Goal: Task Accomplishment & Management: Manage account settings

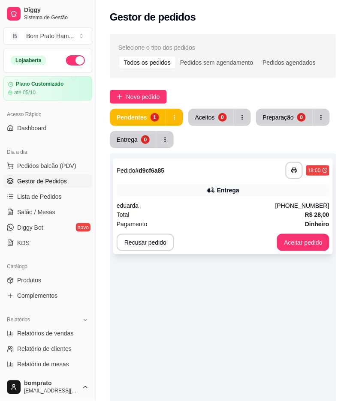
click at [236, 230] on div "**********" at bounding box center [222, 207] width 219 height 96
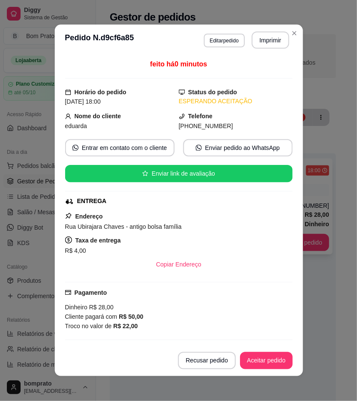
scroll to position [71, 0]
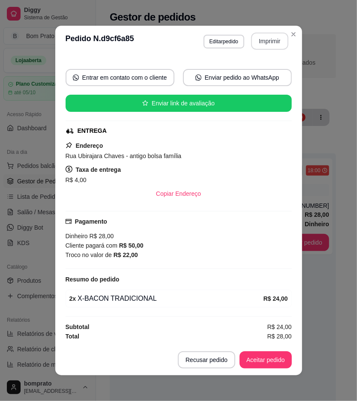
click at [263, 40] on button "Imprimir" at bounding box center [269, 41] width 37 height 17
click at [274, 364] on button "Aceitar pedido" at bounding box center [266, 360] width 52 height 17
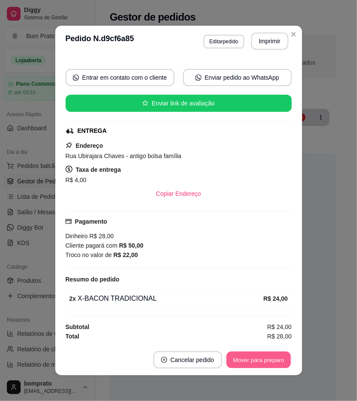
click at [274, 364] on button "Mover para preparo" at bounding box center [258, 360] width 64 height 17
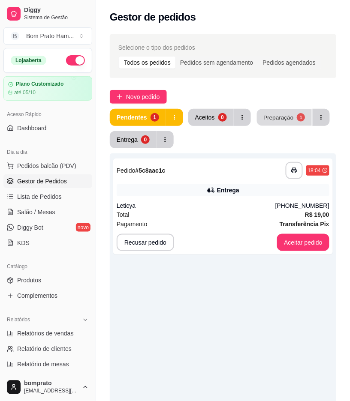
click at [269, 114] on div "Preparação" at bounding box center [278, 117] width 30 height 8
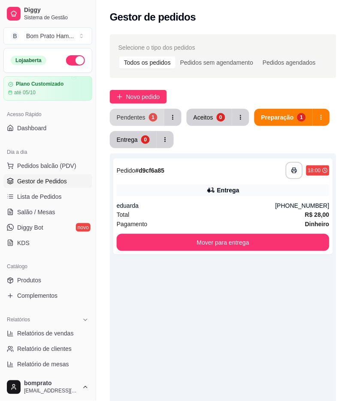
click at [130, 123] on button "Pendentes 1" at bounding box center [137, 117] width 54 height 17
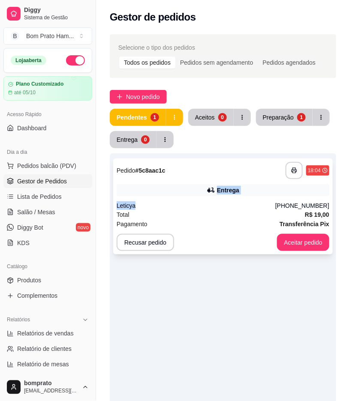
click at [189, 197] on div "**********" at bounding box center [222, 207] width 219 height 96
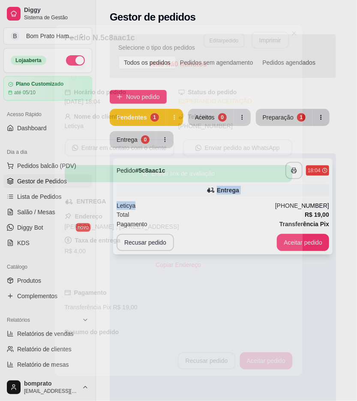
scroll to position [79, 0]
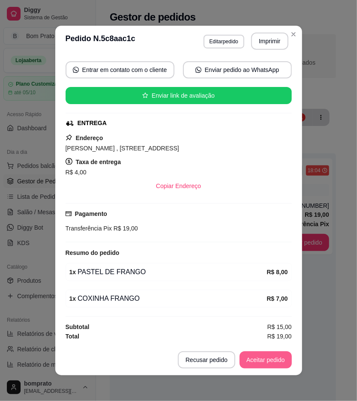
click at [262, 352] on footer "Recusar pedido Aceitar pedido" at bounding box center [178, 360] width 247 height 31
click at [262, 356] on button "Aceitar pedido" at bounding box center [266, 360] width 52 height 17
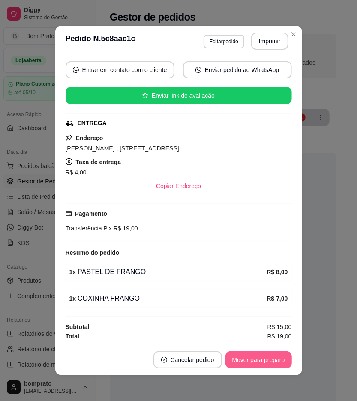
click at [262, 362] on button "Mover para preparo" at bounding box center [258, 360] width 66 height 17
click at [271, 39] on button "Imprimir" at bounding box center [270, 41] width 36 height 17
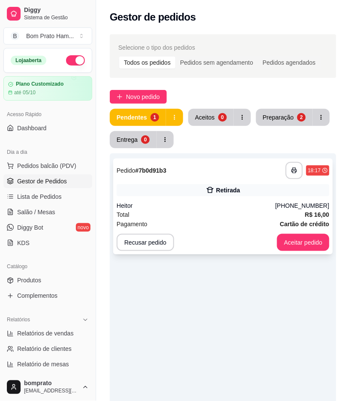
click at [228, 198] on div "**********" at bounding box center [222, 207] width 219 height 96
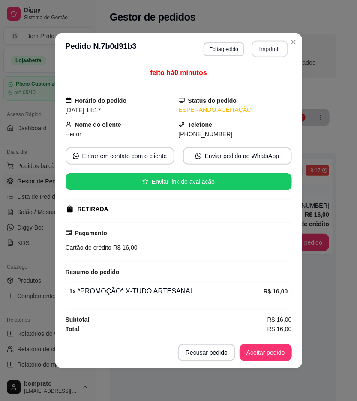
click at [268, 47] on button "Imprimir" at bounding box center [270, 48] width 36 height 17
click at [279, 349] on button "Aceitar pedido" at bounding box center [265, 352] width 51 height 17
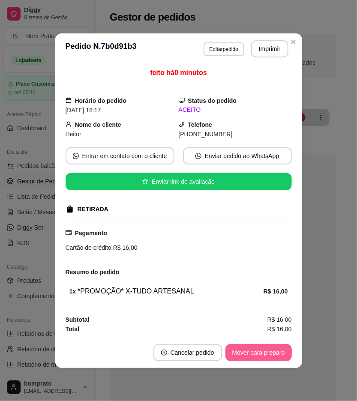
click at [279, 353] on button "Mover para preparo" at bounding box center [258, 352] width 66 height 17
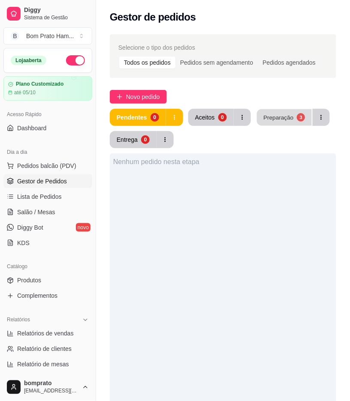
click at [285, 117] on div "Preparação" at bounding box center [278, 117] width 30 height 8
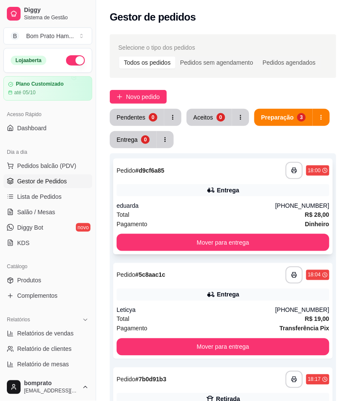
click at [295, 217] on div "Total R$ 28,00" at bounding box center [223, 214] width 213 height 9
click at [135, 111] on button "Pendentes 0" at bounding box center [137, 117] width 54 height 17
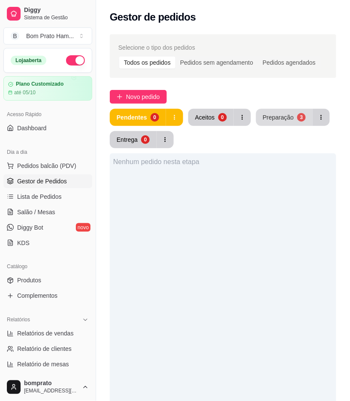
click at [276, 116] on div "Preparação" at bounding box center [278, 117] width 31 height 9
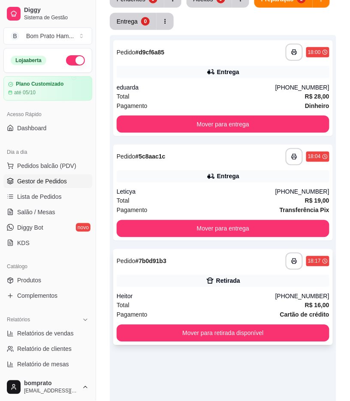
scroll to position [188, 0]
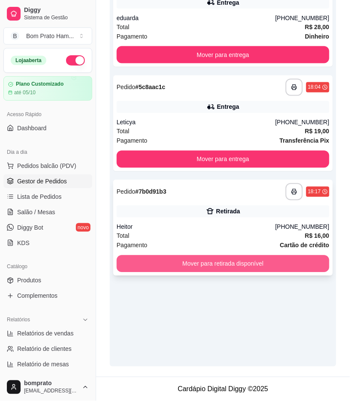
click at [217, 261] on button "Mover para retirada disponível" at bounding box center [223, 264] width 213 height 17
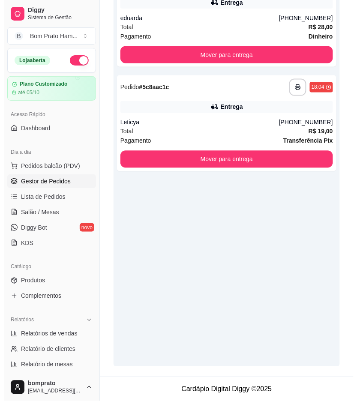
scroll to position [0, 0]
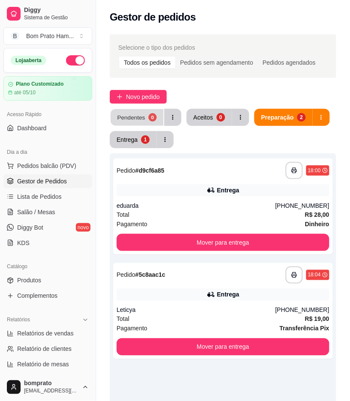
click at [149, 118] on div "0" at bounding box center [152, 117] width 8 height 8
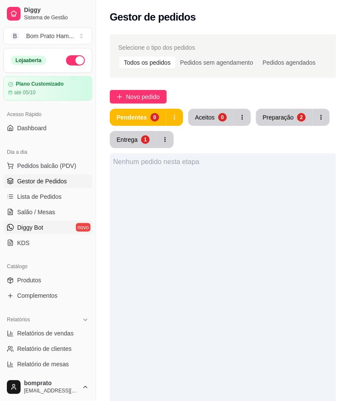
click at [53, 223] on link "Diggy Bot novo" at bounding box center [47, 228] width 89 height 14
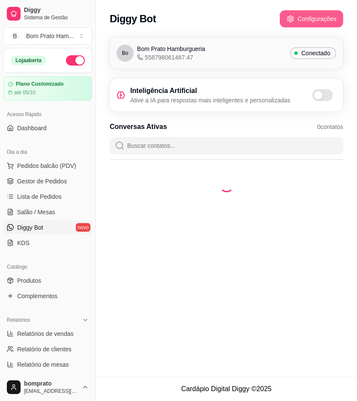
click at [312, 24] on button "Configurações" at bounding box center [311, 18] width 63 height 17
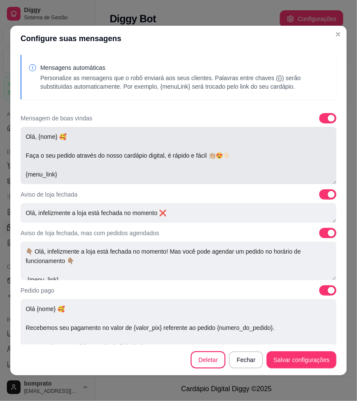
click at [36, 136] on textarea "Olá, {nome} 🥰 Faça o seu pedido através do nosso cardápio digital, é rápido e f…" at bounding box center [179, 155] width 316 height 57
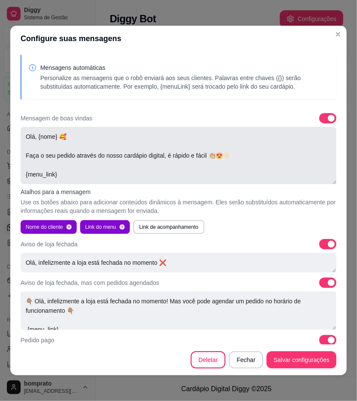
click at [37, 136] on textarea "Olá, {nome} 🥰 Faça o seu pedido através do nosso cardápio digital, é rápido e f…" at bounding box center [179, 155] width 316 height 57
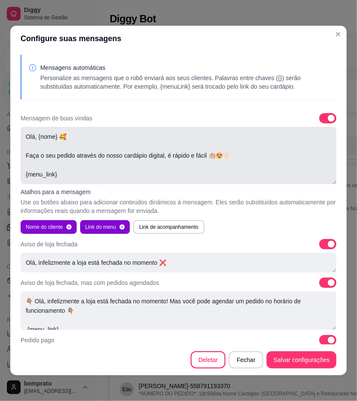
click at [36, 136] on textarea "Olá, {nome} 🥰 Faça o seu pedido através do nosso cardápio digital, é rápido e f…" at bounding box center [179, 155] width 316 height 57
type textarea "Olá, boa noite {nome} 🥰 Faça o seu pedido através do nosso cardápio digital, é …"
click at [338, 36] on header "Configure suas mensagens" at bounding box center [178, 39] width 337 height 26
drag, startPoint x: 324, startPoint y: 36, endPoint x: 338, endPoint y: 0, distance: 38.7
click at [328, 26] on header "Configure suas mensagens" at bounding box center [178, 39] width 337 height 26
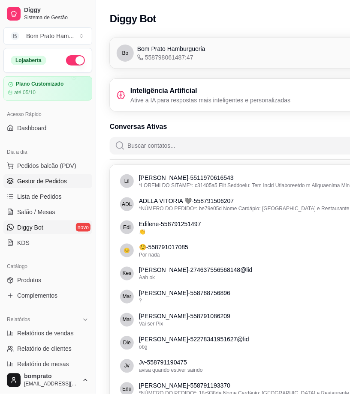
click at [69, 178] on link "Gestor de Pedidos" at bounding box center [47, 181] width 89 height 14
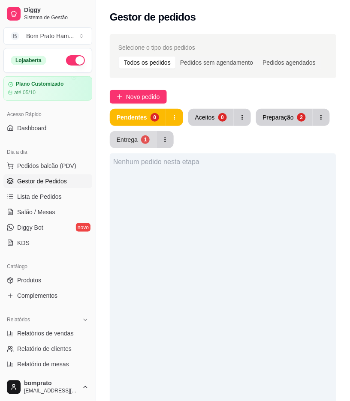
click at [134, 137] on div "Entrega" at bounding box center [127, 139] width 21 height 9
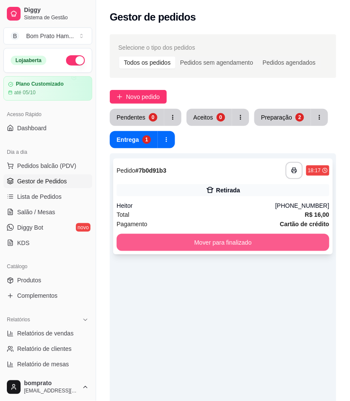
click at [242, 243] on button "Mover para finalizado" at bounding box center [223, 242] width 213 height 17
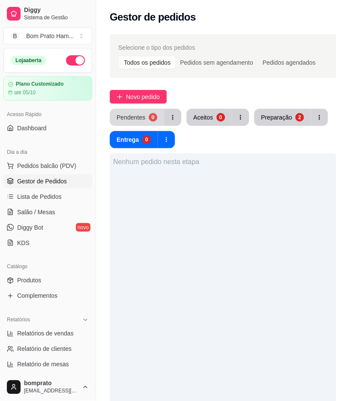
click at [144, 114] on button "Pendentes 0" at bounding box center [137, 117] width 54 height 17
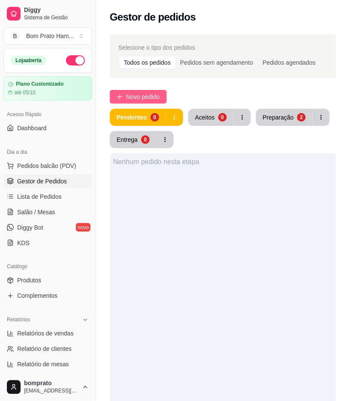
click at [164, 101] on button "Novo pedido" at bounding box center [138, 97] width 57 height 14
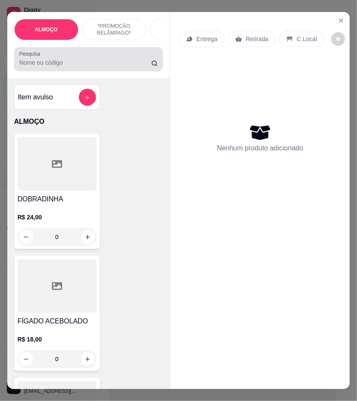
click at [105, 66] on input "Pesquisa" at bounding box center [85, 62] width 132 height 9
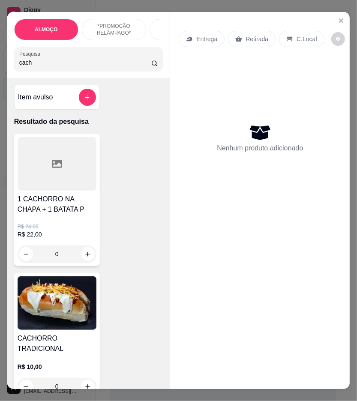
type input "cach"
click at [83, 316] on img at bounding box center [57, 304] width 79 height 54
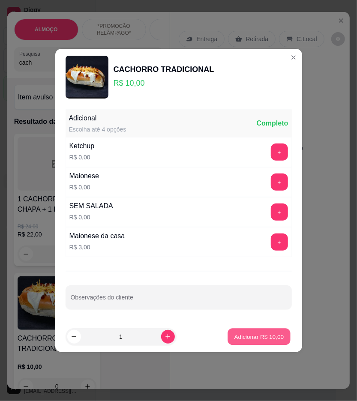
click at [247, 342] on button "Adicionar R$ 10,00" at bounding box center [259, 336] width 63 height 17
type input "1"
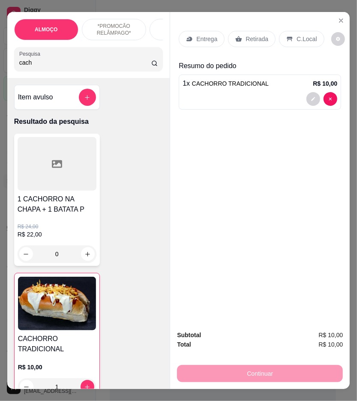
click at [246, 39] on p "Retirada" at bounding box center [257, 39] width 23 height 9
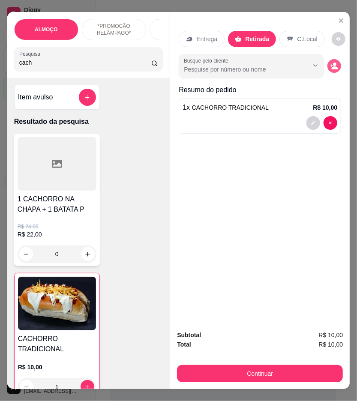
click at [332, 66] on icon "decrease-product-quantity" at bounding box center [335, 67] width 6 height 3
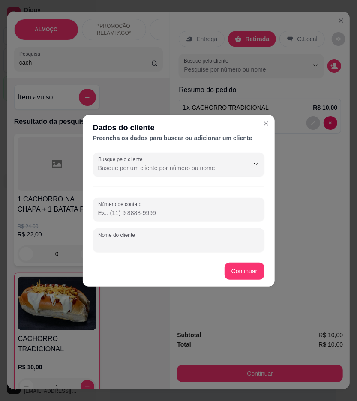
paste input "Heitor"
type input "Heitor"
paste input "(87) 9156-3899"
type input "(87) 9156-3899"
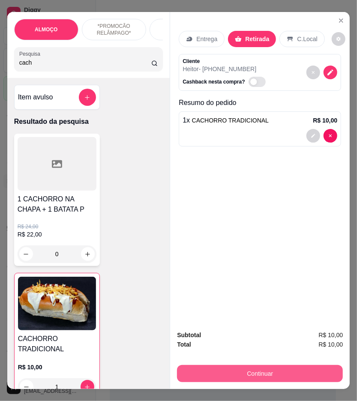
click at [283, 369] on button "Continuar" at bounding box center [260, 373] width 166 height 17
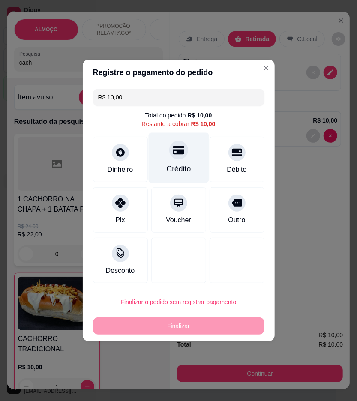
click at [194, 168] on div "Crédito" at bounding box center [178, 158] width 60 height 50
type input "R$ 0,00"
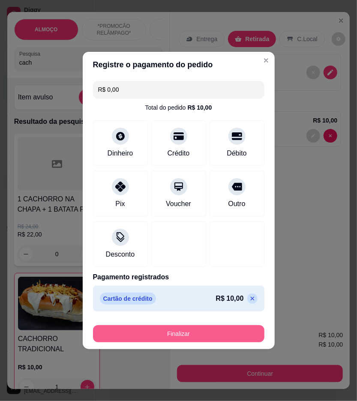
click at [225, 338] on button "Finalizar" at bounding box center [178, 333] width 171 height 17
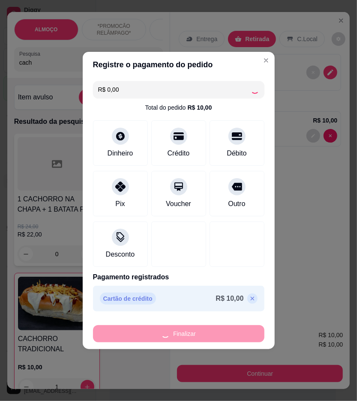
type input "0"
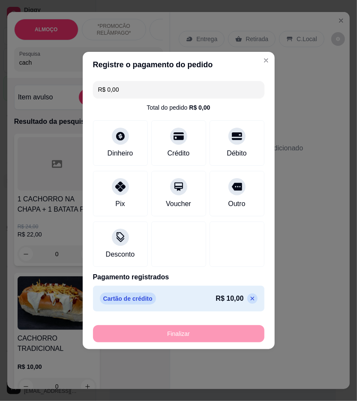
type input "-R$ 10,00"
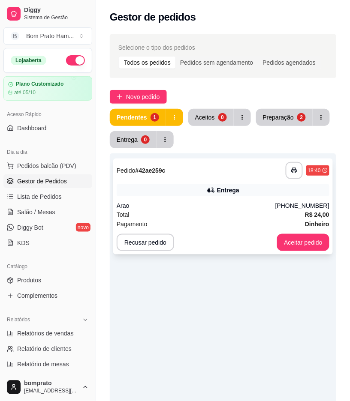
click at [229, 204] on div "Arao" at bounding box center [196, 205] width 159 height 9
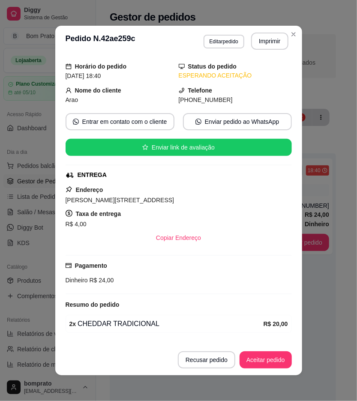
scroll to position [52, 0]
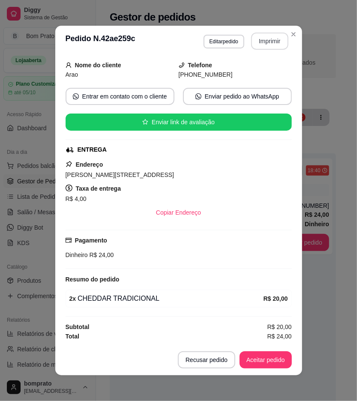
click at [269, 44] on button "Imprimir" at bounding box center [269, 41] width 37 height 17
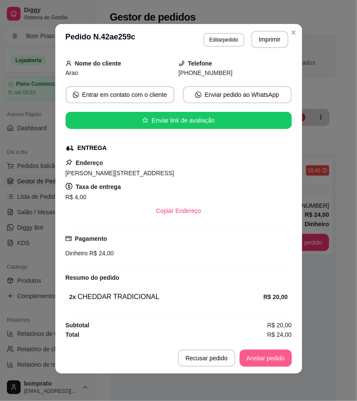
click at [259, 361] on button "Aceitar pedido" at bounding box center [266, 358] width 52 height 17
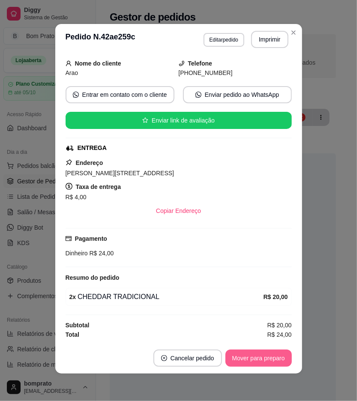
click at [259, 361] on button "Mover para preparo" at bounding box center [258, 358] width 66 height 17
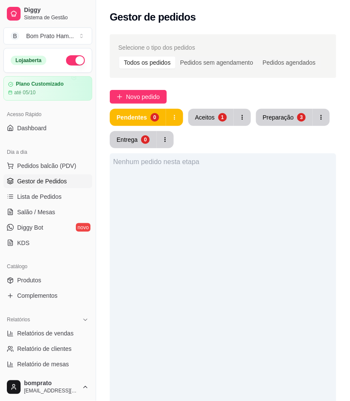
click at [213, 121] on button "Aceitos 1" at bounding box center [210, 117] width 45 height 17
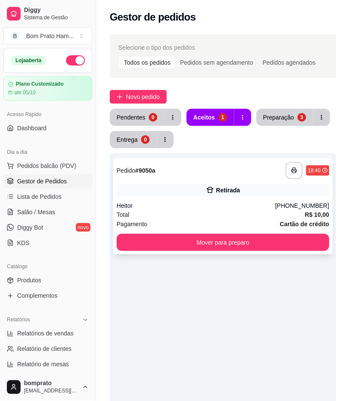
click at [225, 168] on div "**********" at bounding box center [223, 170] width 213 height 17
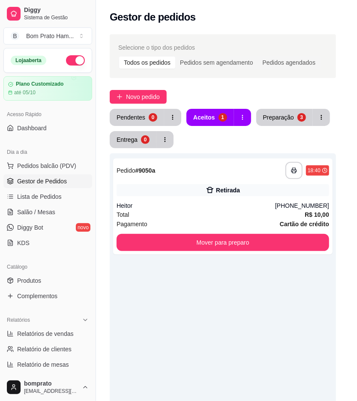
click at [263, 54] on button "Imprimir" at bounding box center [269, 61] width 37 height 17
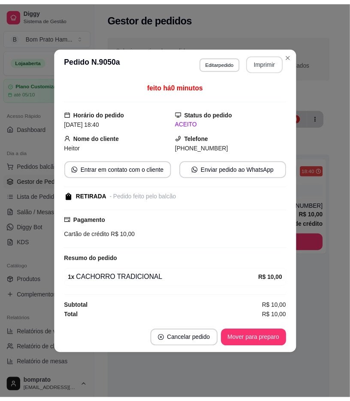
scroll to position [0, 0]
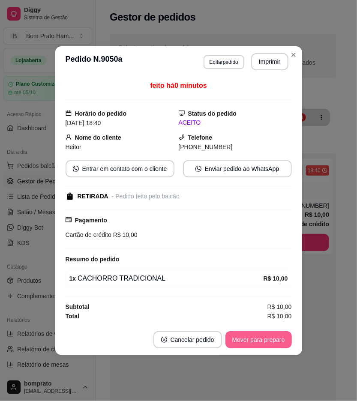
click at [273, 342] on button "Mover para preparo" at bounding box center [258, 339] width 66 height 17
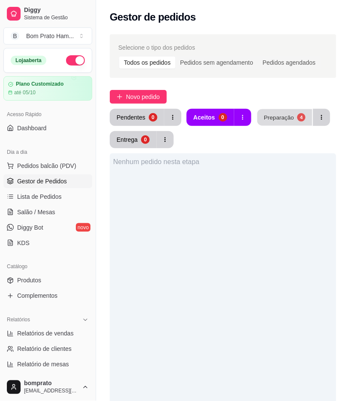
click at [272, 114] on div "Preparação" at bounding box center [279, 117] width 30 height 8
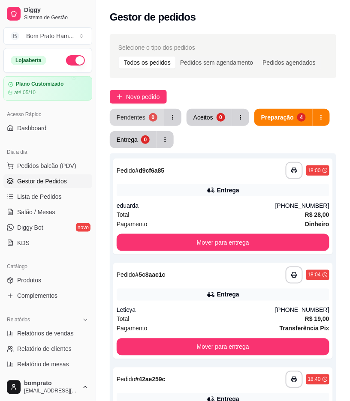
click at [151, 120] on div "0" at bounding box center [153, 117] width 9 height 9
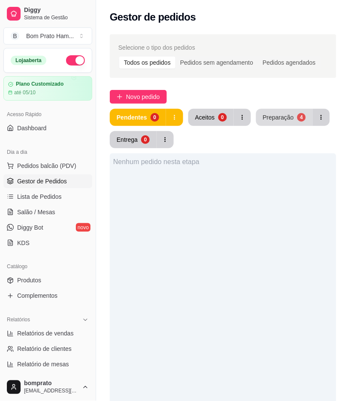
click at [273, 117] on div "Preparação" at bounding box center [278, 117] width 31 height 9
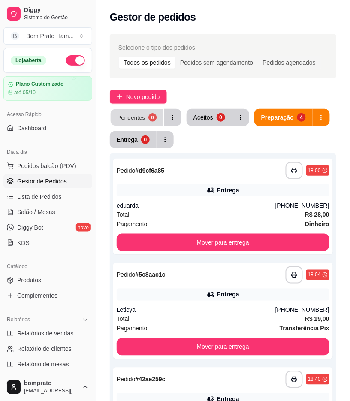
click at [125, 114] on div "Pendentes" at bounding box center [131, 117] width 28 height 8
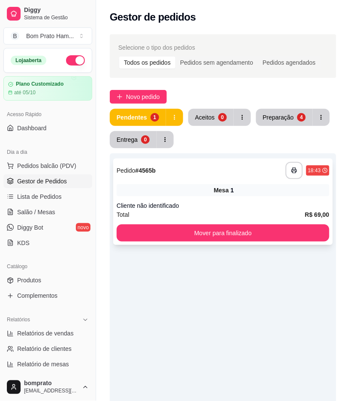
click at [193, 186] on div "Mesa 1" at bounding box center [223, 190] width 213 height 12
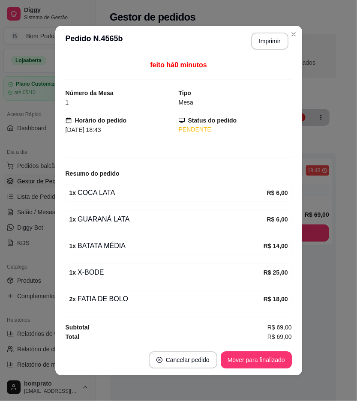
scroll to position [1, 0]
click at [268, 39] on button "Imprimir" at bounding box center [270, 41] width 36 height 17
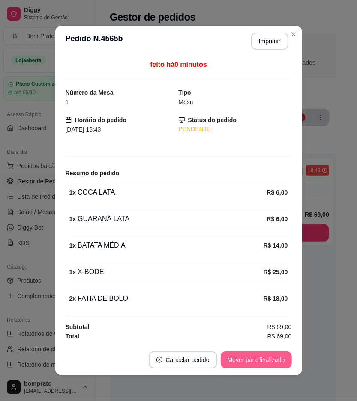
click at [272, 366] on button "Mover para finalizado" at bounding box center [256, 360] width 71 height 17
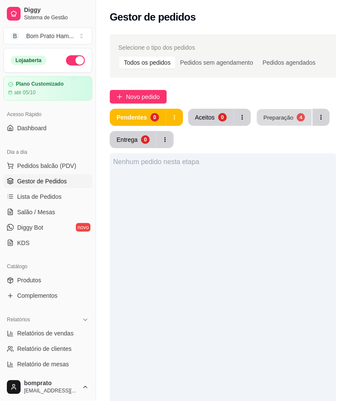
click at [274, 120] on div "Preparação" at bounding box center [278, 117] width 30 height 8
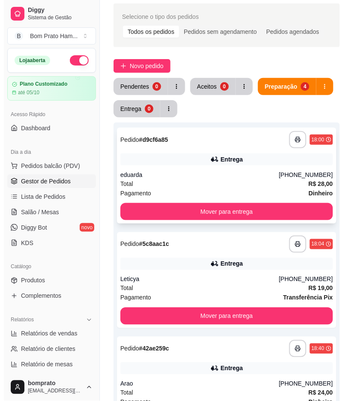
scroll to position [48, 0]
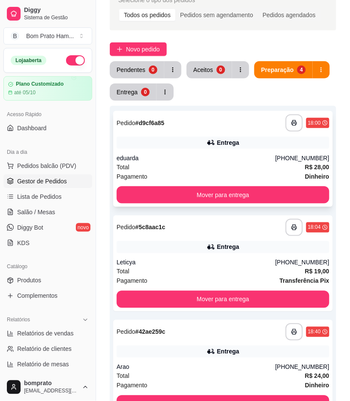
click at [183, 140] on div "Entrega" at bounding box center [223, 143] width 213 height 12
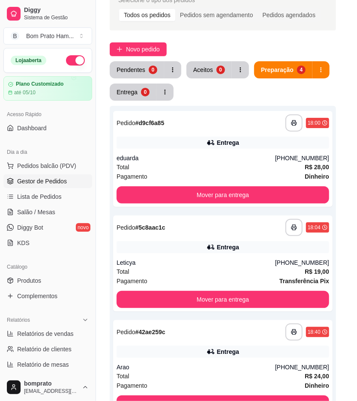
scroll to position [71, 0]
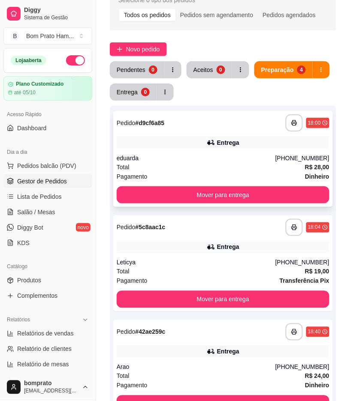
click at [204, 148] on div "Entrega" at bounding box center [223, 143] width 213 height 12
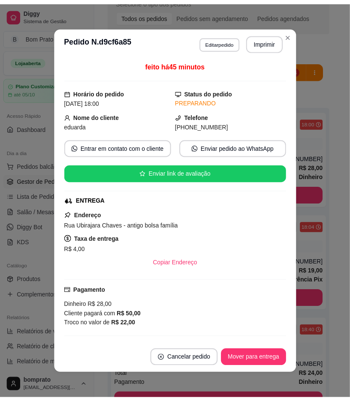
scroll to position [0, 0]
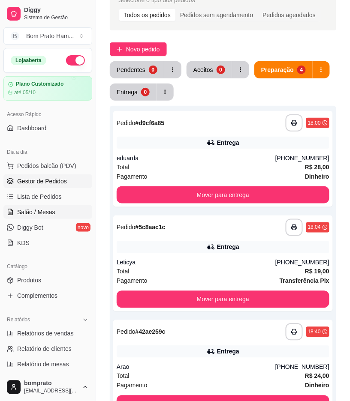
click at [44, 212] on span "Salão / Mesas" at bounding box center [36, 212] width 38 height 9
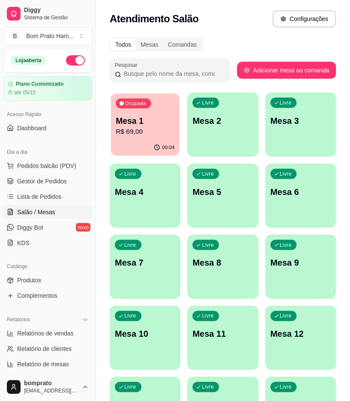
click at [130, 123] on p "Mesa 1" at bounding box center [145, 121] width 59 height 12
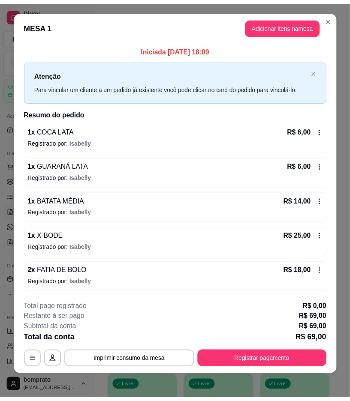
scroll to position [10, 0]
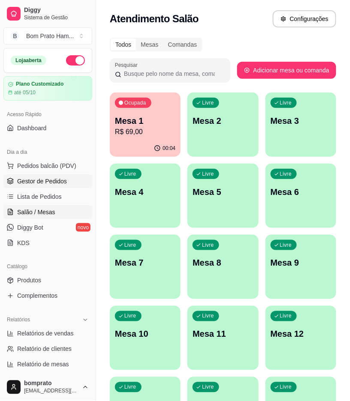
click at [68, 185] on link "Gestor de Pedidos" at bounding box center [47, 181] width 89 height 14
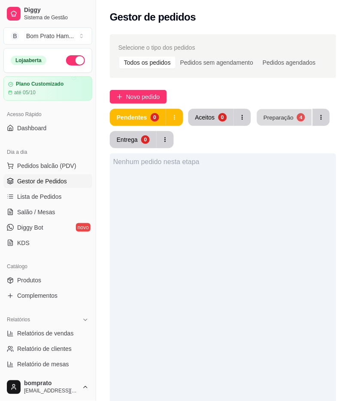
click at [286, 114] on div "Preparação" at bounding box center [278, 117] width 30 height 8
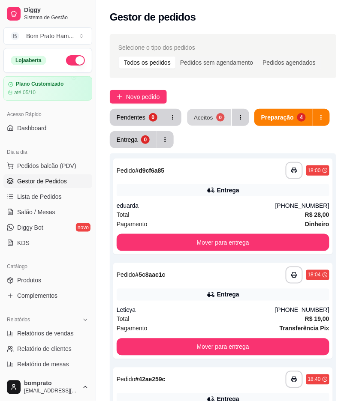
click at [213, 120] on button "Aceitos 0" at bounding box center [209, 117] width 44 height 17
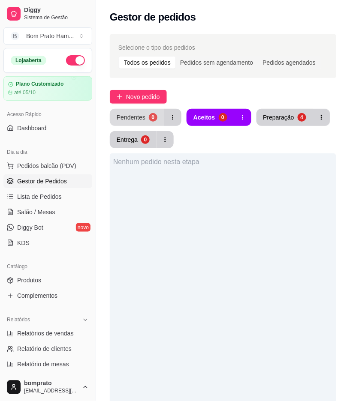
click at [148, 121] on button "Pendentes 0" at bounding box center [137, 117] width 54 height 17
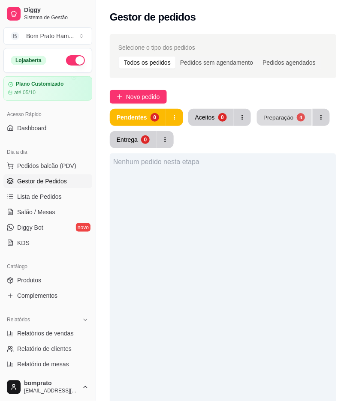
click at [277, 117] on div "Preparação" at bounding box center [278, 117] width 30 height 8
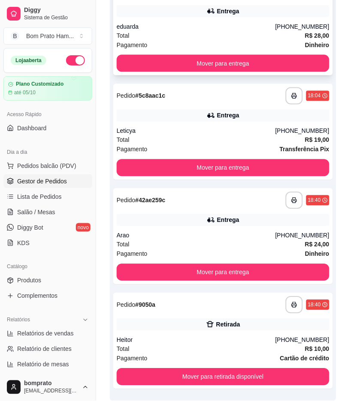
scroll to position [213, 0]
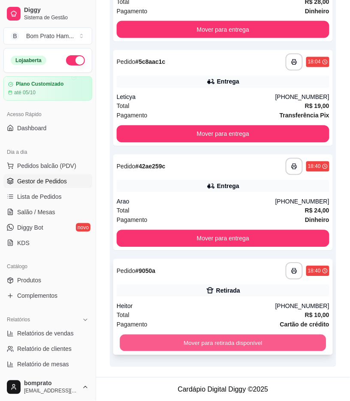
click at [237, 340] on button "Mover para retirada disponível" at bounding box center [223, 343] width 206 height 17
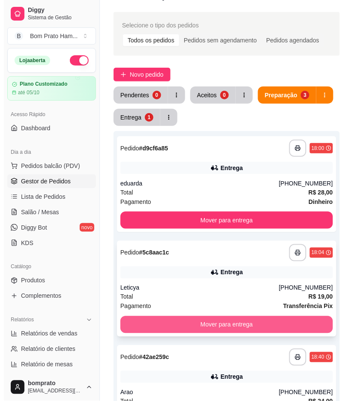
scroll to position [0, 0]
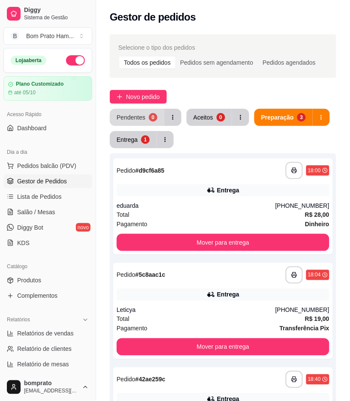
click at [149, 114] on div "0" at bounding box center [153, 117] width 9 height 9
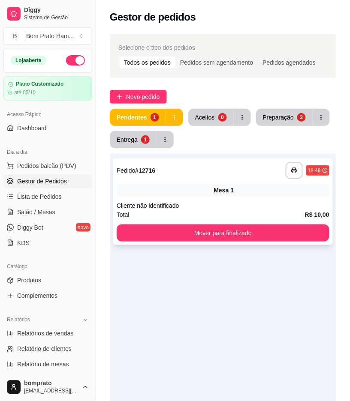
click at [236, 183] on div "**********" at bounding box center [222, 202] width 219 height 87
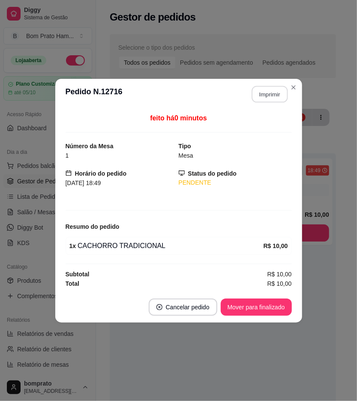
click at [263, 95] on button "Imprimir" at bounding box center [270, 94] width 36 height 17
click at [284, 286] on span "R$ 10,00" at bounding box center [280, 283] width 24 height 9
click at [282, 310] on button "Mover para finalizado" at bounding box center [256, 307] width 71 height 17
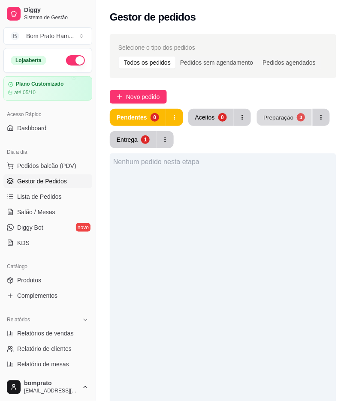
click at [291, 112] on button "Preparação 3" at bounding box center [284, 117] width 55 height 17
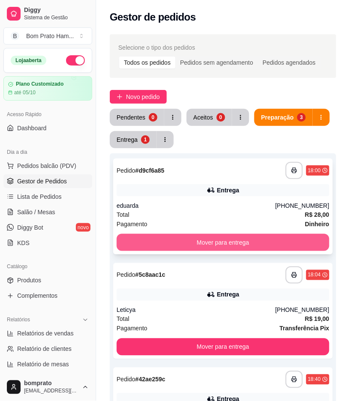
click at [231, 245] on button "Mover para entrega" at bounding box center [223, 242] width 213 height 17
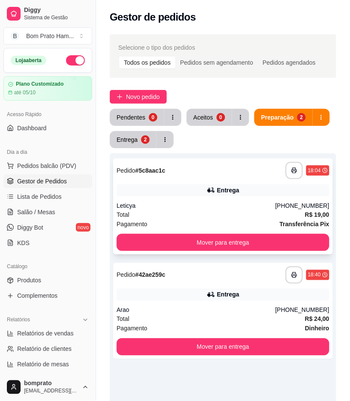
click at [223, 217] on div "Total R$ 19,00" at bounding box center [223, 214] width 213 height 9
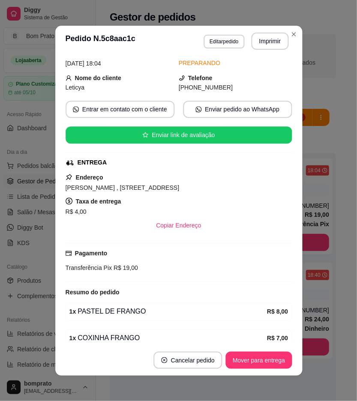
scroll to position [79, 0]
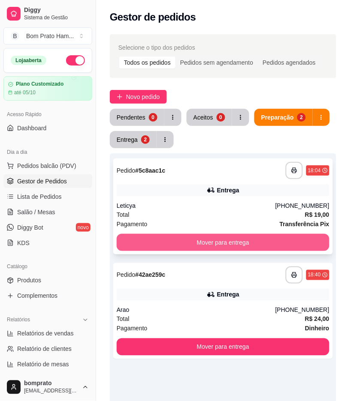
click at [288, 239] on button "Mover para entrega" at bounding box center [223, 242] width 213 height 17
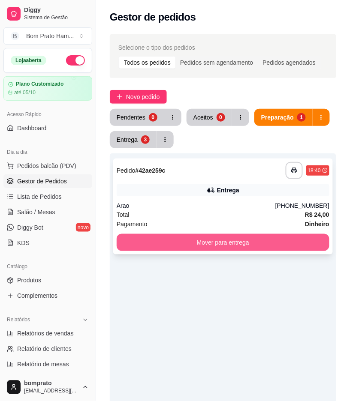
click at [270, 246] on button "Mover para entrega" at bounding box center [223, 242] width 213 height 17
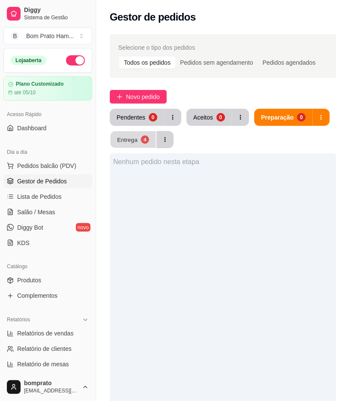
click at [130, 136] on div "Entrega" at bounding box center [127, 139] width 21 height 8
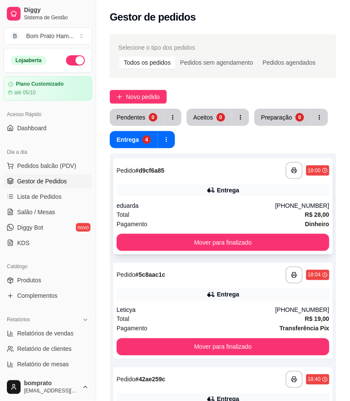
click at [208, 199] on div "**********" at bounding box center [222, 207] width 219 height 96
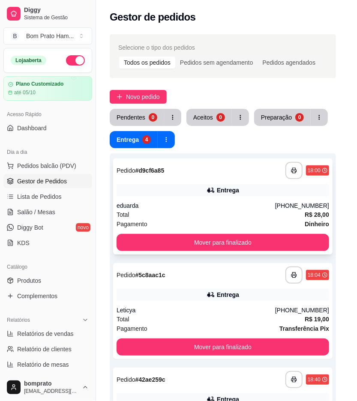
scroll to position [71, 0]
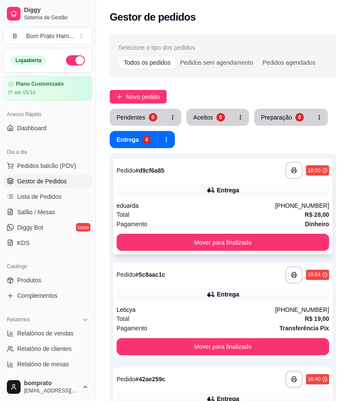
click at [204, 202] on div "eduarda" at bounding box center [196, 205] width 159 height 9
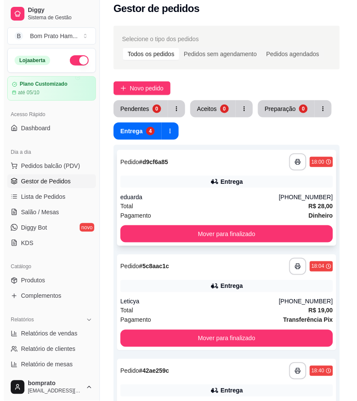
scroll to position [0, 0]
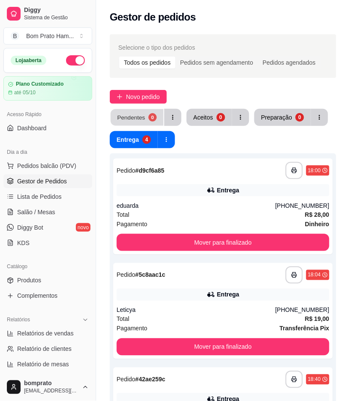
click at [134, 114] on div "Pendentes" at bounding box center [131, 117] width 28 height 8
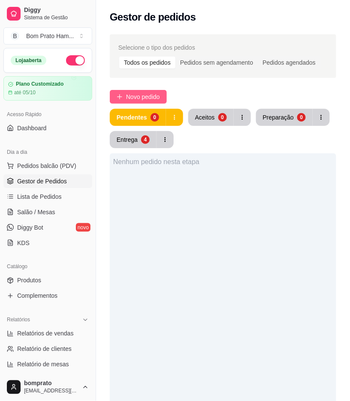
click at [147, 97] on span "Novo pedido" at bounding box center [143, 96] width 34 height 9
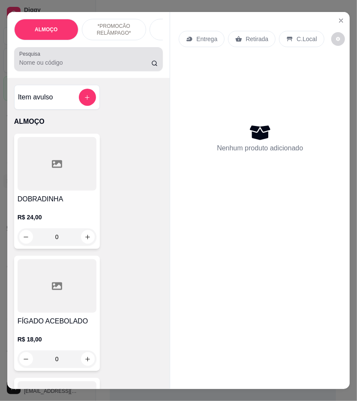
click at [134, 68] on div at bounding box center [88, 59] width 139 height 17
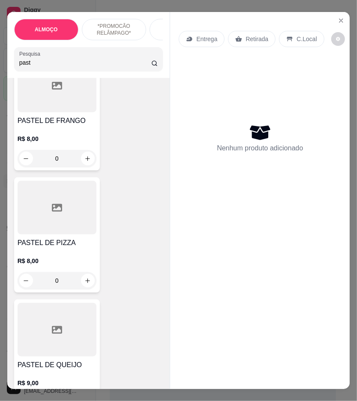
scroll to position [381, 0]
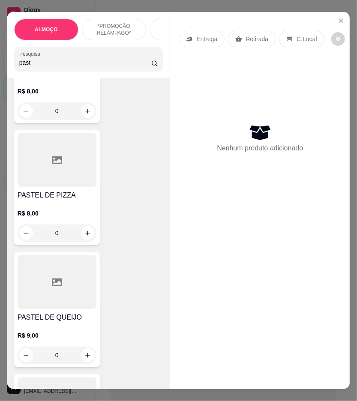
type input "past"
click at [85, 235] on div "0" at bounding box center [57, 233] width 79 height 17
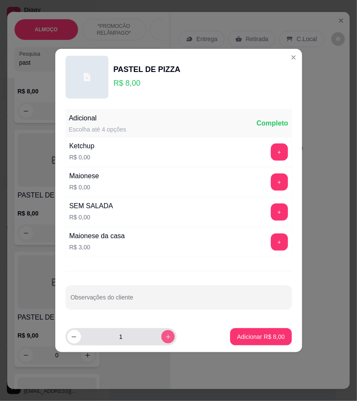
click at [166, 341] on button "increase-product-quantity" at bounding box center [167, 336] width 13 height 13
type input "2"
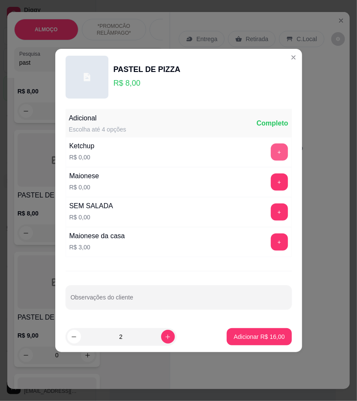
click at [271, 156] on button "+" at bounding box center [279, 152] width 17 height 17
click at [271, 173] on div "Maionese R$ 0,00 +" at bounding box center [179, 182] width 226 height 30
click at [271, 175] on button "+" at bounding box center [279, 182] width 17 height 17
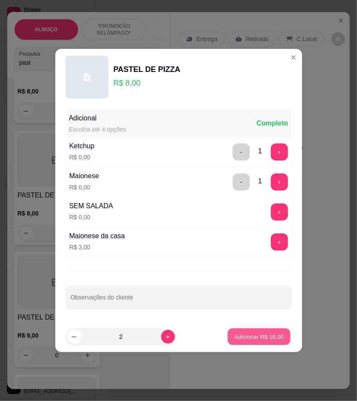
click at [264, 336] on p "Adicionar R$ 16,00" at bounding box center [259, 337] width 50 height 8
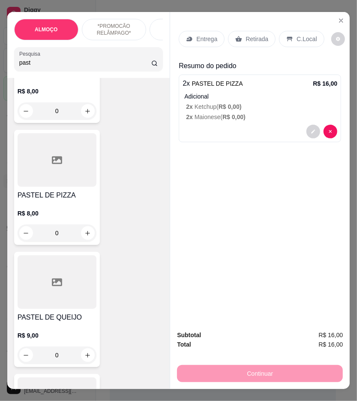
click at [251, 31] on div "Retirada" at bounding box center [252, 39] width 48 height 16
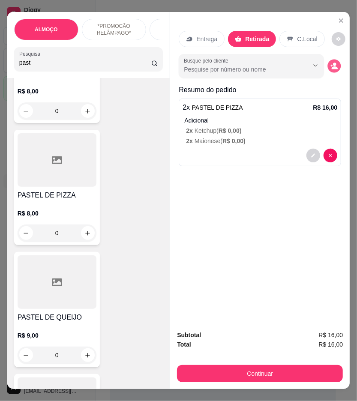
click at [332, 63] on icon "decrease-product-quantity" at bounding box center [334, 65] width 7 height 7
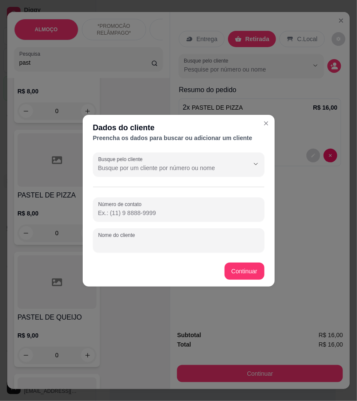
paste input "Carlos"
type input "Carlos"
paste input "(87) 9677-6924"
type input "(87) 9677-6924"
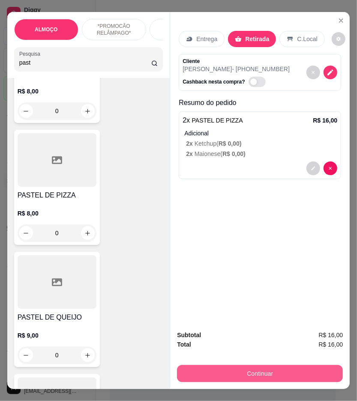
click at [283, 365] on button "Continuar" at bounding box center [260, 373] width 166 height 17
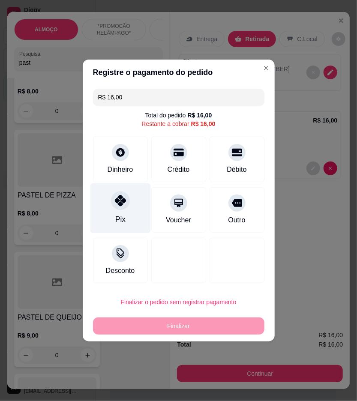
click at [119, 213] on div "Pix" at bounding box center [120, 208] width 60 height 50
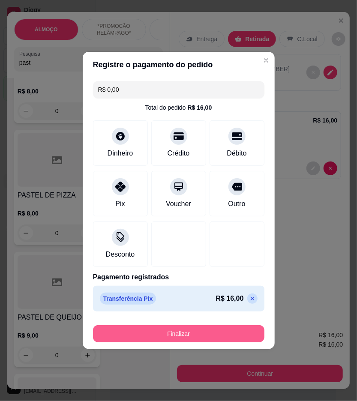
click at [200, 334] on button "Finalizar" at bounding box center [178, 333] width 171 height 17
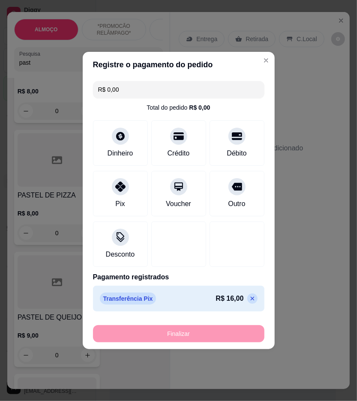
type input "-R$ 16,00"
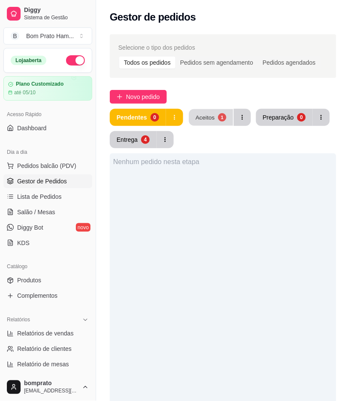
click at [216, 121] on button "Aceitos 1" at bounding box center [211, 117] width 44 height 17
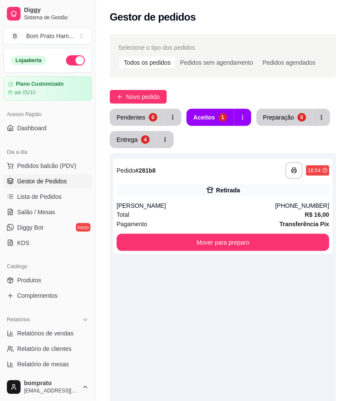
click at [231, 194] on div "Retirada" at bounding box center [228, 190] width 24 height 9
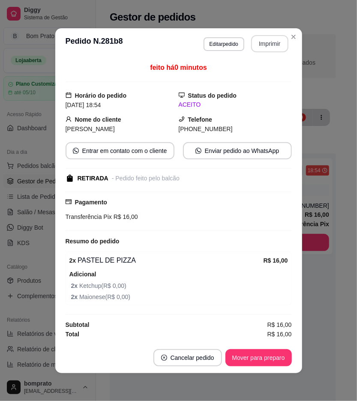
click at [276, 41] on button "Imprimir" at bounding box center [269, 43] width 37 height 17
click at [267, 364] on button "Mover para preparo" at bounding box center [258, 357] width 66 height 17
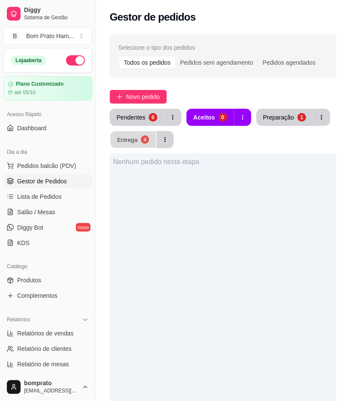
click at [138, 139] on button "Entrega 4" at bounding box center [133, 140] width 45 height 17
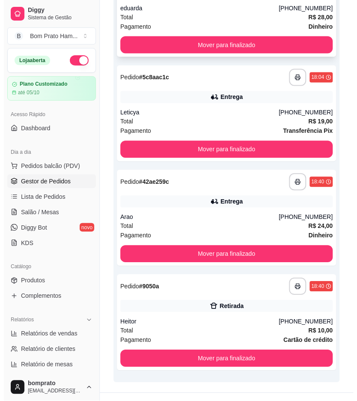
scroll to position [213, 0]
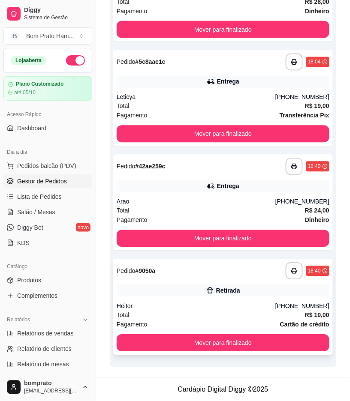
click at [209, 304] on div "Heitor" at bounding box center [196, 306] width 159 height 9
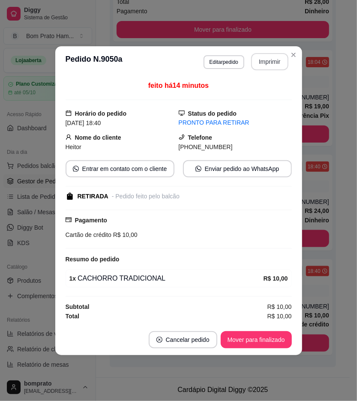
click at [270, 58] on button "Imprimir" at bounding box center [269, 61] width 37 height 17
click at [273, 338] on button "Mover para finalizado" at bounding box center [256, 339] width 69 height 17
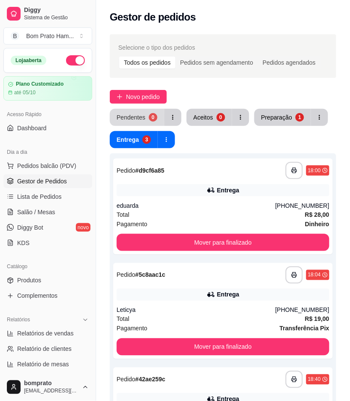
click at [149, 117] on div "0" at bounding box center [153, 117] width 9 height 9
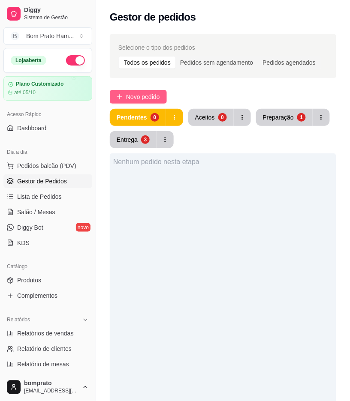
click at [157, 102] on button "Novo pedido" at bounding box center [138, 97] width 57 height 14
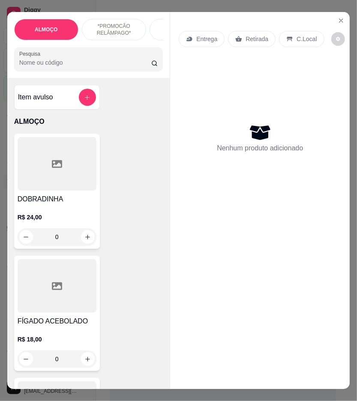
click at [62, 66] on input "Pesquisa" at bounding box center [85, 62] width 132 height 9
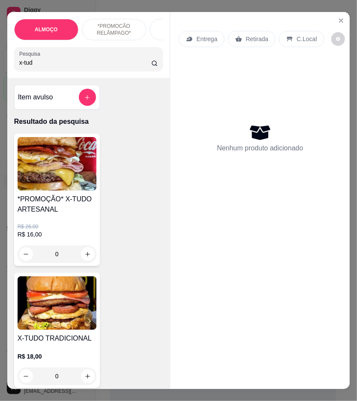
type input "x-tud"
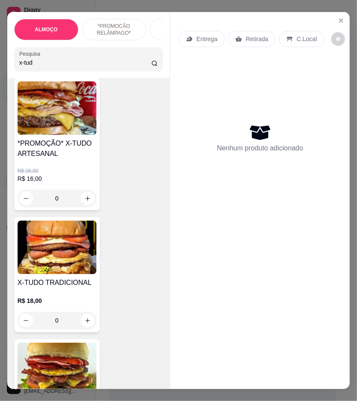
scroll to position [143, 0]
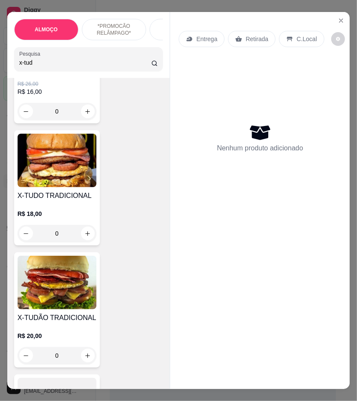
click at [63, 208] on div "R$ 18,00 0" at bounding box center [57, 221] width 79 height 41
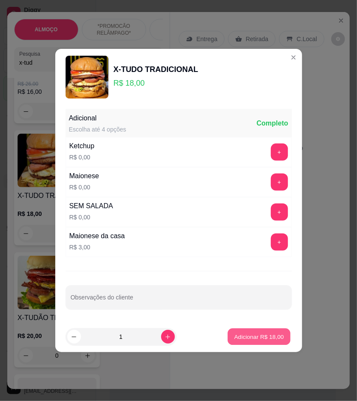
click at [249, 334] on p "Adicionar R$ 18,00" at bounding box center [259, 337] width 50 height 8
type input "1"
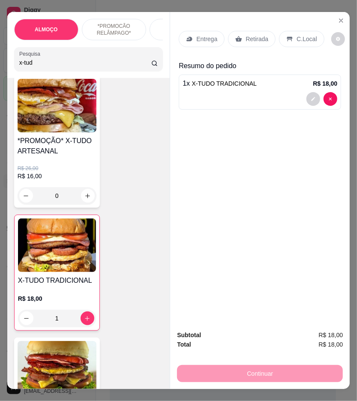
scroll to position [0, 0]
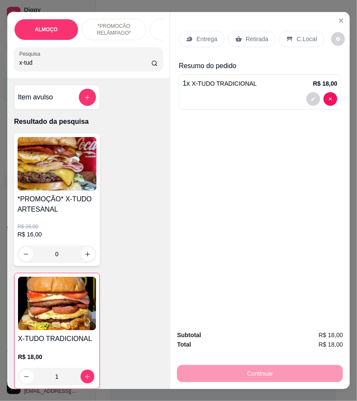
click at [84, 258] on div "0" at bounding box center [57, 254] width 79 height 17
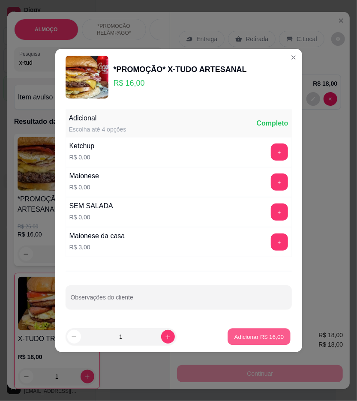
click at [264, 340] on p "Adicionar R$ 16,00" at bounding box center [259, 337] width 50 height 8
type input "1"
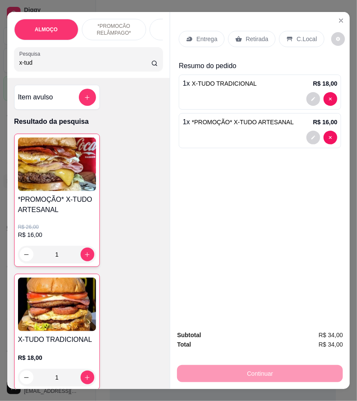
click at [199, 35] on p "Entrega" at bounding box center [206, 39] width 21 height 9
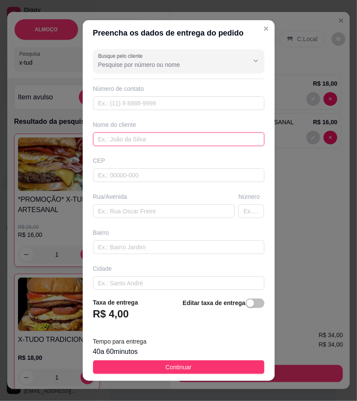
paste input "dama da noite"
type input "dama da noite"
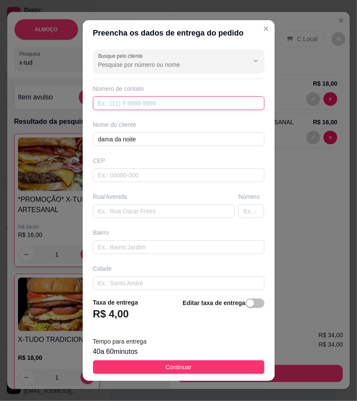
paste input "(87) 8119-7634"
type input "(87) 8119-7634"
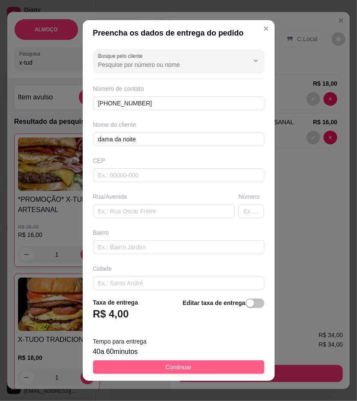
click at [226, 370] on button "Continuar" at bounding box center [178, 368] width 171 height 14
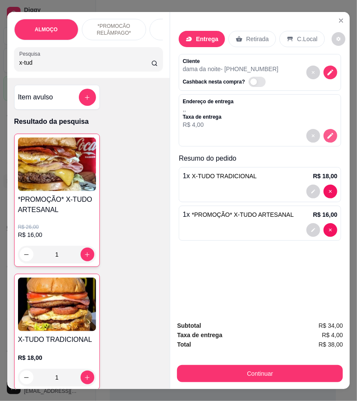
click at [328, 133] on icon "decrease-product-quantity" at bounding box center [331, 136] width 8 height 8
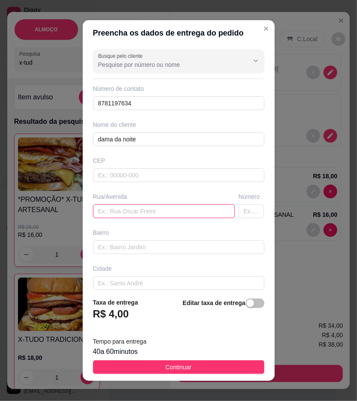
paste input "É aqui na saída que vai para Arcoverde em frente ao posto de Júnior"
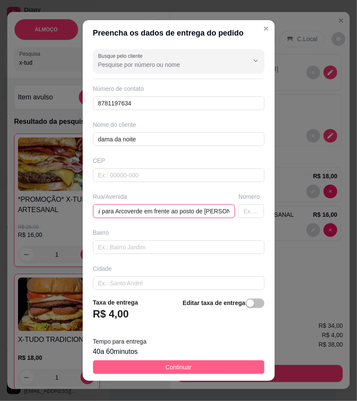
type input "É aqui na saída que vai para Arcoverde em frente ao posto de Júnior"
click at [238, 371] on button "Continuar" at bounding box center [178, 368] width 171 height 14
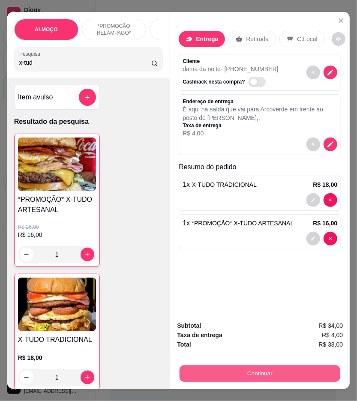
click at [310, 366] on button "Continuar" at bounding box center [260, 374] width 161 height 17
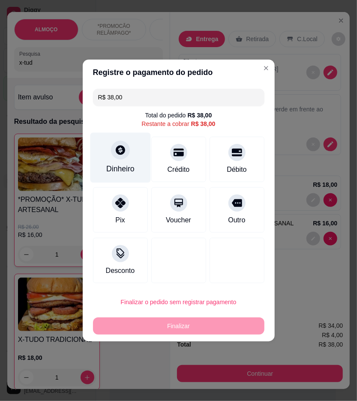
click at [126, 165] on div "Dinheiro" at bounding box center [120, 168] width 28 height 11
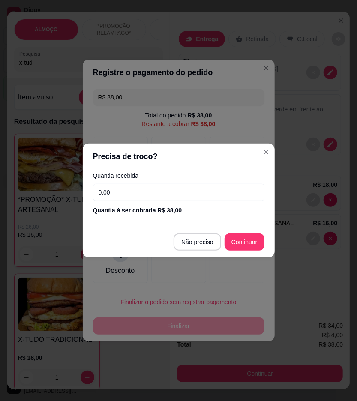
click at [187, 188] on input "0,00" at bounding box center [178, 192] width 171 height 17
click at [151, 186] on input "0,00" at bounding box center [178, 192] width 171 height 17
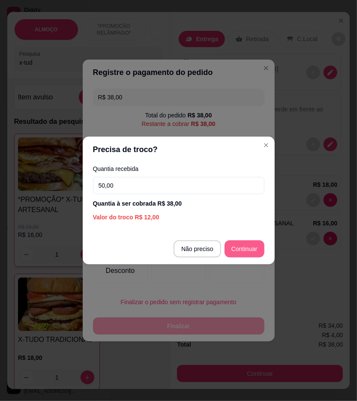
type input "50,00"
type input "R$ 0,00"
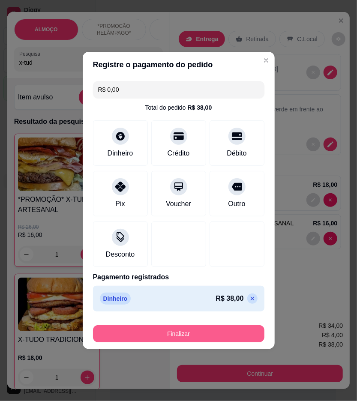
click at [245, 336] on button "Finalizar" at bounding box center [178, 333] width 171 height 17
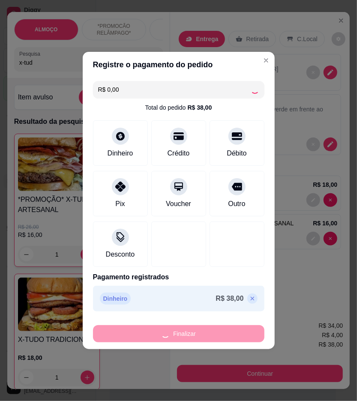
type input "0"
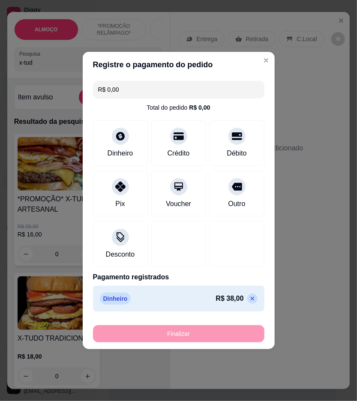
type input "-R$ 38,00"
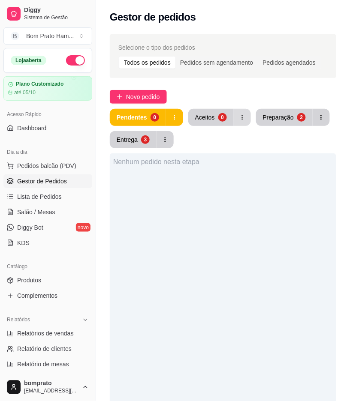
click at [202, 123] on button "Aceitos 0" at bounding box center [210, 117] width 45 height 17
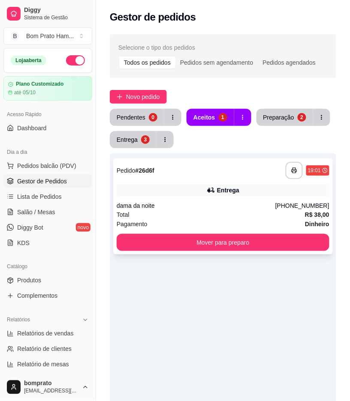
click at [214, 207] on div "dama da noite" at bounding box center [196, 205] width 159 height 9
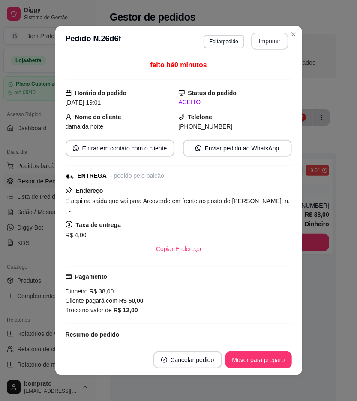
click at [261, 43] on button "Imprimir" at bounding box center [269, 41] width 37 height 17
click at [269, 363] on button "Mover para preparo" at bounding box center [258, 360] width 66 height 17
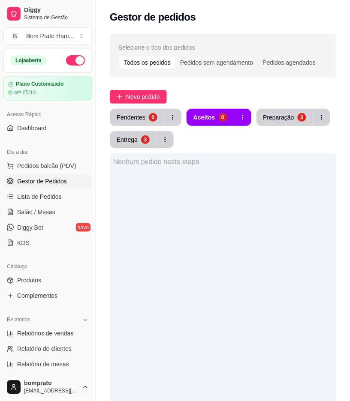
click at [276, 118] on div "Preparação" at bounding box center [278, 117] width 31 height 9
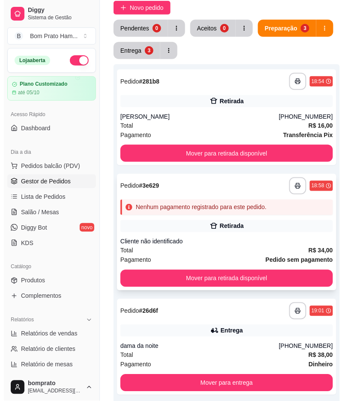
scroll to position [95, 0]
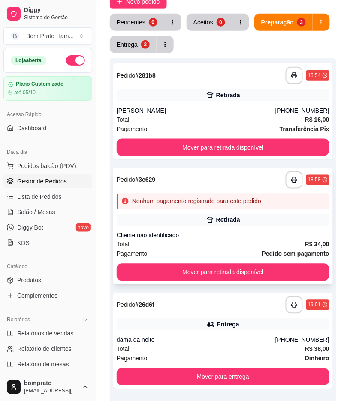
click at [214, 222] on icon at bounding box center [210, 220] width 9 height 9
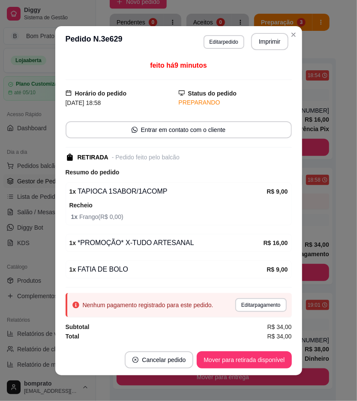
scroll to position [1, 0]
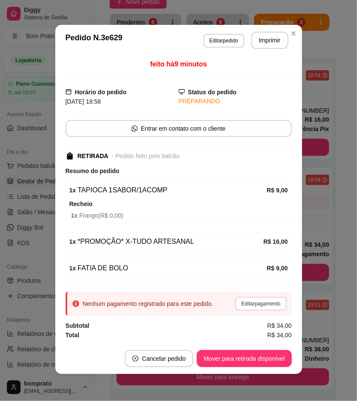
click at [253, 307] on button "Editar pagamento" at bounding box center [260, 304] width 51 height 14
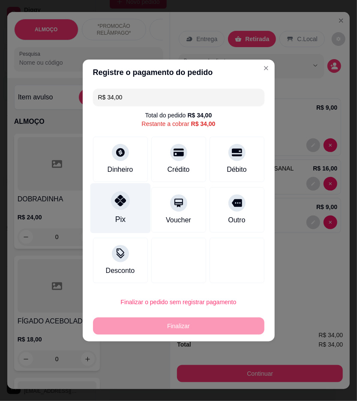
click at [121, 213] on div "Pix" at bounding box center [120, 208] width 60 height 50
type input "R$ 0,00"
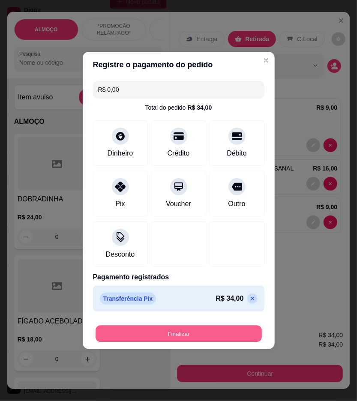
click at [178, 331] on button "Finalizar" at bounding box center [179, 334] width 166 height 17
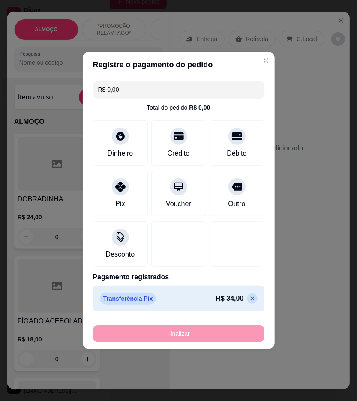
type input "0"
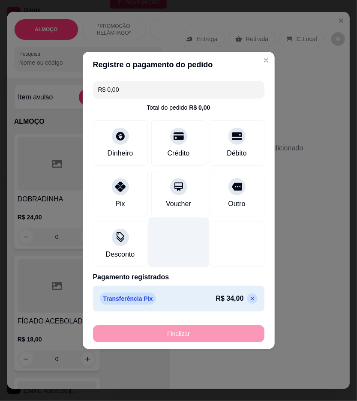
type input "-R$ 34,00"
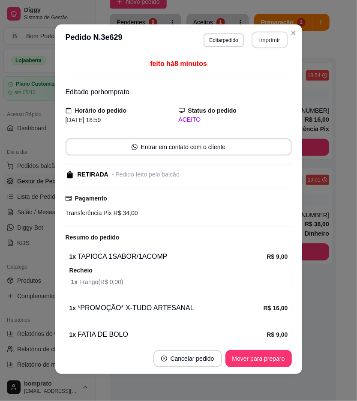
click at [267, 46] on button "Imprimir" at bounding box center [270, 40] width 36 height 17
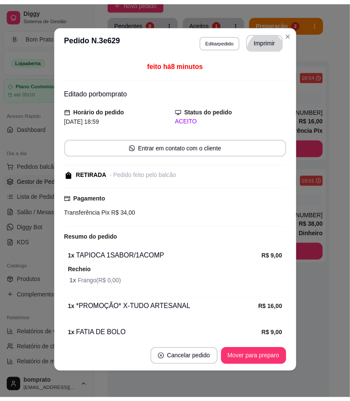
scroll to position [0, 0]
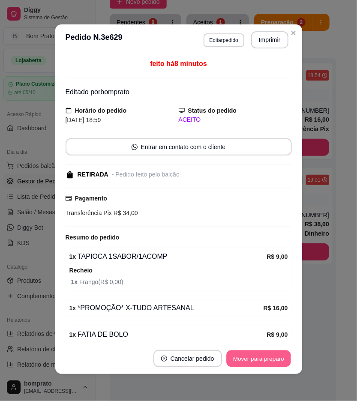
click at [274, 357] on button "Mover para preparo" at bounding box center [258, 359] width 64 height 17
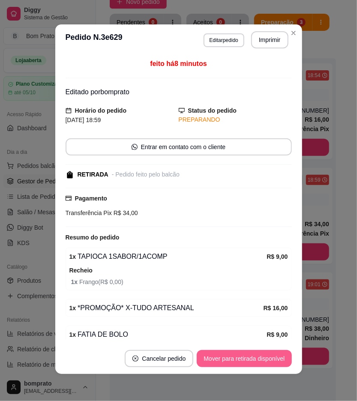
click at [274, 358] on button "Mover para retirada disponível" at bounding box center [244, 358] width 95 height 17
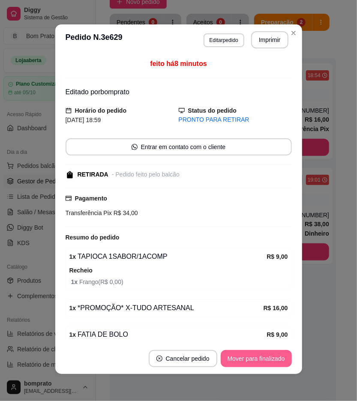
click at [274, 358] on button "Mover para finalizado" at bounding box center [256, 358] width 71 height 17
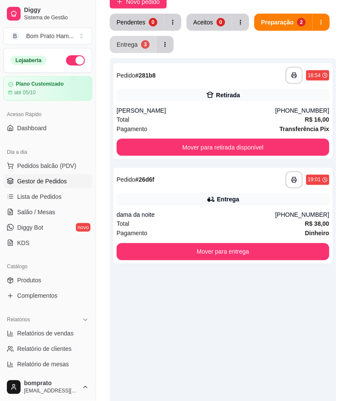
click at [135, 44] on div "Entrega" at bounding box center [127, 44] width 21 height 9
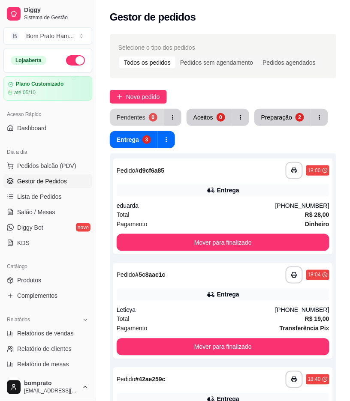
click at [142, 114] on div "Pendentes" at bounding box center [131, 117] width 29 height 9
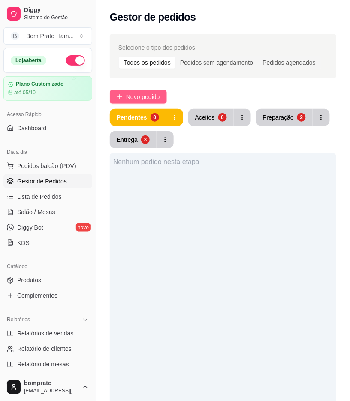
click at [148, 100] on span "Novo pedido" at bounding box center [143, 96] width 34 height 9
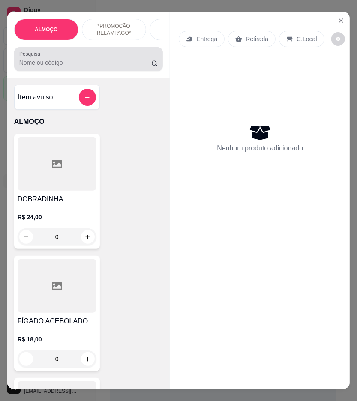
click at [84, 62] on input "Pesquisa" at bounding box center [85, 62] width 132 height 9
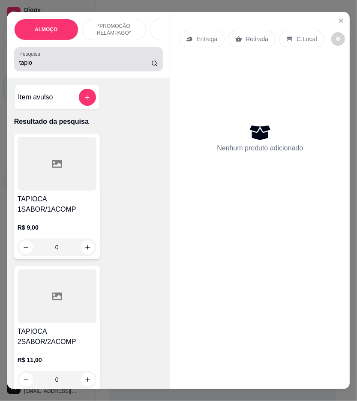
click at [65, 67] on input "tapio" at bounding box center [85, 62] width 132 height 9
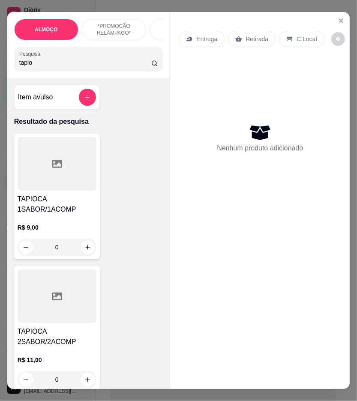
click at [65, 67] on input "tapio" at bounding box center [85, 62] width 132 height 9
type input "rend"
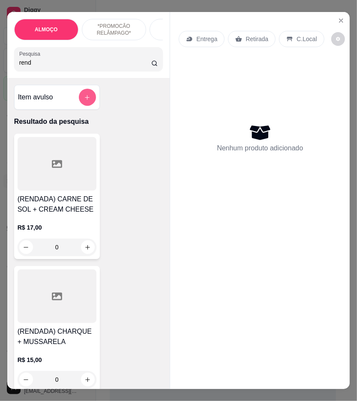
click at [84, 101] on icon "add-separate-item" at bounding box center [87, 97] width 6 height 6
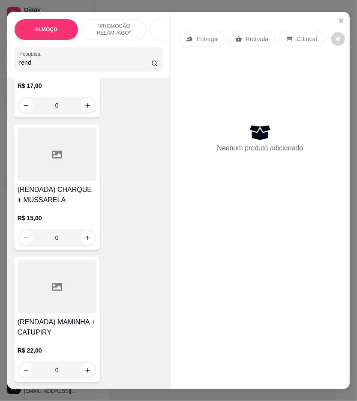
scroll to position [143, 0]
click at [58, 204] on h4 "(RENDADA) CHARQUE + MUSSARELA" at bounding box center [57, 194] width 79 height 21
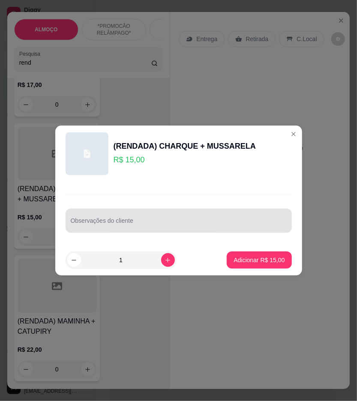
click at [113, 220] on div "Observações do cliente" at bounding box center [179, 221] width 226 height 24
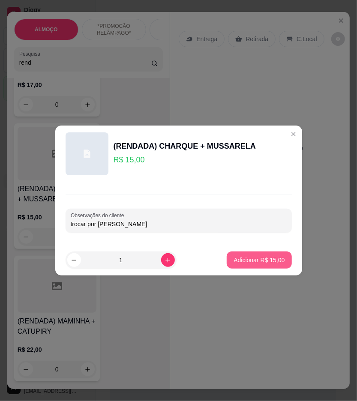
type input "trocar por frango"
click at [267, 256] on p "Adicionar R$ 15,00" at bounding box center [259, 260] width 51 height 9
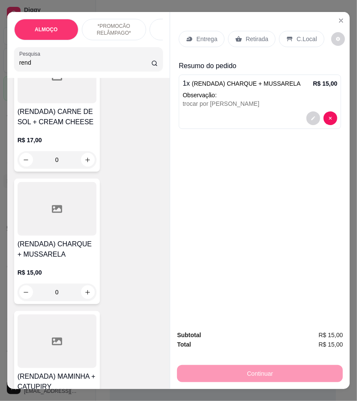
scroll to position [0, 0]
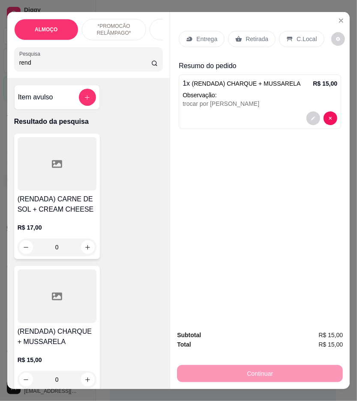
click at [78, 305] on div at bounding box center [57, 297] width 79 height 54
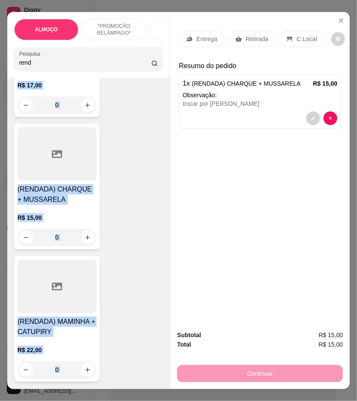
scroll to position [145, 0]
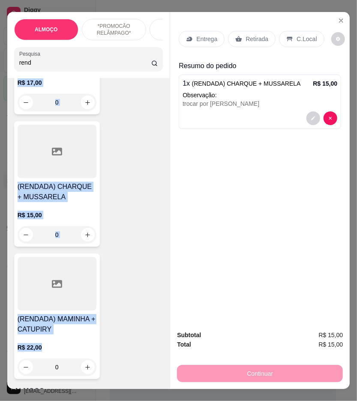
drag, startPoint x: 12, startPoint y: 108, endPoint x: 100, endPoint y: 342, distance: 249.8
click at [100, 342] on div "(RENDADA) CARNE DE SOL + CREAM CHEESE R$ 17,00 0 (RENDADA) CHARQUE + MUSSARELA …" at bounding box center [88, 184] width 149 height 391
copy div "(RENDADA) CARNE DE SOL + CREAM CHEESE R$ 17,00 (RENDADA) CHARQUE + MUSSARELA R$…"
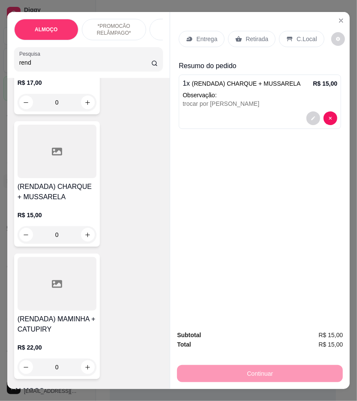
click at [327, 285] on div "Entrega Retirada C.Local Resumo do pedido 1 x (RENDADA) CHARQUE + MUSSARELA R$ …" at bounding box center [260, 168] width 180 height 312
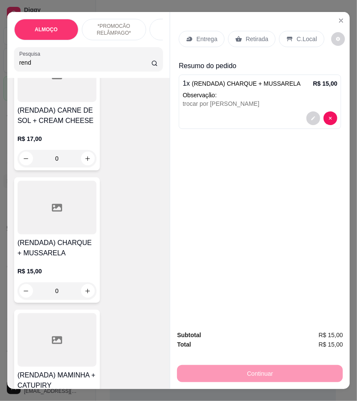
scroll to position [95, 0]
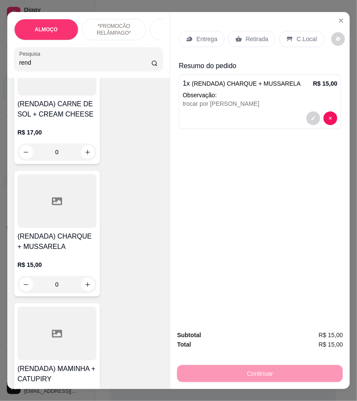
click at [71, 237] on h4 "(RENDADA) CHARQUE + MUSSARELA" at bounding box center [57, 241] width 79 height 21
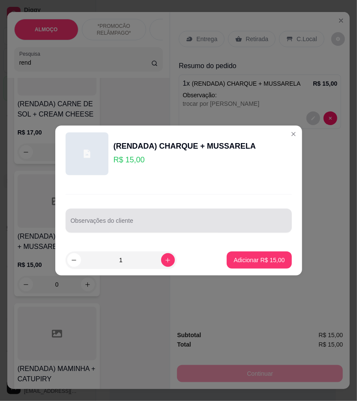
click at [208, 219] on div at bounding box center [179, 220] width 216 height 17
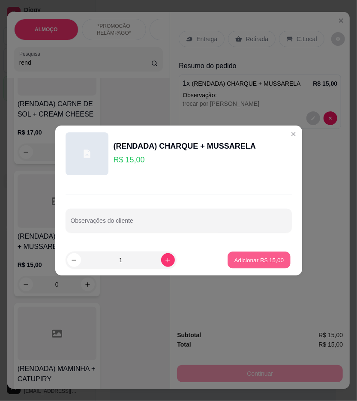
click at [264, 259] on p "Adicionar R$ 15,00" at bounding box center [259, 260] width 50 height 8
type input "1"
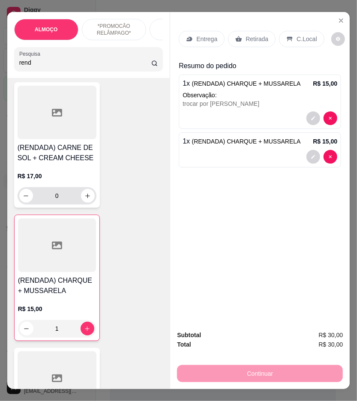
scroll to position [0, 0]
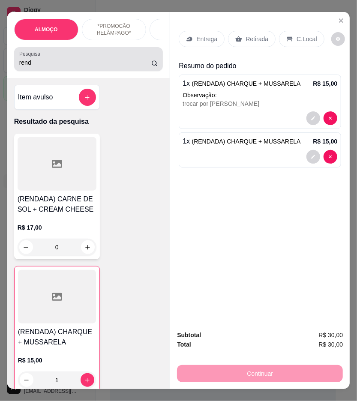
click at [49, 71] on div "Pesquisa rend" at bounding box center [88, 59] width 149 height 24
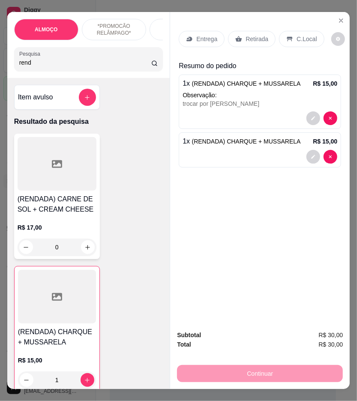
click at [49, 67] on input "rend" at bounding box center [85, 62] width 132 height 9
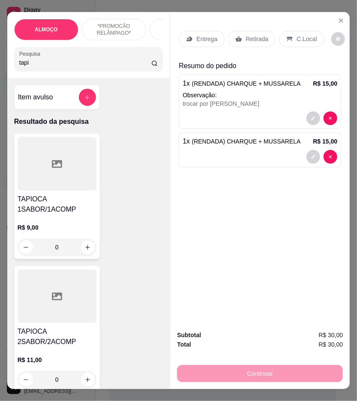
type input "tapi"
click at [87, 251] on div "0" at bounding box center [57, 247] width 79 height 17
click at [47, 299] on div at bounding box center [57, 297] width 79 height 54
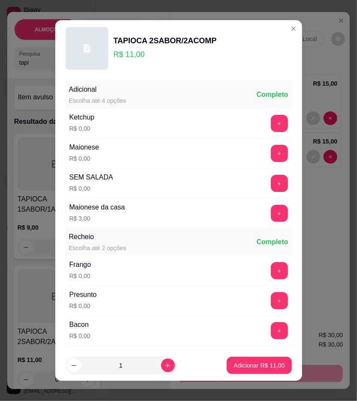
scroll to position [95, 0]
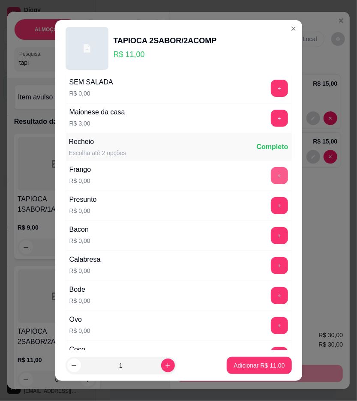
click at [271, 173] on button "+" at bounding box center [279, 175] width 17 height 17
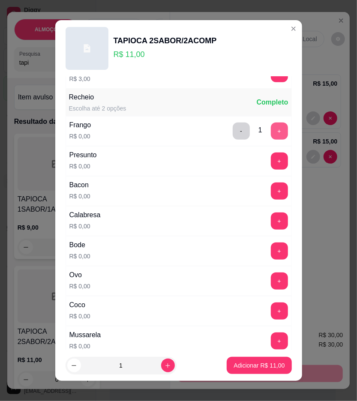
scroll to position [190, 0]
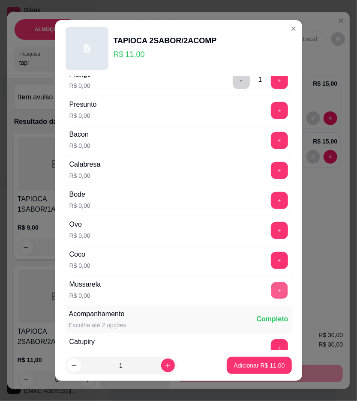
click at [271, 287] on button "+" at bounding box center [279, 290] width 17 height 17
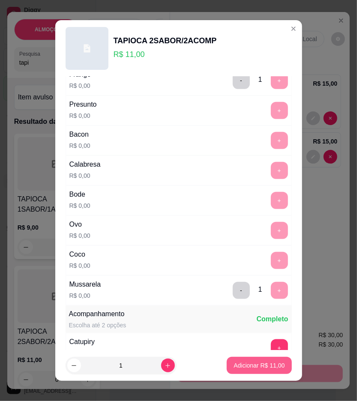
click at [264, 369] on p "Adicionar R$ 11,00" at bounding box center [259, 365] width 51 height 9
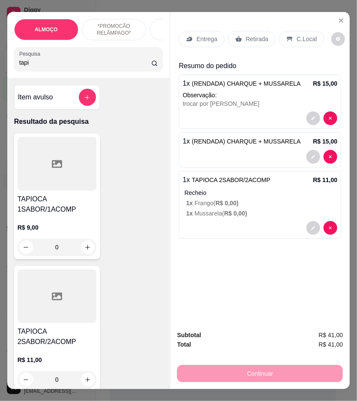
click at [196, 37] on p "Entrega" at bounding box center [206, 39] width 21 height 9
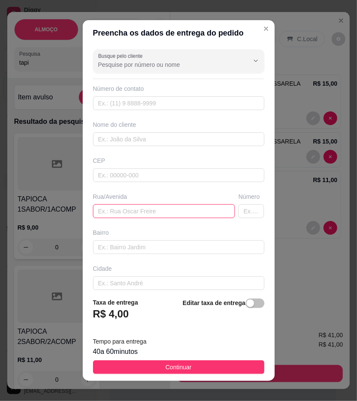
paste input "João arruda filho"
type input "João arruda filho"
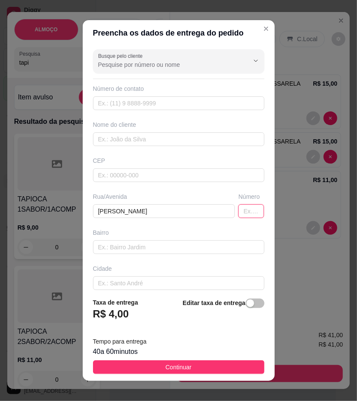
click at [238, 212] on input "text" at bounding box center [251, 211] width 26 height 14
type input "44"
paste input "(87) 9167-3987"
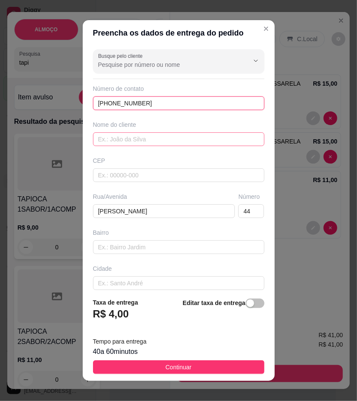
type input "(87) 9167-3987"
click at [155, 135] on input "text" at bounding box center [178, 139] width 171 height 14
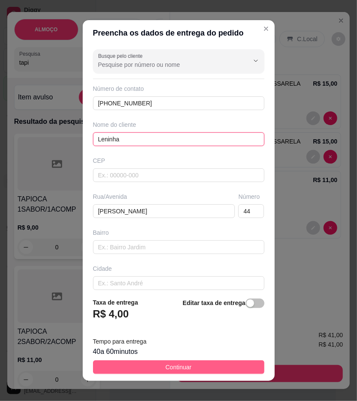
type input "Leninha"
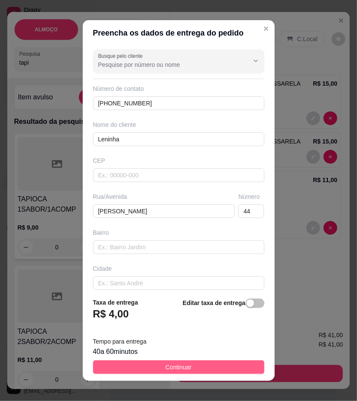
drag, startPoint x: 208, startPoint y: 367, endPoint x: 356, endPoint y: 329, distance: 152.6
click at [209, 367] on button "Continuar" at bounding box center [178, 368] width 171 height 14
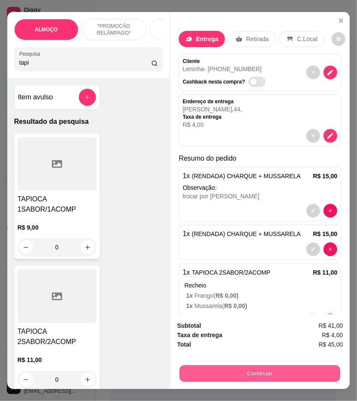
click at [325, 366] on button "Continuar" at bounding box center [260, 374] width 161 height 17
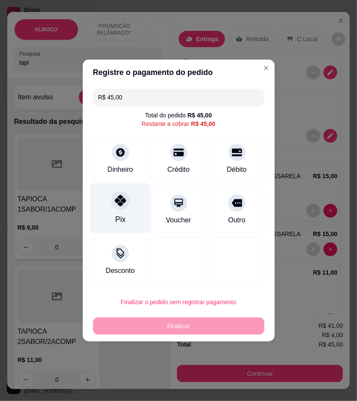
click at [121, 208] on div at bounding box center [120, 200] width 19 height 19
type input "R$ 0,00"
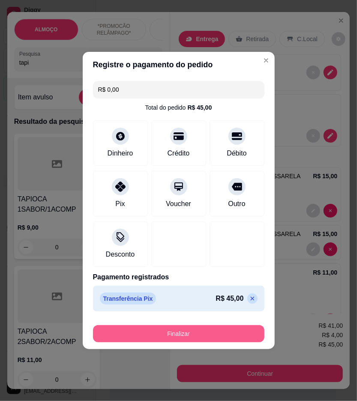
click at [203, 334] on button "Finalizar" at bounding box center [178, 333] width 171 height 17
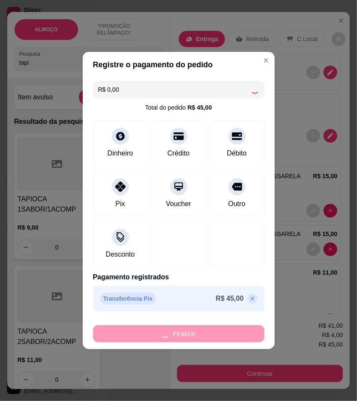
type input "0"
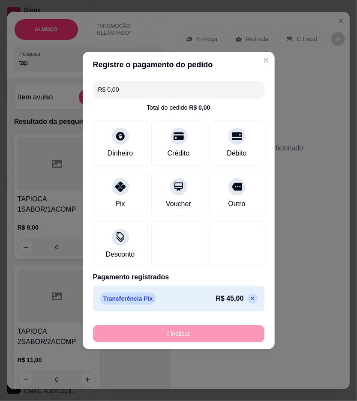
type input "-R$ 45,00"
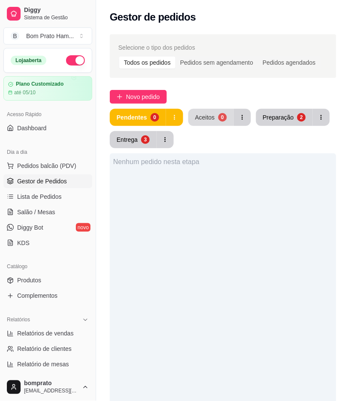
click at [219, 116] on div "0" at bounding box center [222, 117] width 9 height 9
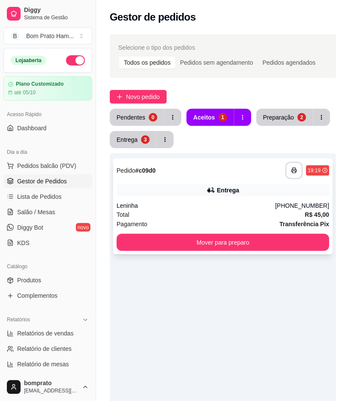
click at [219, 183] on div "**********" at bounding box center [222, 207] width 219 height 96
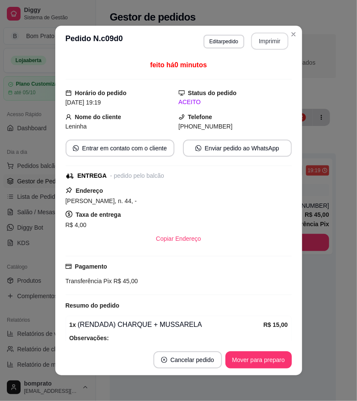
click at [271, 39] on button "Imprimir" at bounding box center [269, 41] width 37 height 17
click at [271, 361] on button "Mover para preparo" at bounding box center [258, 360] width 64 height 17
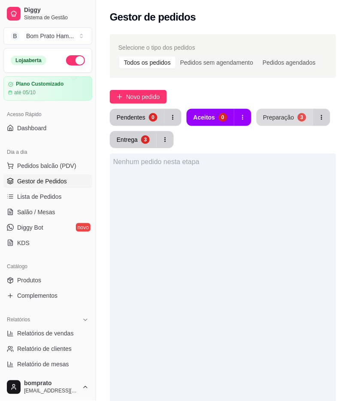
click at [272, 109] on button "Preparação 3" at bounding box center [284, 117] width 57 height 17
click at [262, 122] on button "Preparação 3" at bounding box center [284, 117] width 57 height 17
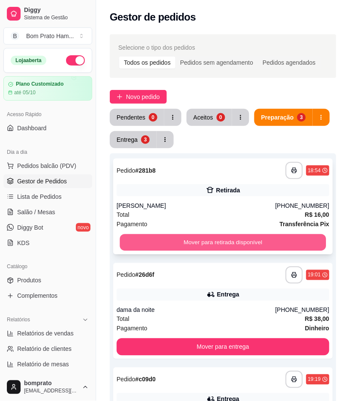
click at [242, 247] on button "Mover para retirada disponível" at bounding box center [223, 242] width 206 height 17
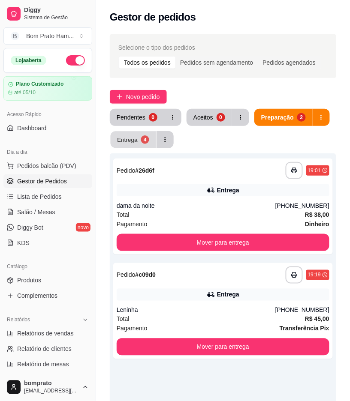
click at [144, 142] on div "4" at bounding box center [145, 139] width 8 height 8
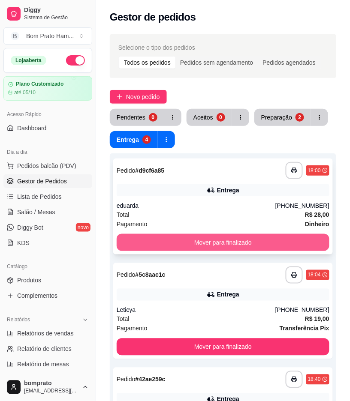
click at [240, 241] on button "Mover para finalizado" at bounding box center [223, 242] width 213 height 17
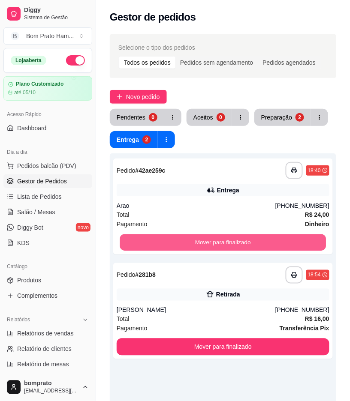
click at [240, 241] on button "Mover para finalizado" at bounding box center [223, 242] width 206 height 17
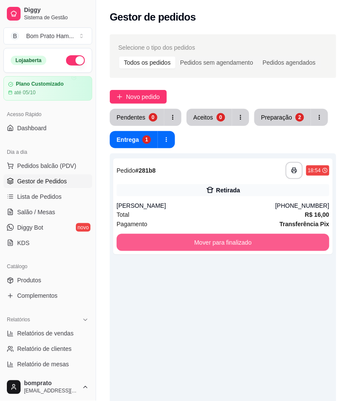
click at [240, 241] on button "Mover para finalizado" at bounding box center [223, 242] width 213 height 17
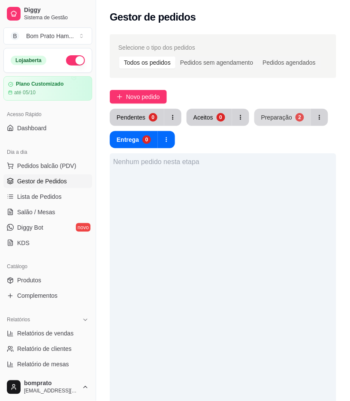
click at [259, 118] on button "Preparação 2" at bounding box center [282, 117] width 57 height 17
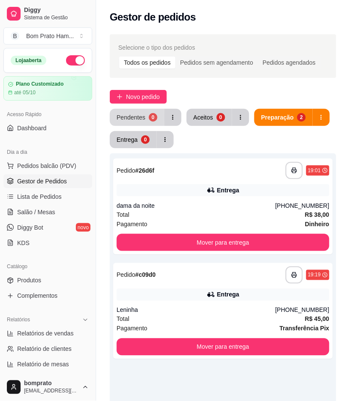
click at [126, 114] on div "Pendentes" at bounding box center [131, 117] width 29 height 9
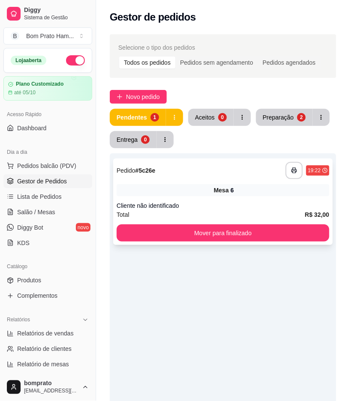
click at [231, 203] on div "Cliente não identificado" at bounding box center [223, 205] width 213 height 9
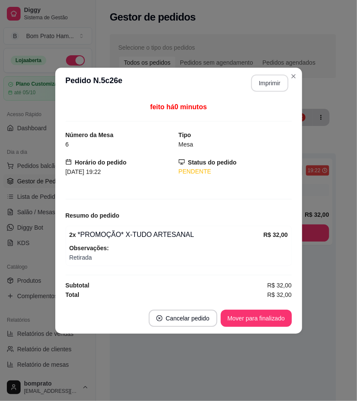
click at [282, 89] on button "Imprimir" at bounding box center [269, 83] width 37 height 17
click at [278, 315] on button "Mover para finalizado" at bounding box center [256, 318] width 69 height 17
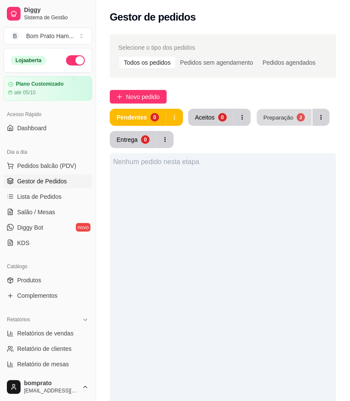
click at [269, 112] on button "Preparação 2" at bounding box center [284, 117] width 55 height 17
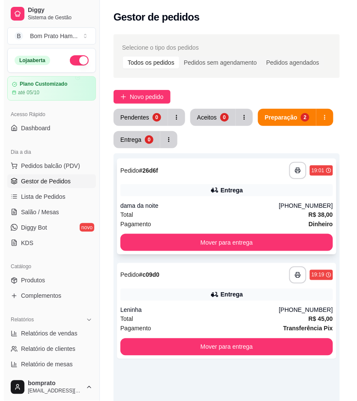
scroll to position [48, 0]
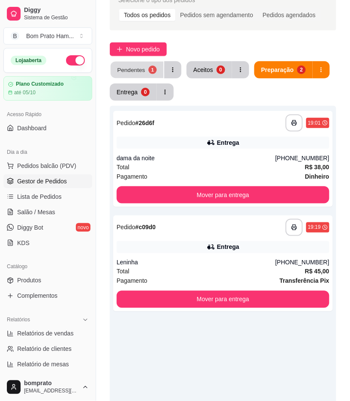
click at [135, 69] on div "Pendentes" at bounding box center [131, 70] width 28 height 8
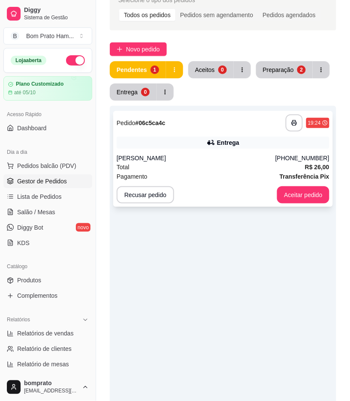
click at [186, 146] on div "Entrega" at bounding box center [223, 143] width 213 height 12
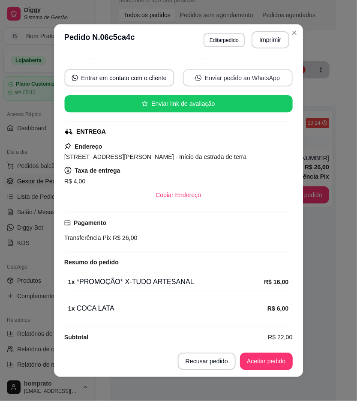
scroll to position [79, 0]
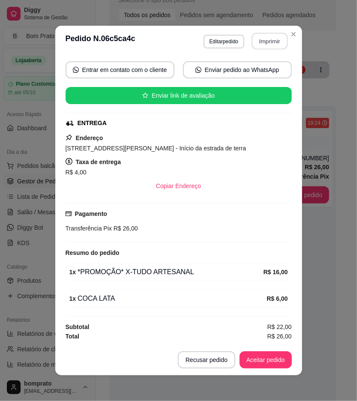
click at [267, 36] on button "Imprimir" at bounding box center [270, 41] width 36 height 17
click at [267, 357] on button "Aceitar pedido" at bounding box center [266, 360] width 52 height 17
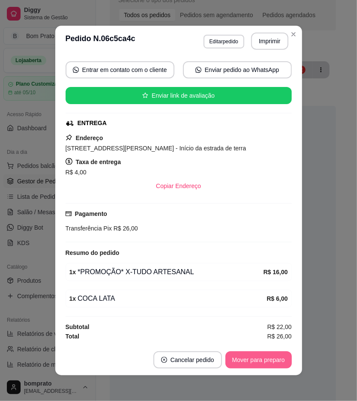
click at [268, 360] on button "Mover para preparo" at bounding box center [258, 360] width 66 height 17
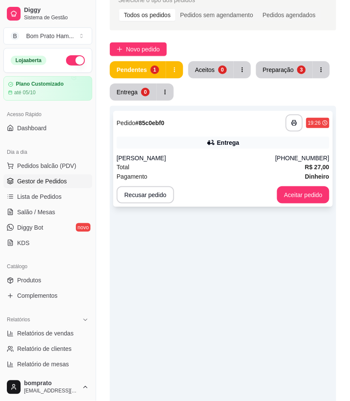
click at [226, 187] on div at bounding box center [225, 194] width 4 height 17
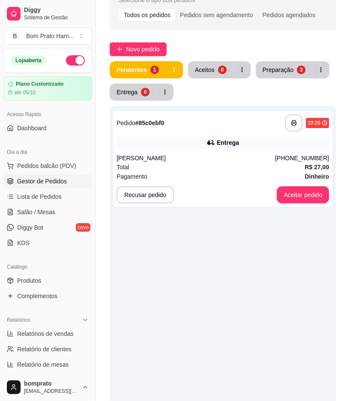
scroll to position [98, 0]
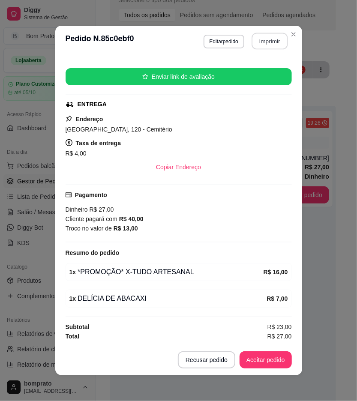
click at [275, 45] on button "Imprimir" at bounding box center [270, 41] width 36 height 17
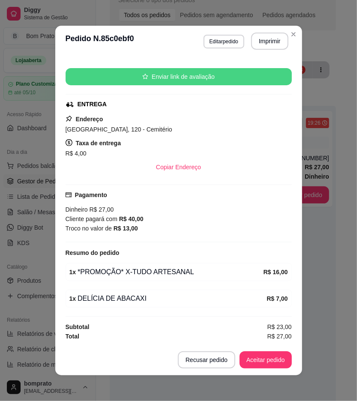
scroll to position [0, 0]
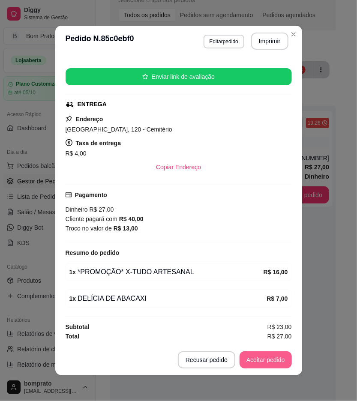
click at [275, 365] on button "Aceitar pedido" at bounding box center [266, 360] width 52 height 17
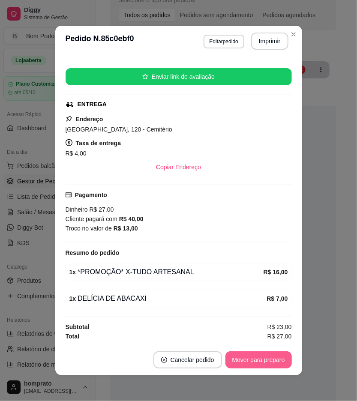
click at [275, 365] on button "Mover para preparo" at bounding box center [258, 360] width 66 height 17
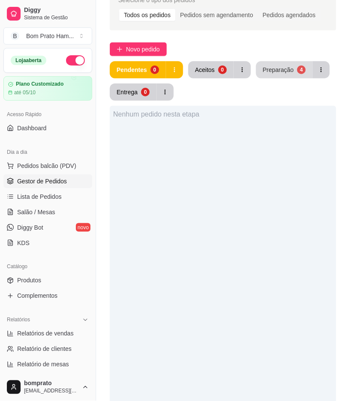
click at [274, 67] on div "Preparação" at bounding box center [278, 70] width 31 height 9
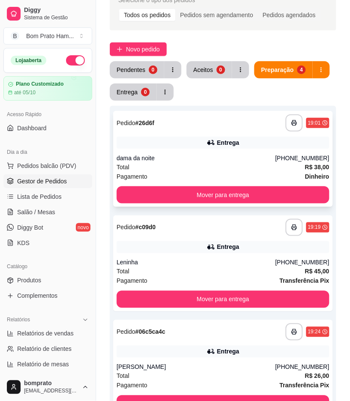
click at [221, 161] on div "dama da noite" at bounding box center [196, 158] width 159 height 9
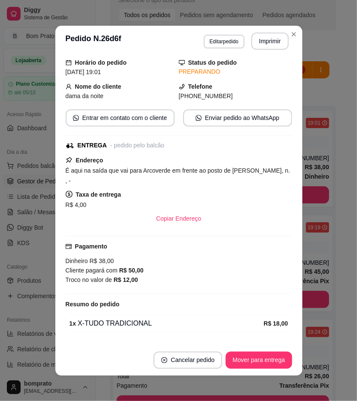
scroll to position [72, 0]
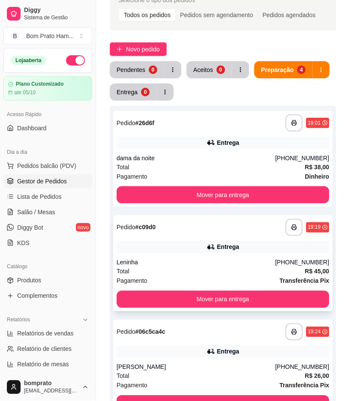
click at [262, 237] on div "**********" at bounding box center [222, 264] width 219 height 96
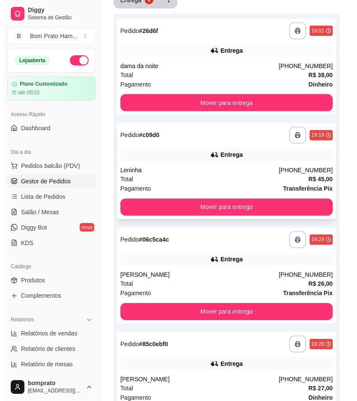
scroll to position [143, 0]
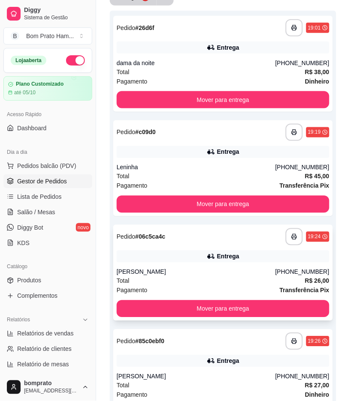
click at [201, 256] on div "Entrega" at bounding box center [223, 257] width 213 height 12
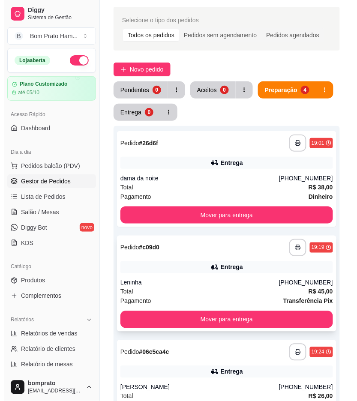
scroll to position [0, 0]
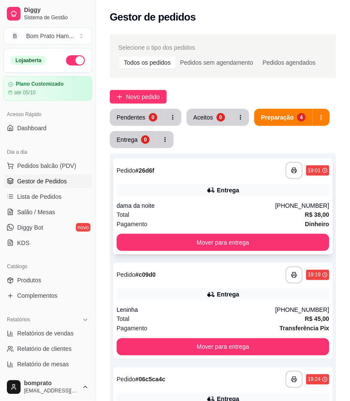
click at [195, 220] on div "Pagamento Dinheiro" at bounding box center [223, 223] width 213 height 9
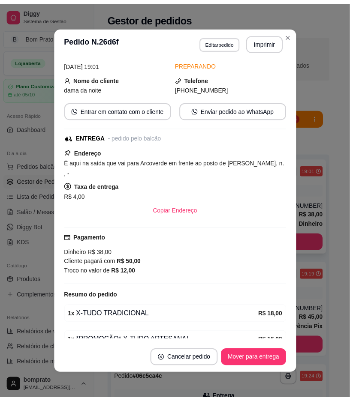
scroll to position [72, 0]
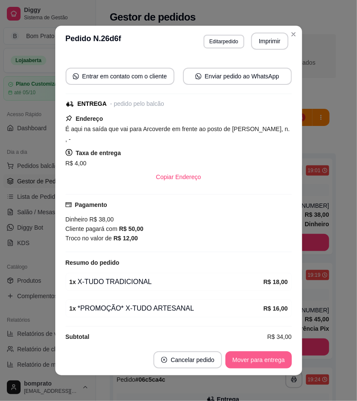
click at [273, 362] on button "Mover para entrega" at bounding box center [258, 360] width 66 height 17
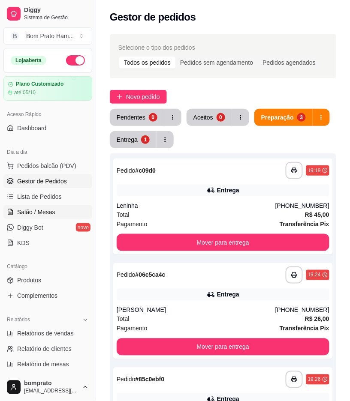
click at [45, 210] on span "Salão / Mesas" at bounding box center [36, 212] width 38 height 9
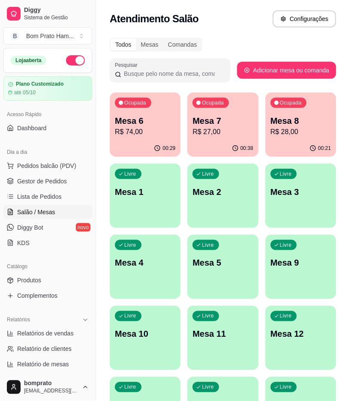
click at [215, 138] on div "Ocupada Mesa 7 R$ 27,00" at bounding box center [222, 117] width 71 height 48
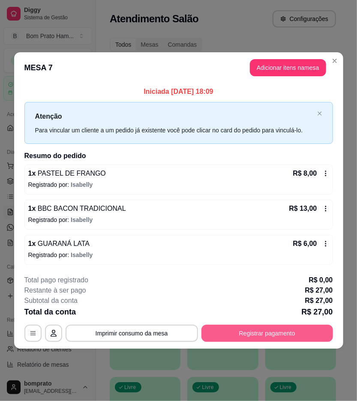
click at [275, 331] on button "Registrar pagamento" at bounding box center [267, 333] width 132 height 17
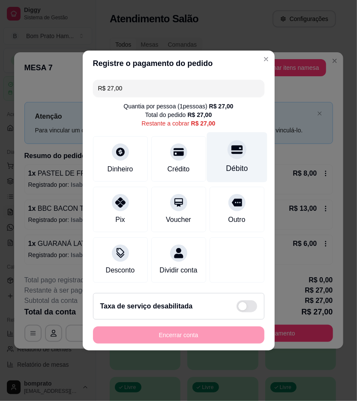
click at [238, 148] on div at bounding box center [237, 149] width 19 height 19
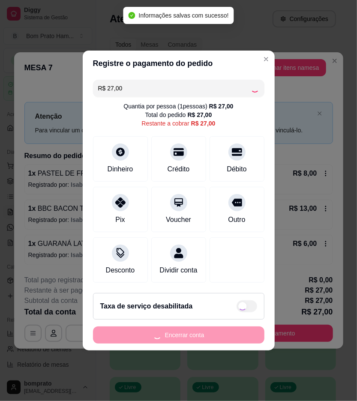
type input "R$ 0,00"
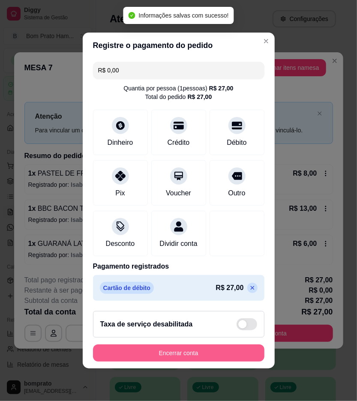
click at [232, 358] on button "Encerrar conta" at bounding box center [178, 353] width 171 height 17
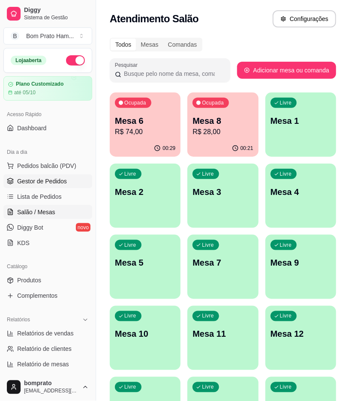
click at [63, 179] on span "Gestor de Pedidos" at bounding box center [42, 181] width 50 height 9
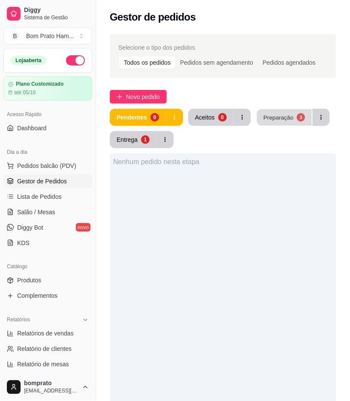
click at [280, 122] on button "Preparação 3" at bounding box center [284, 117] width 55 height 17
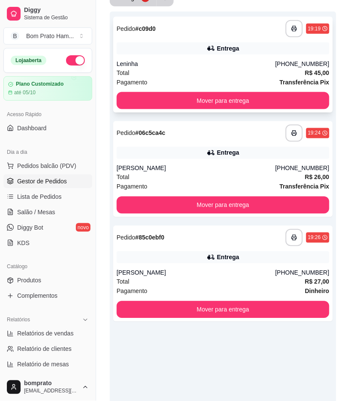
scroll to position [143, 0]
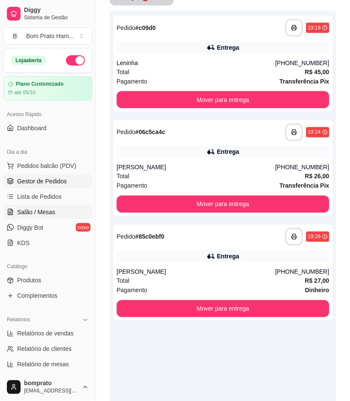
click at [39, 215] on span "Salão / Mesas" at bounding box center [36, 212] width 38 height 9
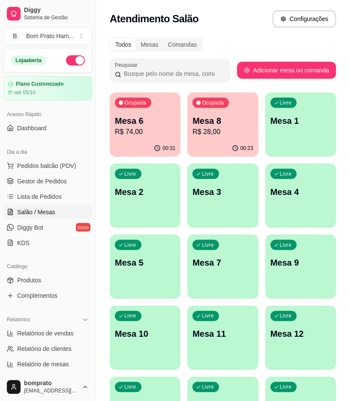
click at [139, 121] on p "Mesa 6" at bounding box center [145, 121] width 60 height 12
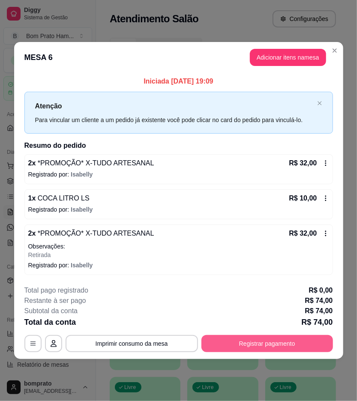
click at [302, 340] on button "Registrar pagamento" at bounding box center [267, 343] width 132 height 17
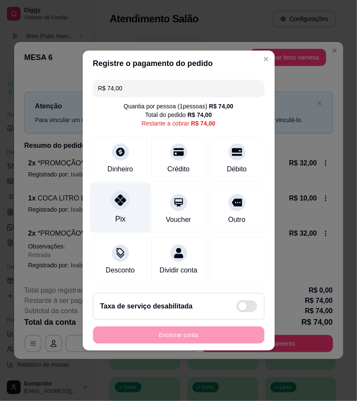
click at [127, 198] on div at bounding box center [120, 200] width 19 height 19
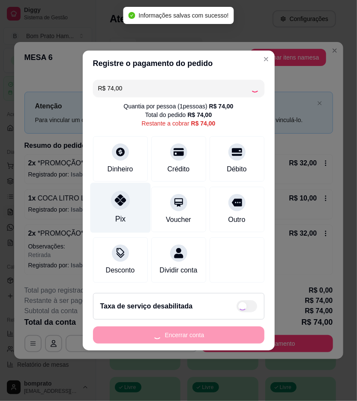
type input "R$ 0,00"
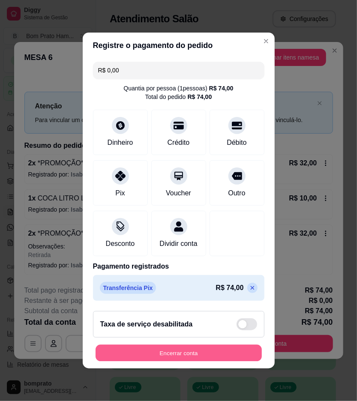
click at [210, 361] on button "Encerrar conta" at bounding box center [179, 353] width 166 height 17
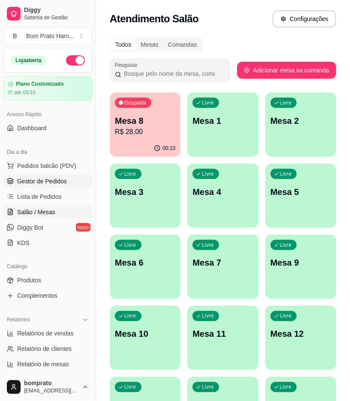
click at [57, 180] on span "Gestor de Pedidos" at bounding box center [42, 181] width 50 height 9
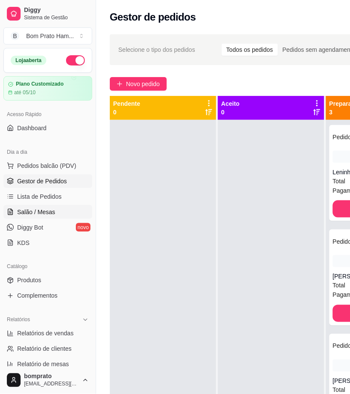
click at [43, 213] on span "Salão / Mesas" at bounding box center [36, 212] width 38 height 9
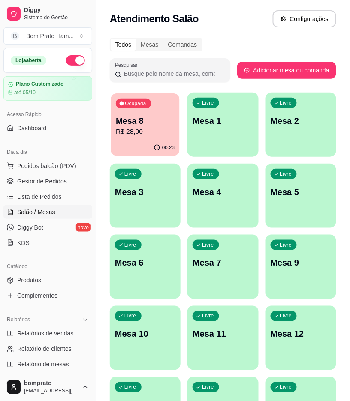
click at [155, 137] on div "Ocupada Mesa 8 R$ 28,00" at bounding box center [145, 116] width 69 height 46
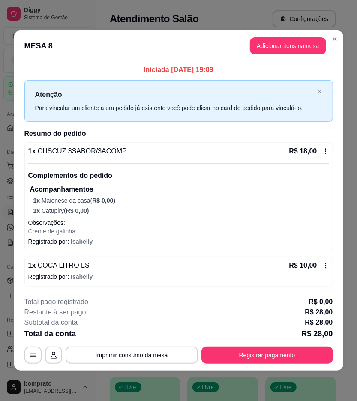
click at [325, 149] on icon at bounding box center [325, 152] width 1 height 6
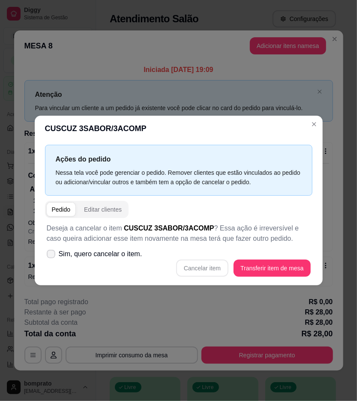
click at [131, 253] on span "Sim, quero cancelar o item." at bounding box center [101, 254] width 84 height 10
click at [52, 256] on input "Sim, quero cancelar o item." at bounding box center [49, 259] width 6 height 6
checkbox input "true"
click at [221, 268] on button "Cancelar item" at bounding box center [202, 268] width 52 height 17
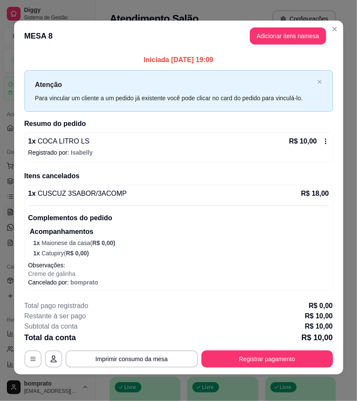
scroll to position [3, 0]
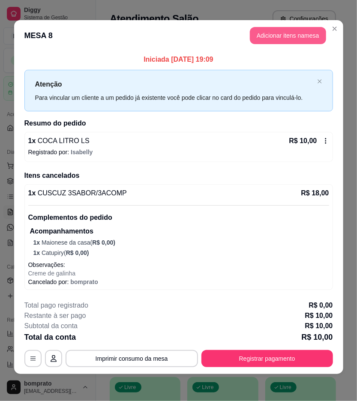
click at [281, 31] on button "Adicionar itens na mesa" at bounding box center [288, 35] width 76 height 17
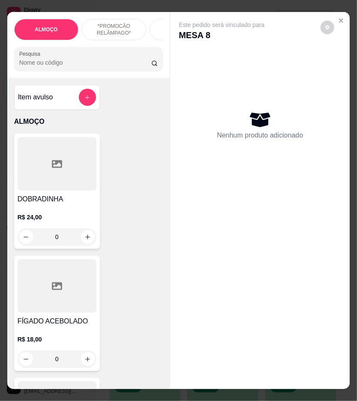
click at [80, 62] on input "Pesquisa" at bounding box center [85, 62] width 132 height 9
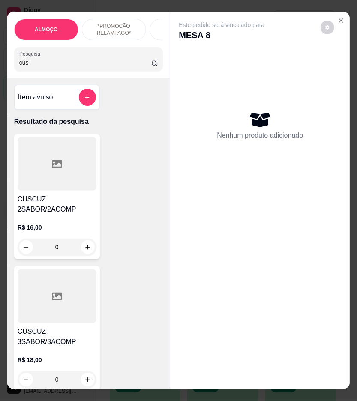
type input "cus"
click at [73, 172] on div at bounding box center [57, 164] width 79 height 54
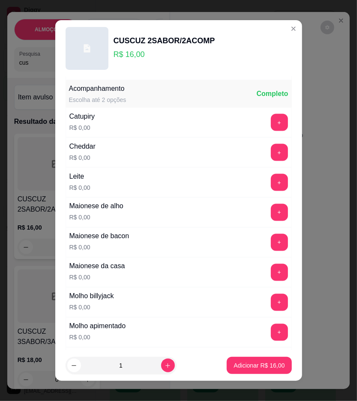
scroll to position [429, 0]
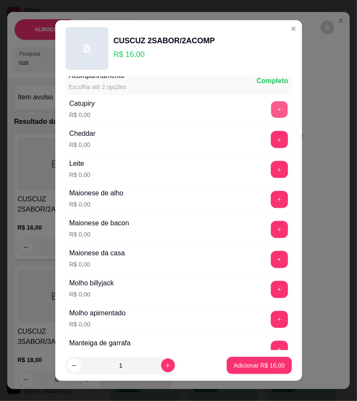
click at [271, 112] on button "+" at bounding box center [279, 109] width 17 height 17
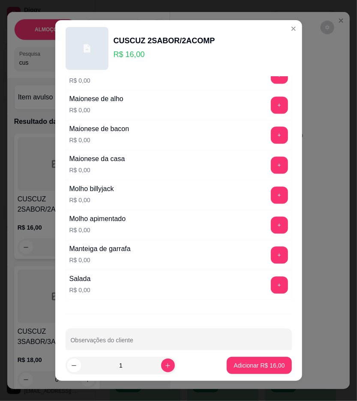
scroll to position [524, 0]
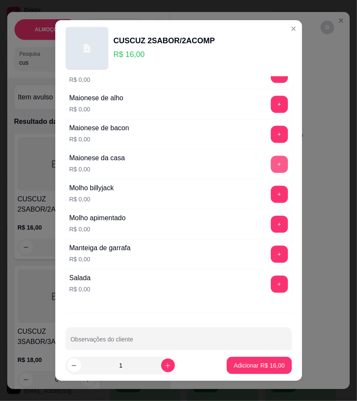
click at [271, 170] on button "+" at bounding box center [279, 164] width 17 height 17
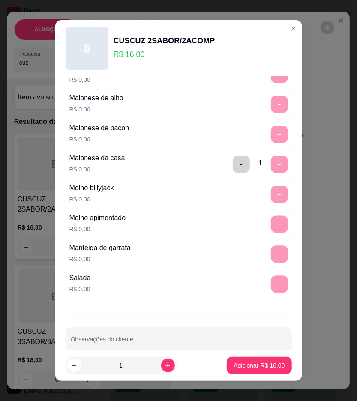
scroll to position [539, 0]
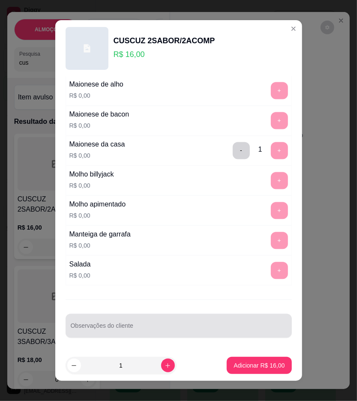
drag, startPoint x: 144, startPoint y: 326, endPoint x: 136, endPoint y: 299, distance: 28.2
click at [144, 322] on div at bounding box center [179, 326] width 216 height 17
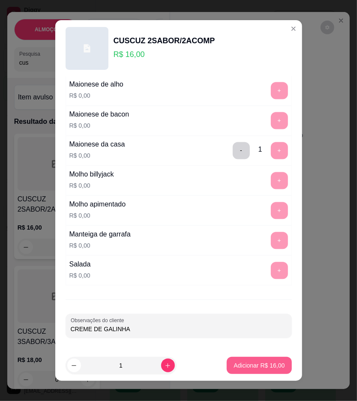
type input "CREME DE GALINHA"
click at [249, 362] on p "Adicionar R$ 16,00" at bounding box center [259, 365] width 51 height 9
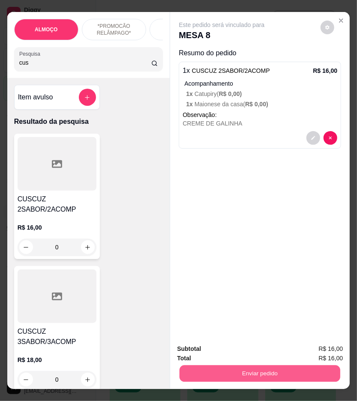
click at [286, 372] on button "Enviar pedido" at bounding box center [260, 374] width 161 height 17
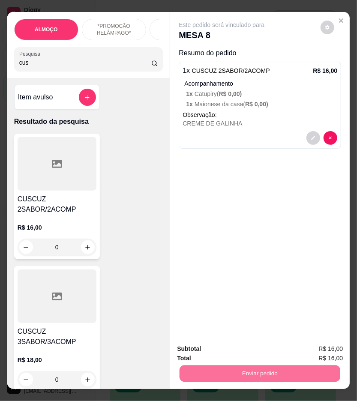
click at [310, 349] on button "Enviar pedido" at bounding box center [320, 349] width 47 height 16
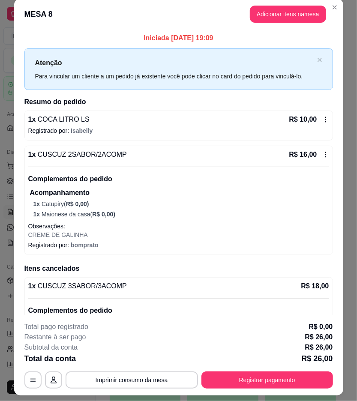
scroll to position [0, 0]
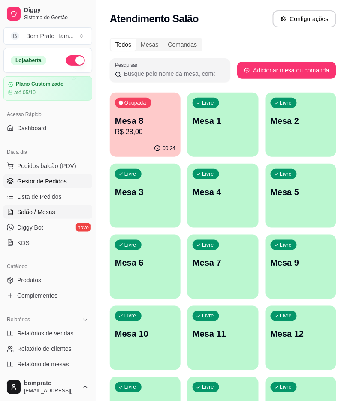
click at [48, 183] on span "Gestor de Pedidos" at bounding box center [42, 181] width 50 height 9
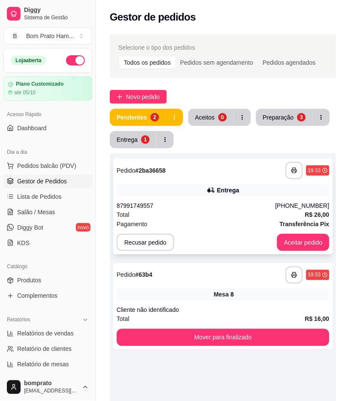
click at [189, 190] on div "Entrega" at bounding box center [223, 190] width 213 height 12
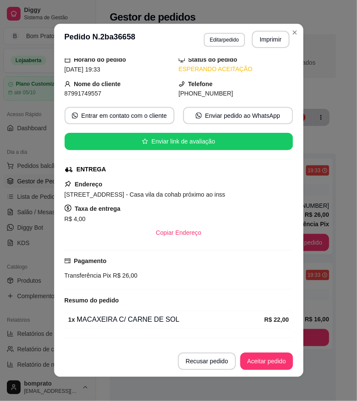
scroll to position [52, 0]
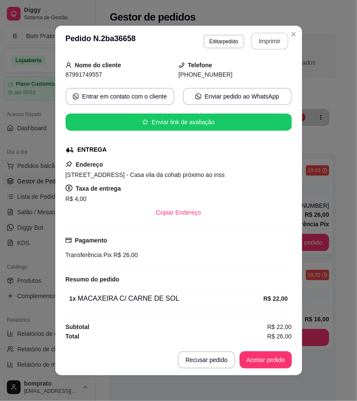
click at [262, 39] on button "Imprimir" at bounding box center [269, 41] width 37 height 17
click at [277, 358] on button "Aceitar pedido" at bounding box center [266, 360] width 52 height 17
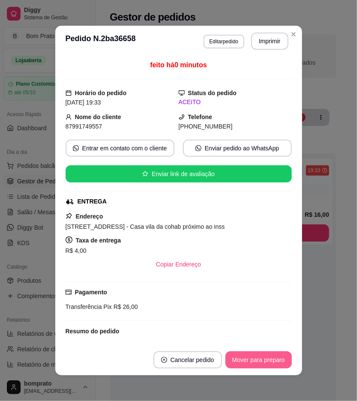
click at [248, 361] on button "Mover para preparo" at bounding box center [258, 360] width 66 height 17
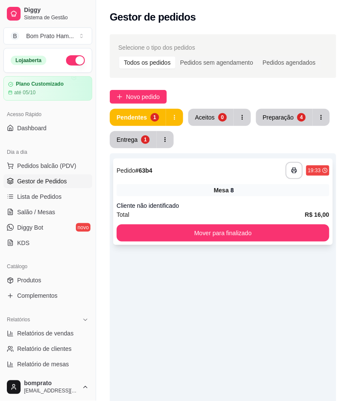
click at [204, 188] on div "Mesa 8" at bounding box center [223, 190] width 213 height 12
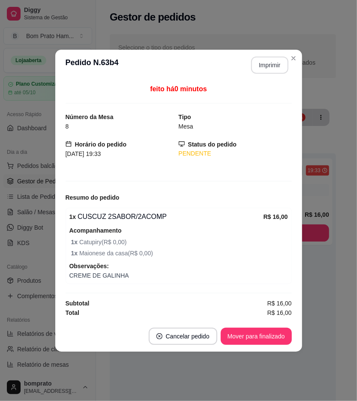
click at [266, 65] on button "Imprimir" at bounding box center [269, 65] width 37 height 17
click at [276, 346] on footer "Cancelar pedido Mover para finalizado" at bounding box center [178, 336] width 247 height 31
click at [277, 328] on button "Mover para finalizado" at bounding box center [256, 336] width 71 height 17
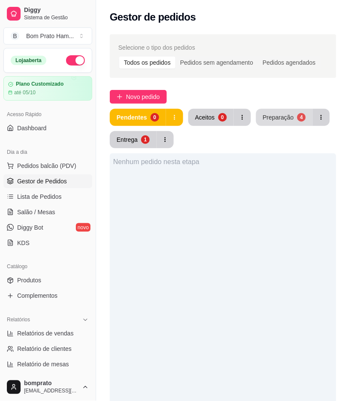
click at [286, 116] on div "Preparação" at bounding box center [278, 117] width 31 height 9
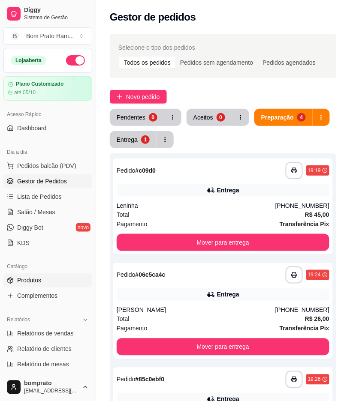
click at [40, 282] on span "Produtos" at bounding box center [29, 281] width 24 height 9
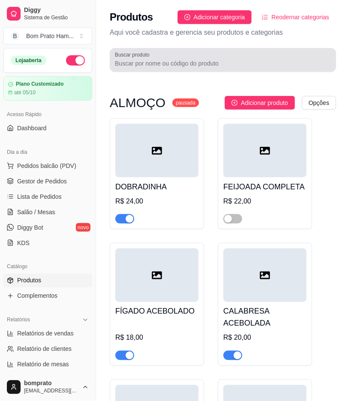
click at [156, 63] on input "Buscar produto" at bounding box center [223, 63] width 216 height 9
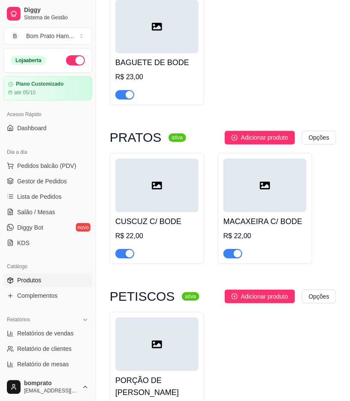
scroll to position [857, 0]
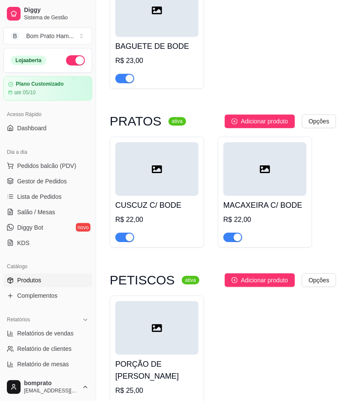
type input "bod"
click at [129, 234] on div "button" at bounding box center [130, 238] width 8 height 8
click at [232, 233] on button "button" at bounding box center [232, 237] width 19 height 9
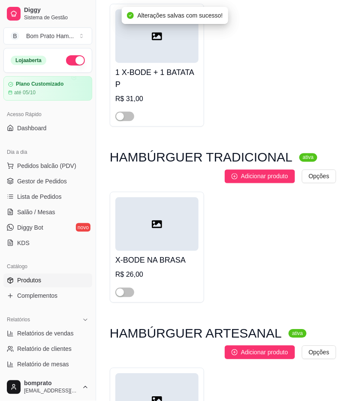
scroll to position [39, 0]
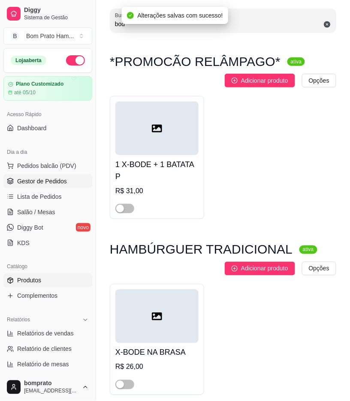
click at [66, 185] on link "Gestor de Pedidos" at bounding box center [47, 181] width 89 height 14
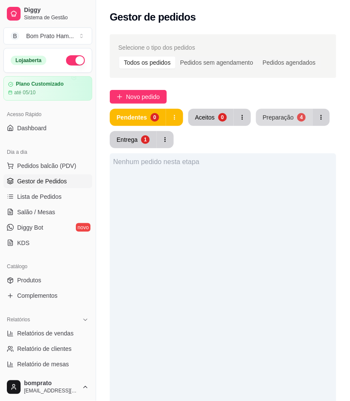
click at [282, 121] on div "Preparação" at bounding box center [278, 117] width 31 height 9
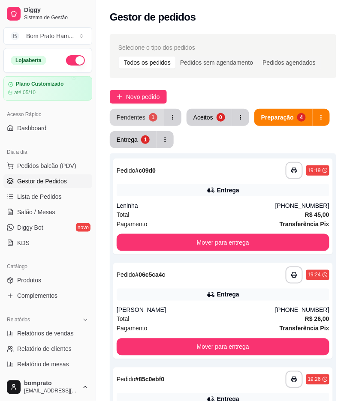
click at [139, 116] on div "Pendentes" at bounding box center [131, 117] width 29 height 9
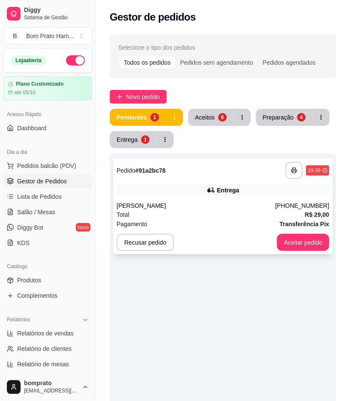
click at [196, 186] on div "Entrega" at bounding box center [223, 190] width 213 height 12
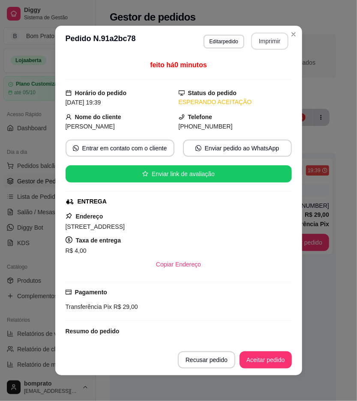
click at [262, 42] on button "Imprimir" at bounding box center [269, 41] width 37 height 17
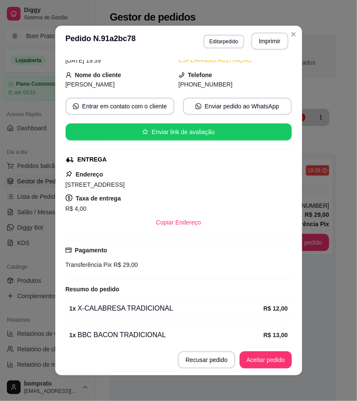
scroll to position [79, 0]
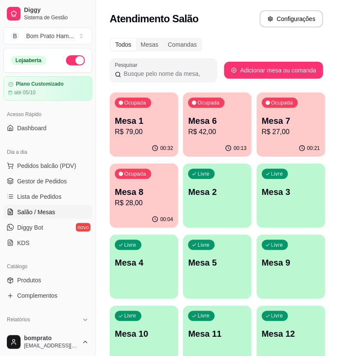
click at [166, 194] on p "Mesa 8" at bounding box center [144, 192] width 58 height 12
click at [138, 123] on p "Mesa 1" at bounding box center [144, 121] width 57 height 12
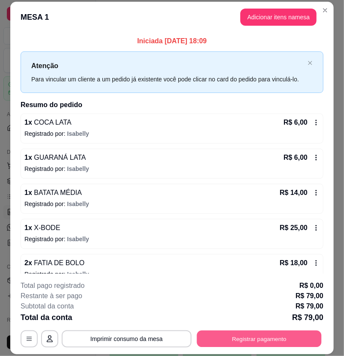
click at [305, 340] on button "Registrar pagamento" at bounding box center [259, 339] width 125 height 17
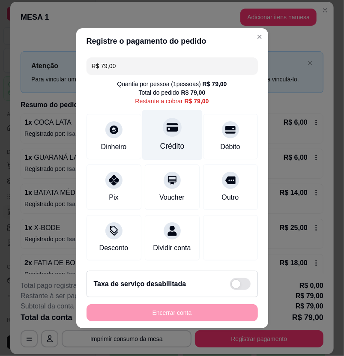
click at [178, 148] on div "Crédito" at bounding box center [172, 135] width 60 height 50
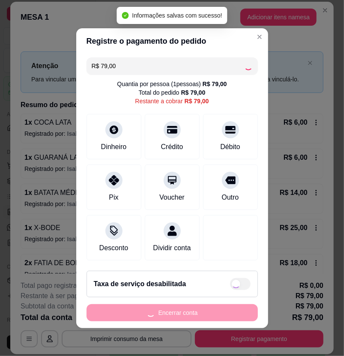
type input "R$ 0,00"
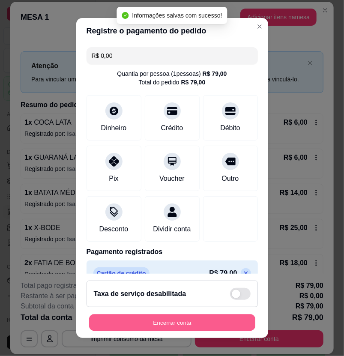
click at [216, 325] on button "Encerrar conta" at bounding box center [172, 323] width 166 height 17
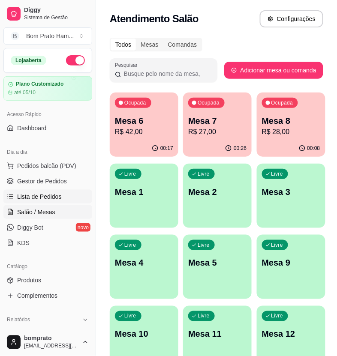
click at [72, 193] on link "Lista de Pedidos" at bounding box center [47, 197] width 89 height 14
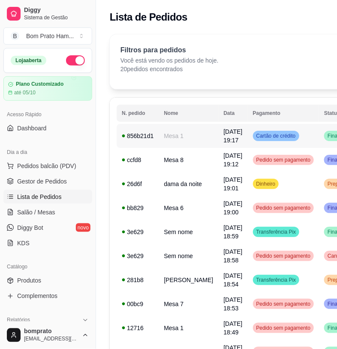
click at [218, 135] on td "[DATE] 19:17" at bounding box center [232, 136] width 29 height 24
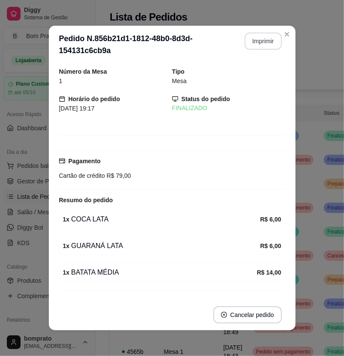
click at [248, 43] on button "Imprimir" at bounding box center [263, 41] width 37 height 17
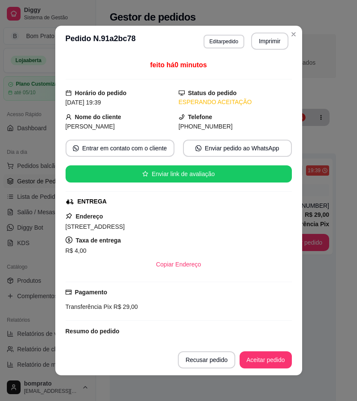
click at [263, 348] on footer "Recusar pedido Aceitar pedido" at bounding box center [178, 360] width 247 height 31
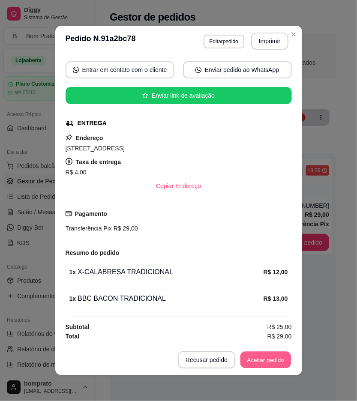
click at [263, 357] on button "Aceitar pedido" at bounding box center [265, 360] width 51 height 17
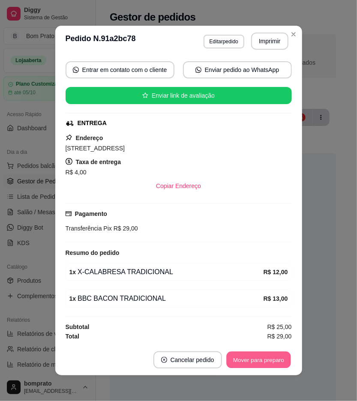
click at [263, 358] on button "Mover para preparo" at bounding box center [258, 360] width 64 height 17
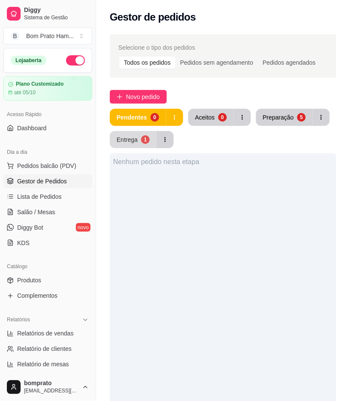
click at [144, 142] on div "1" at bounding box center [145, 139] width 9 height 9
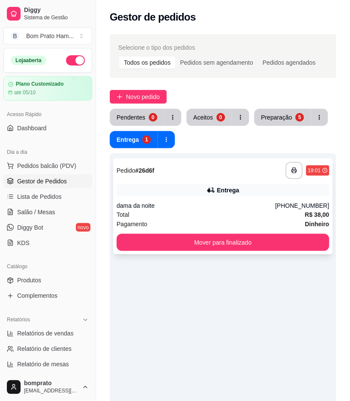
click at [185, 179] on div "**********" at bounding box center [223, 170] width 213 height 17
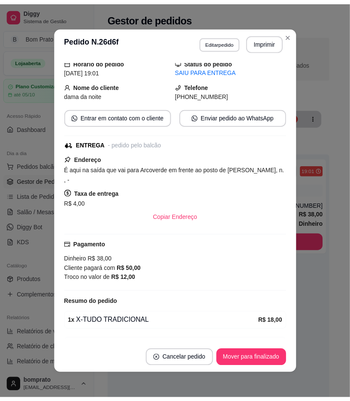
scroll to position [0, 0]
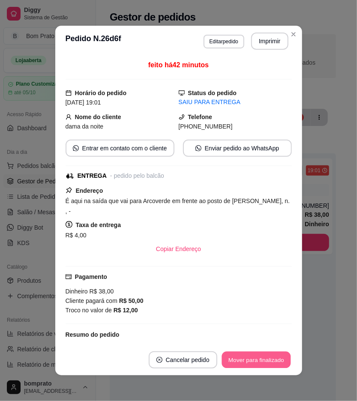
click at [279, 366] on button "Mover para finalizado" at bounding box center [256, 360] width 69 height 17
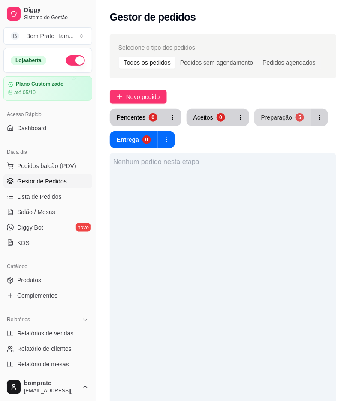
click at [278, 110] on button "Preparação 5" at bounding box center [282, 117] width 57 height 17
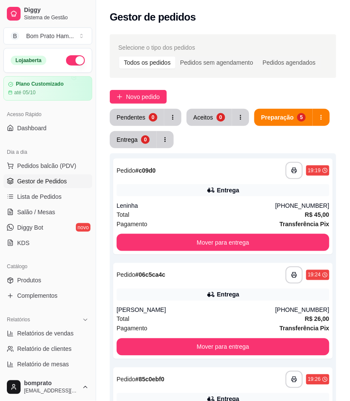
drag, startPoint x: 152, startPoint y: 126, endPoint x: 148, endPoint y: 120, distance: 6.9
click at [152, 126] on div "Pendentes 0 Aceitos 0 Preparação 5 Entrega 0" at bounding box center [223, 128] width 226 height 39
click at [149, 120] on div "0" at bounding box center [153, 117] width 9 height 9
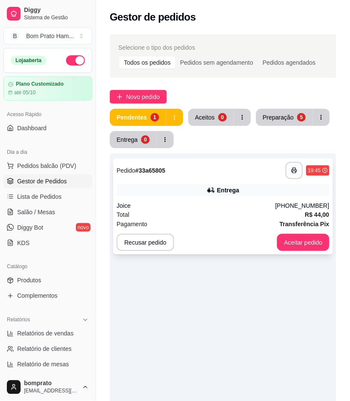
click at [186, 210] on div "Total R$ 44,00" at bounding box center [223, 214] width 213 height 9
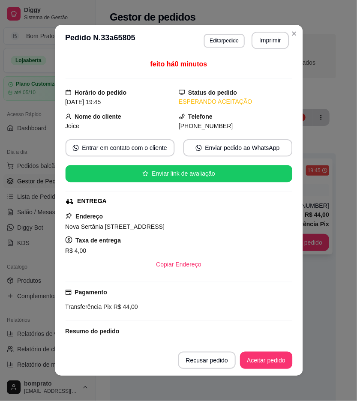
scroll to position [105, 0]
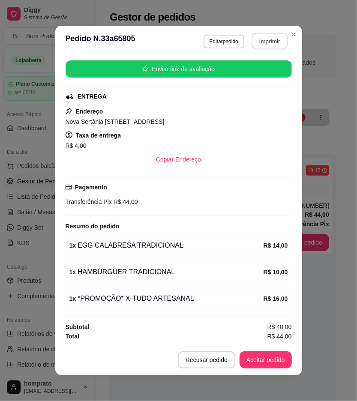
click at [260, 43] on button "Imprimir" at bounding box center [270, 41] width 36 height 17
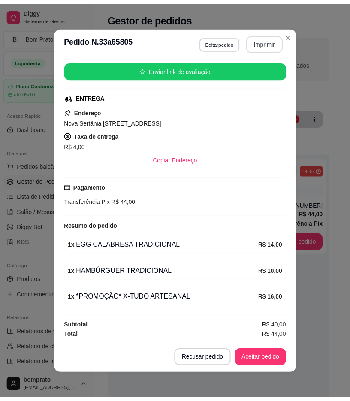
scroll to position [0, 0]
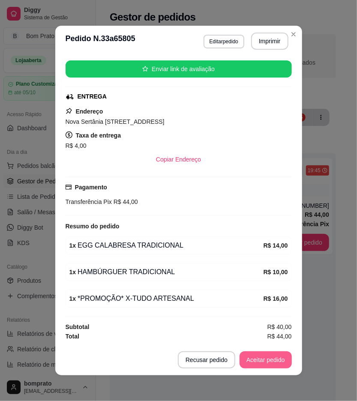
click at [276, 354] on button "Aceitar pedido" at bounding box center [266, 360] width 52 height 17
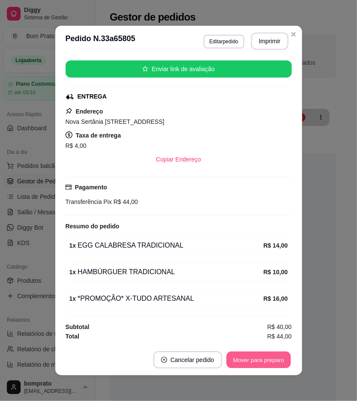
click at [276, 358] on button "Mover para preparo" at bounding box center [258, 360] width 64 height 17
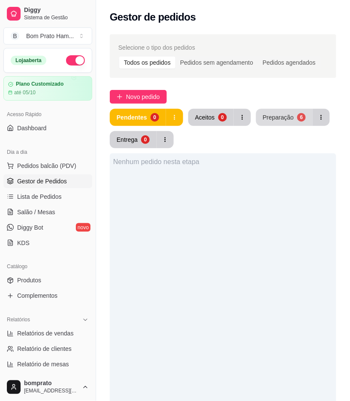
click at [278, 116] on div "Preparação" at bounding box center [278, 117] width 31 height 9
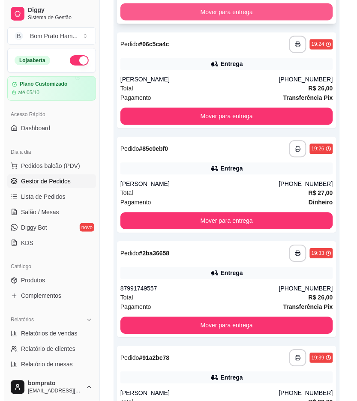
scroll to position [238, 0]
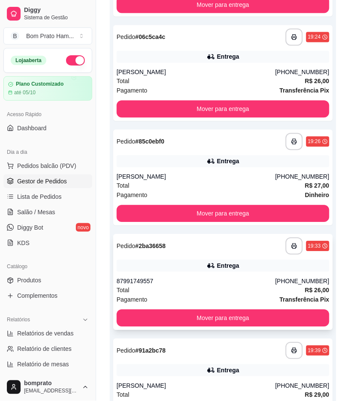
click at [234, 272] on div "**********" at bounding box center [222, 282] width 219 height 96
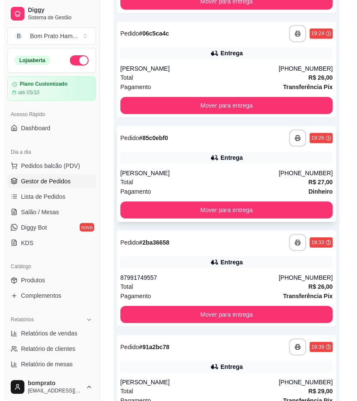
scroll to position [286, 0]
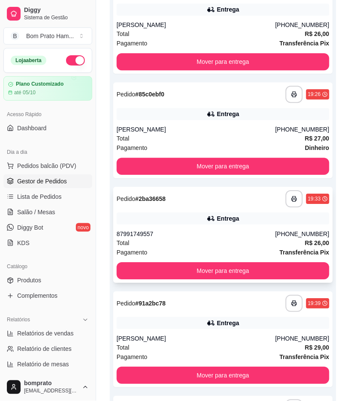
click at [228, 237] on div "87991749557" at bounding box center [196, 234] width 159 height 9
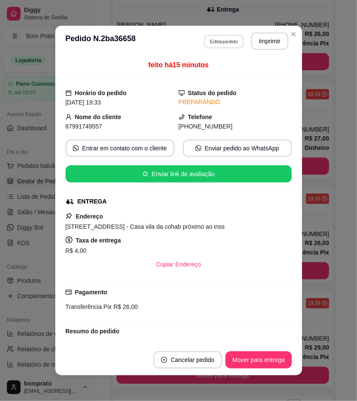
click at [234, 44] on button "Editar pedido" at bounding box center [224, 41] width 40 height 13
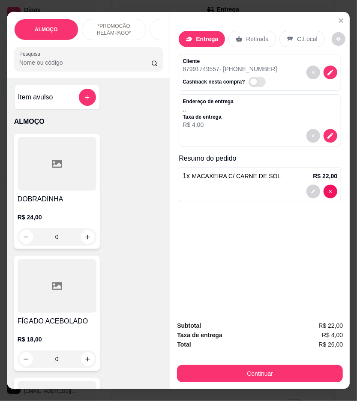
click at [250, 36] on p "Retirada" at bounding box center [257, 39] width 23 height 9
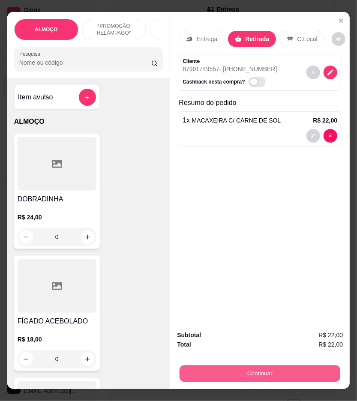
click at [292, 369] on button "Continuar" at bounding box center [260, 374] width 161 height 17
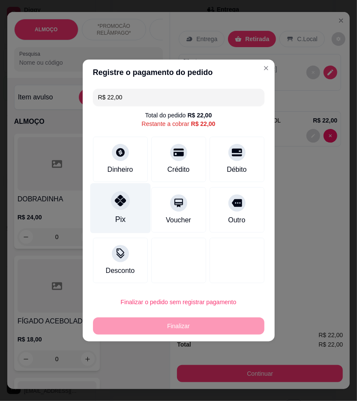
drag, startPoint x: 105, startPoint y: 204, endPoint x: 151, endPoint y: 256, distance: 69.0
click at [106, 204] on div "Pix" at bounding box center [120, 208] width 60 height 50
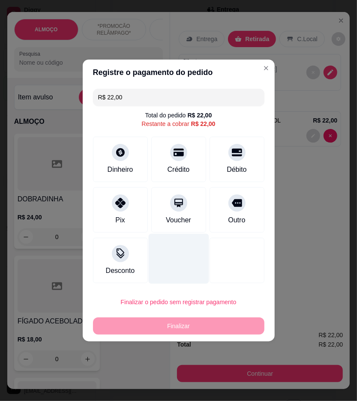
type input "R$ 0,00"
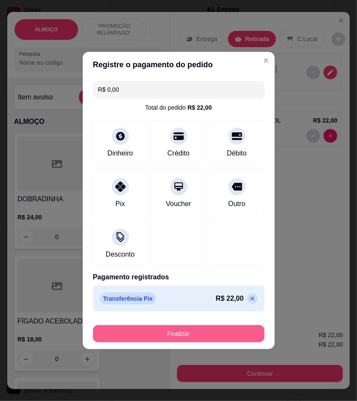
click at [182, 334] on button "Finalizar" at bounding box center [178, 333] width 171 height 17
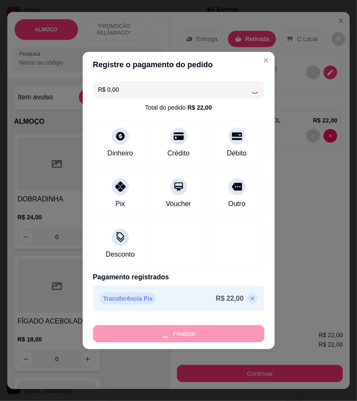
type input "0"
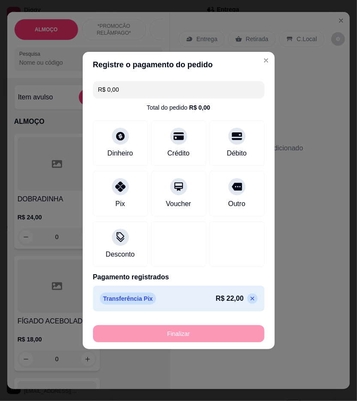
type input "-R$ 22,00"
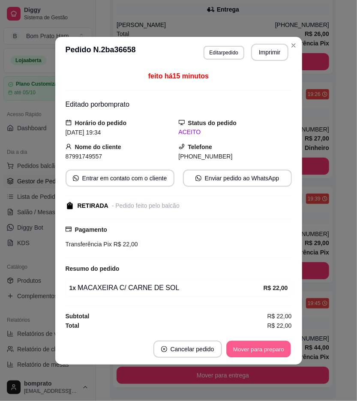
click at [265, 352] on button "Mover para preparo" at bounding box center [258, 349] width 64 height 17
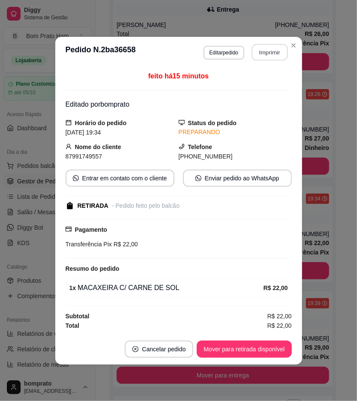
click at [277, 53] on button "Imprimir" at bounding box center [270, 52] width 36 height 17
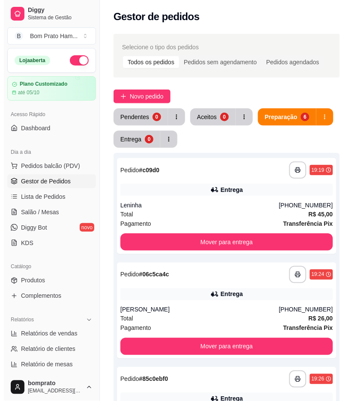
scroll to position [0, 0]
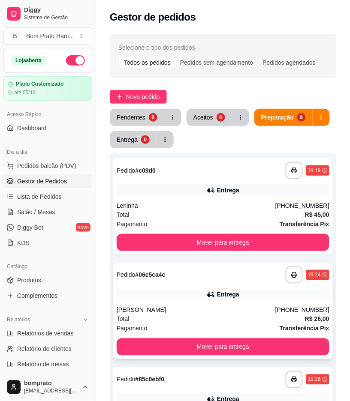
click at [244, 309] on div "Ana Júlia" at bounding box center [196, 310] width 159 height 9
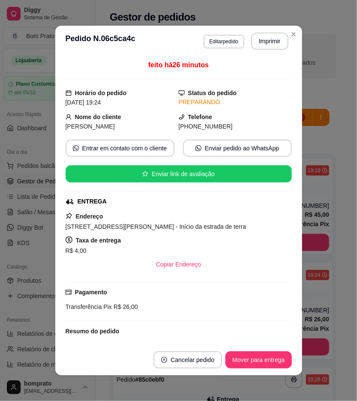
scroll to position [79, 0]
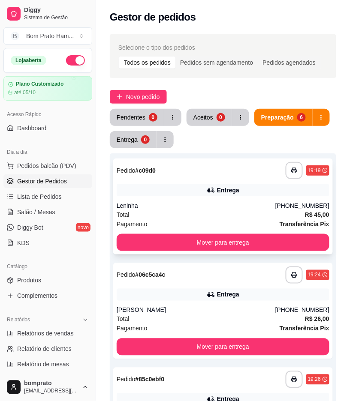
click at [264, 207] on div "Leninha" at bounding box center [196, 205] width 159 height 9
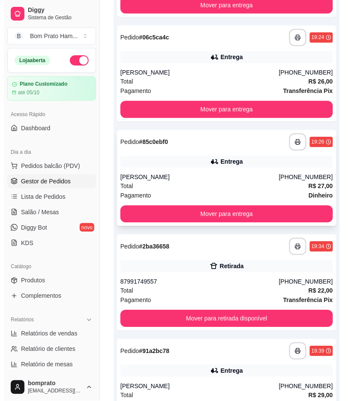
scroll to position [238, 0]
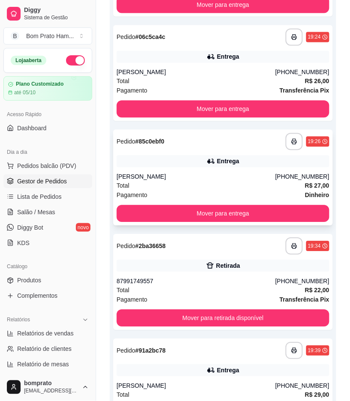
click at [216, 181] on div "Total R$ 27,00" at bounding box center [223, 185] width 213 height 9
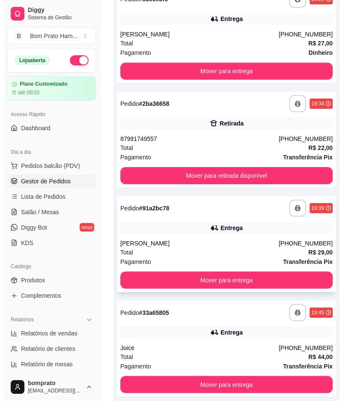
scroll to position [422, 0]
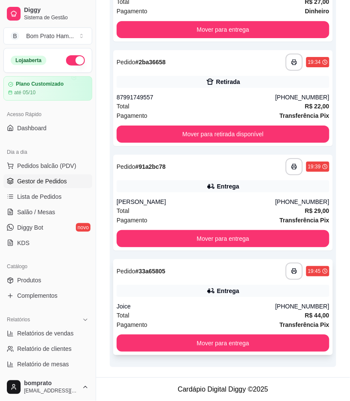
click at [204, 285] on div "Entrega" at bounding box center [223, 291] width 213 height 12
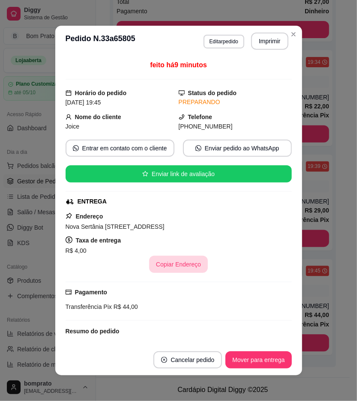
click at [180, 265] on button "Copiar Endereço" at bounding box center [178, 264] width 59 height 17
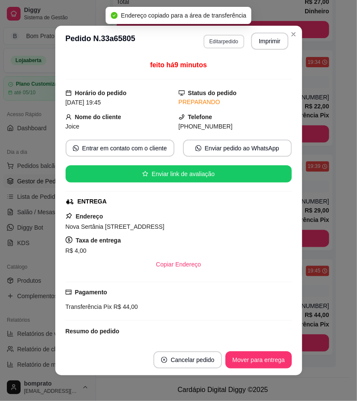
click at [234, 40] on button "Editar pedido" at bounding box center [224, 42] width 41 height 14
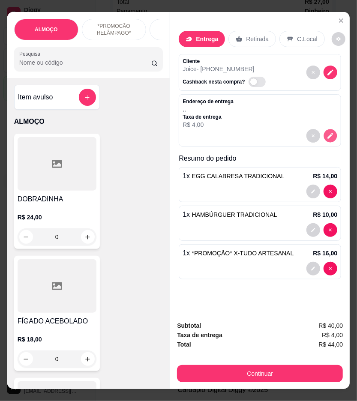
click at [327, 136] on icon "decrease-product-quantity" at bounding box center [330, 135] width 7 height 7
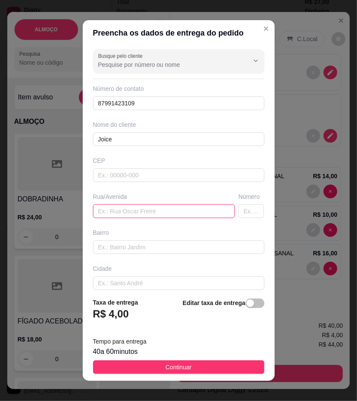
paste input "Nova Sertânia rua tá casinhas invadida, 70 - Casa"
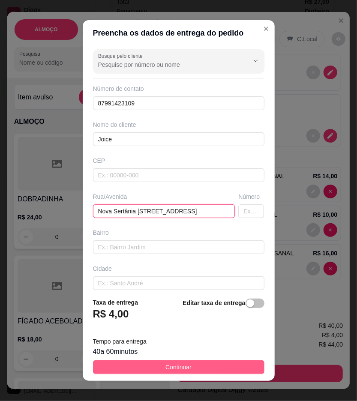
type input "Nova Sertânia rua tá casinhas invadida, 70 - Casa"
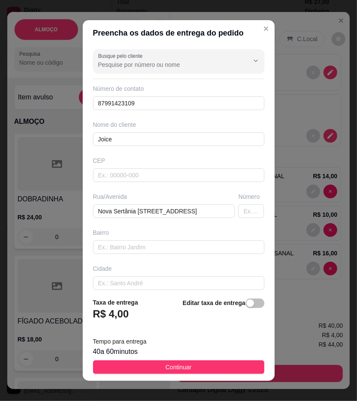
scroll to position [0, 0]
drag, startPoint x: 183, startPoint y: 365, endPoint x: 142, endPoint y: 300, distance: 76.5
click at [183, 364] on span "Continuar" at bounding box center [178, 367] width 26 height 9
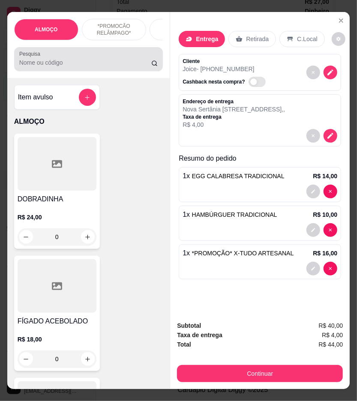
click at [80, 67] on input "Pesquisa" at bounding box center [85, 62] width 132 height 9
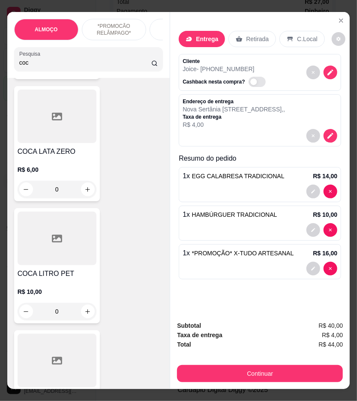
scroll to position [190, 0]
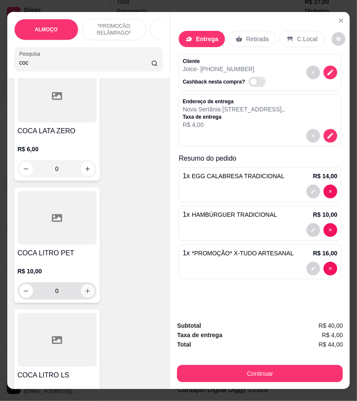
type input "coc"
click at [87, 298] on button "increase-product-quantity" at bounding box center [88, 291] width 14 height 14
type input "1"
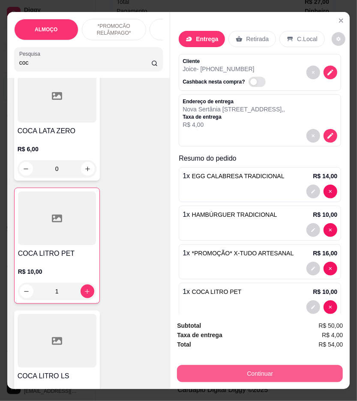
click at [289, 371] on button "Continuar" at bounding box center [260, 373] width 166 height 17
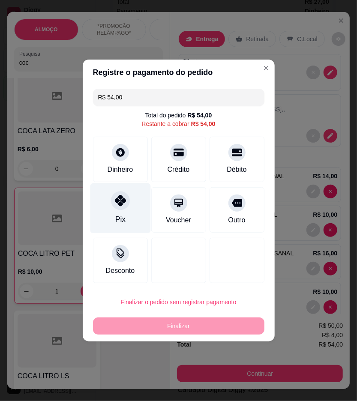
click at [130, 219] on div "Pix" at bounding box center [120, 208] width 60 height 50
type input "R$ 0,00"
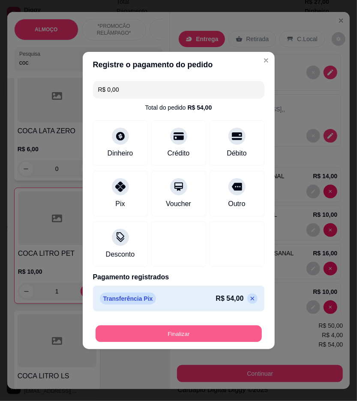
click at [219, 339] on button "Finalizar" at bounding box center [179, 334] width 166 height 17
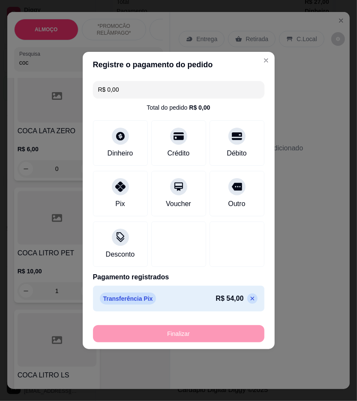
type input "0"
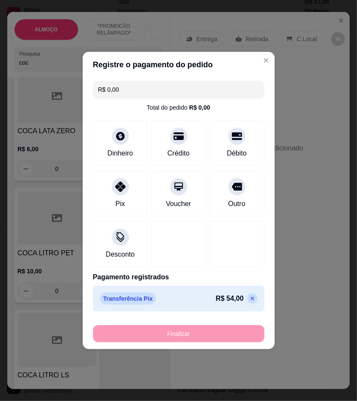
type input "-R$ 54,00"
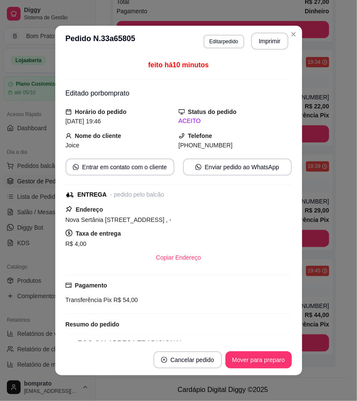
scroll to position [318, 0]
click at [274, 357] on button "Mover para preparo" at bounding box center [258, 360] width 64 height 17
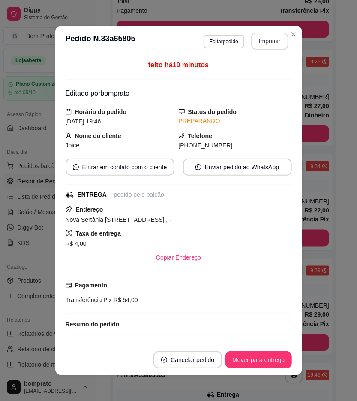
click at [266, 43] on button "Imprimir" at bounding box center [269, 41] width 37 height 17
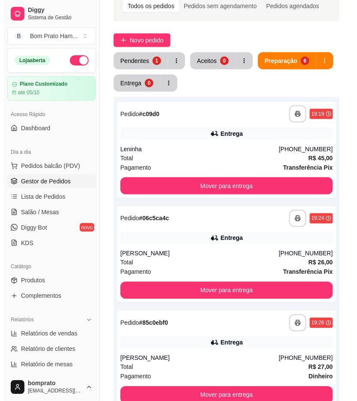
scroll to position [0, 0]
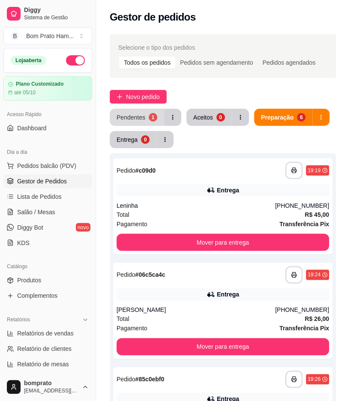
click at [141, 118] on div "Pendentes" at bounding box center [131, 117] width 29 height 9
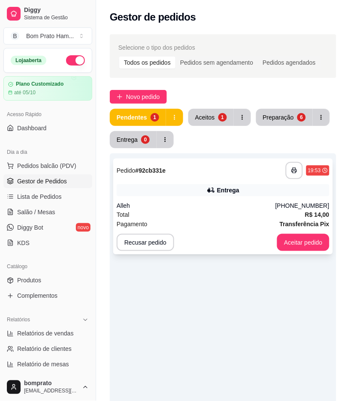
click at [193, 164] on div "**********" at bounding box center [223, 170] width 213 height 17
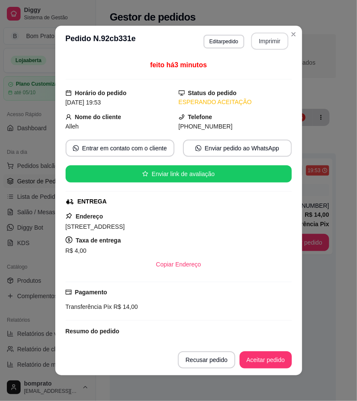
click at [272, 45] on button "Imprimir" at bounding box center [269, 41] width 37 height 17
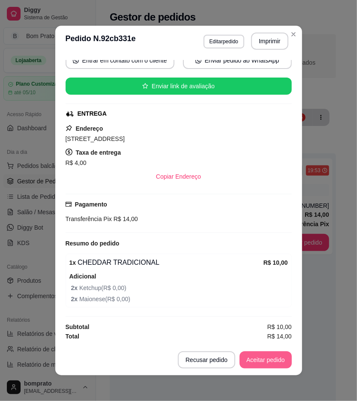
click at [267, 365] on button "Aceitar pedido" at bounding box center [266, 360] width 52 height 17
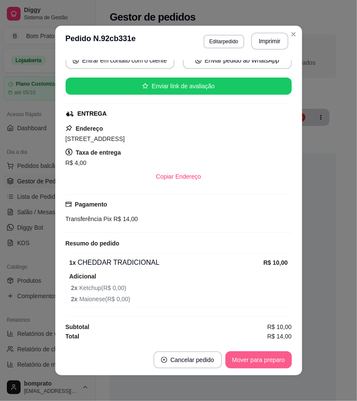
click at [268, 364] on button "Mover para preparo" at bounding box center [258, 360] width 66 height 17
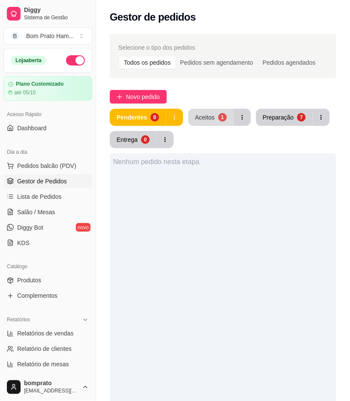
click at [213, 126] on button "Aceitos 1" at bounding box center [210, 117] width 45 height 17
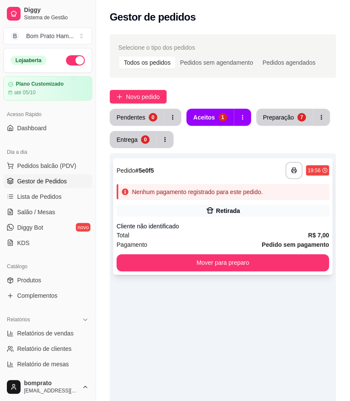
click at [238, 201] on div "**********" at bounding box center [222, 217] width 219 height 117
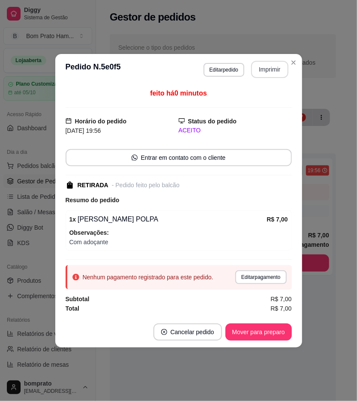
click at [268, 71] on button "Imprimir" at bounding box center [269, 69] width 37 height 17
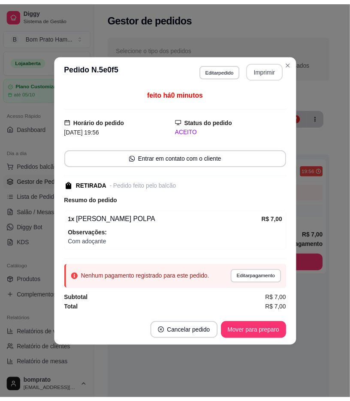
scroll to position [0, 0]
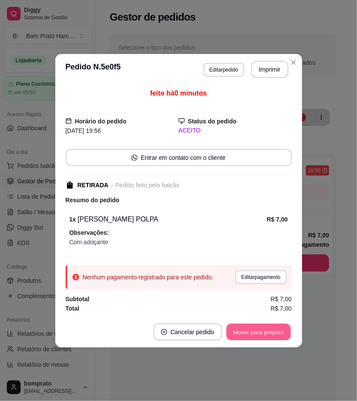
click at [272, 336] on button "Mover para preparo" at bounding box center [258, 332] width 64 height 17
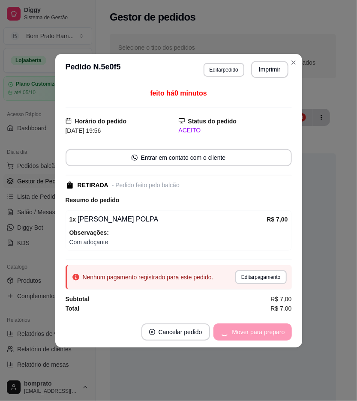
click at [299, 323] on footer "Cancelar pedido Mover para preparo" at bounding box center [178, 332] width 247 height 31
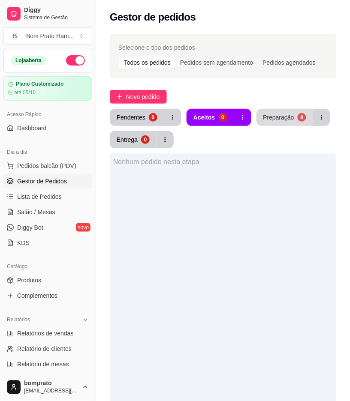
click at [298, 111] on div "Selecione o tipo dos pedidos Todos os pedidos Pedidos sem agendamento Pedidos a…" at bounding box center [223, 297] width 254 height 536
click at [295, 113] on button "Preparação 8" at bounding box center [284, 117] width 55 height 17
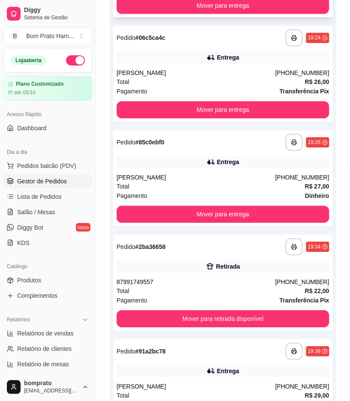
scroll to position [238, 0]
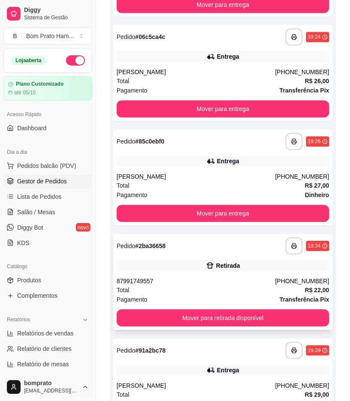
click at [233, 274] on div "**********" at bounding box center [222, 282] width 219 height 96
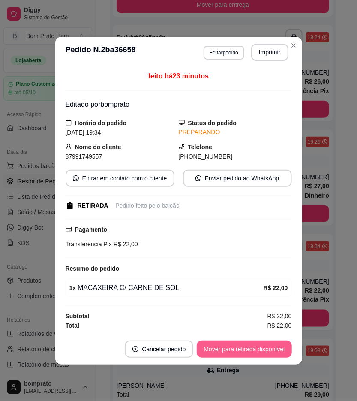
click at [252, 349] on button "Mover para retirada disponível" at bounding box center [244, 349] width 95 height 17
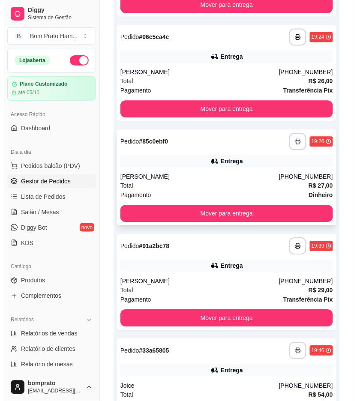
scroll to position [0, 0]
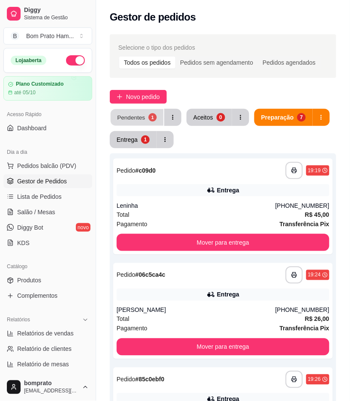
click at [148, 124] on button "Pendentes 1" at bounding box center [137, 117] width 53 height 17
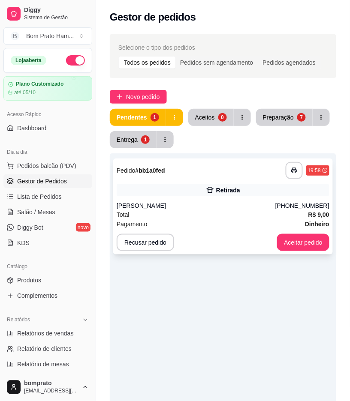
click at [204, 177] on div "**********" at bounding box center [223, 170] width 213 height 17
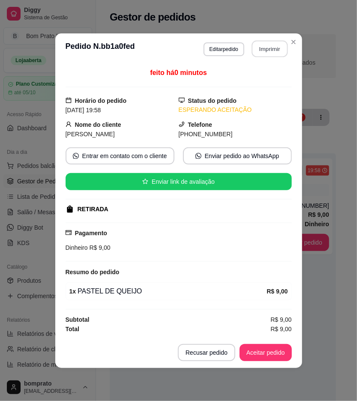
click at [275, 51] on button "Imprimir" at bounding box center [270, 48] width 36 height 17
click at [271, 353] on button "Aceitar pedido" at bounding box center [266, 352] width 52 height 17
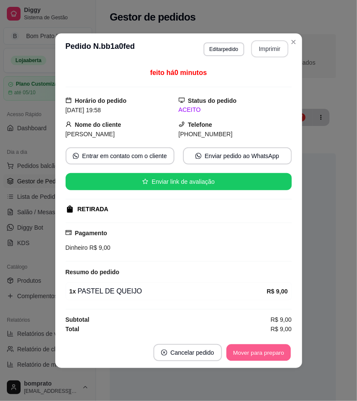
click at [271, 353] on button "Mover para preparo" at bounding box center [258, 352] width 64 height 17
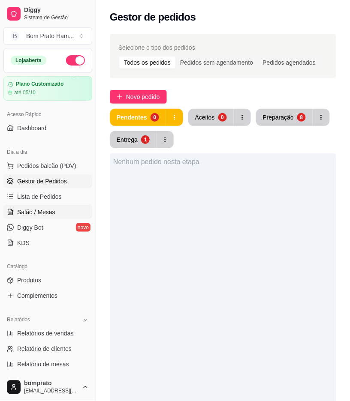
click at [54, 212] on link "Salão / Mesas" at bounding box center [47, 212] width 89 height 14
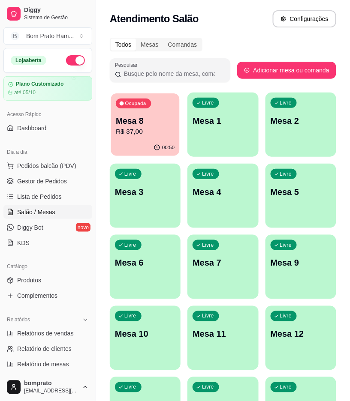
click at [149, 125] on p "Mesa 8" at bounding box center [145, 121] width 59 height 12
drag, startPoint x: 61, startPoint y: 288, endPoint x: 61, endPoint y: 282, distance: 5.6
click at [61, 286] on link "Produtos" at bounding box center [47, 281] width 89 height 14
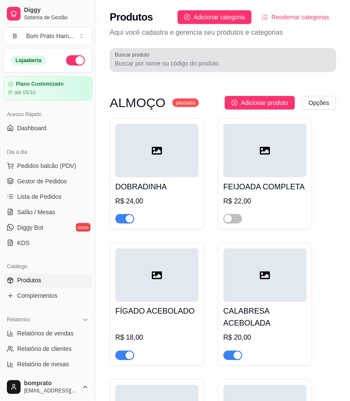
click at [164, 59] on input "Buscar produto" at bounding box center [223, 63] width 216 height 9
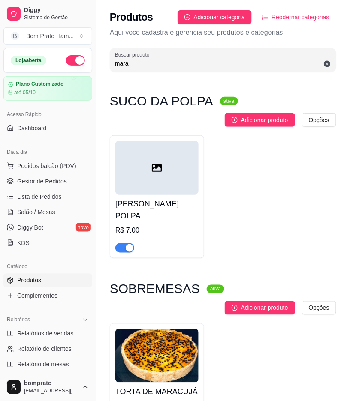
type input "mara"
click at [123, 248] on span "button" at bounding box center [124, 247] width 19 height 9
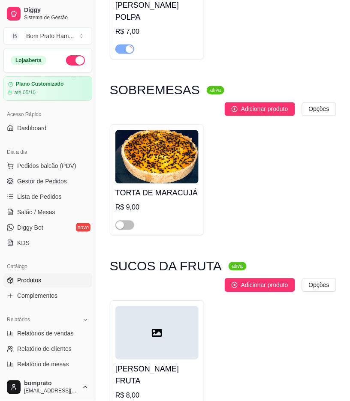
scroll to position [249, 0]
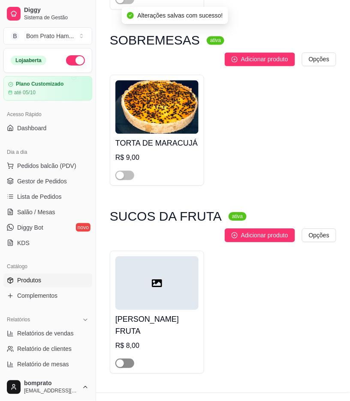
click at [123, 360] on div "button" at bounding box center [120, 364] width 8 height 8
click at [48, 216] on span "Salão / Mesas" at bounding box center [36, 212] width 38 height 9
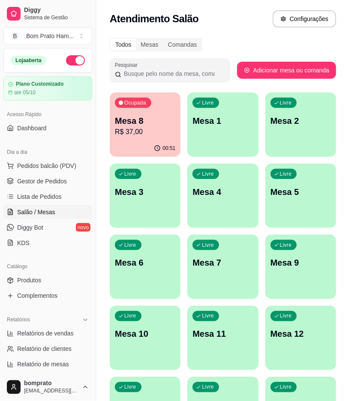
click at [147, 127] on p "R$ 37,00" at bounding box center [145, 132] width 60 height 10
click at [73, 183] on link "Gestor de Pedidos" at bounding box center [47, 181] width 89 height 14
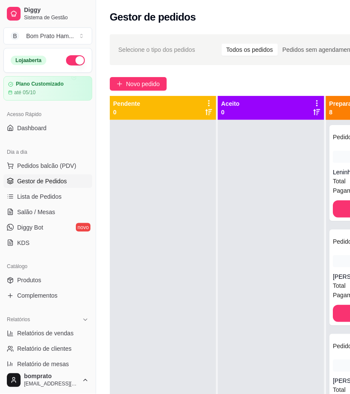
click at [231, 152] on div at bounding box center [271, 317] width 106 height 394
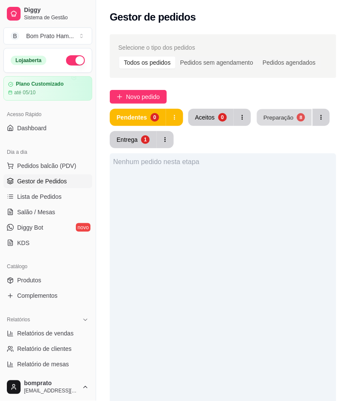
click at [272, 112] on button "Preparação 8" at bounding box center [284, 117] width 55 height 17
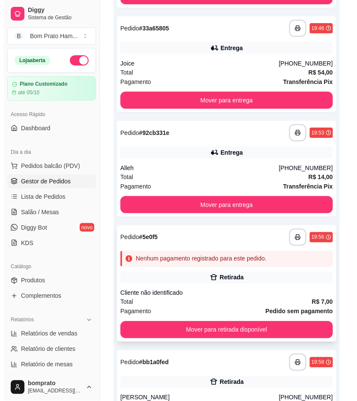
scroll to position [652, 0]
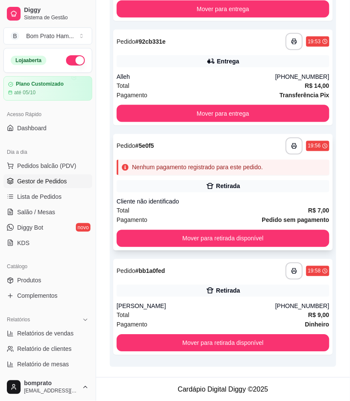
click at [221, 199] on div "Cliente não identificado" at bounding box center [223, 202] width 213 height 9
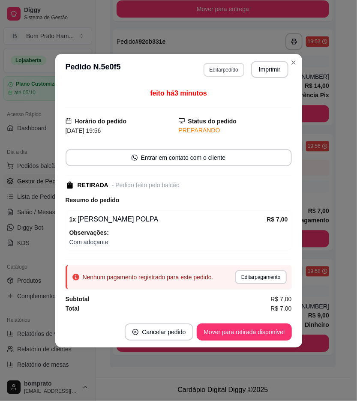
click at [238, 74] on button "Editar pedido" at bounding box center [224, 70] width 41 height 14
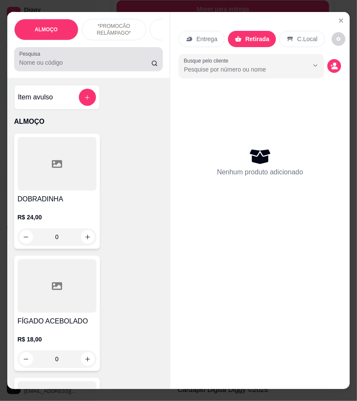
click at [84, 67] on input "Pesquisa" at bounding box center [85, 62] width 132 height 9
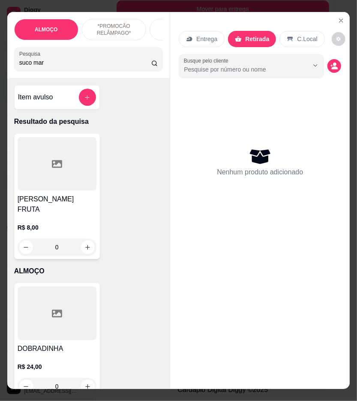
type input "suco mar"
click at [82, 242] on div "0" at bounding box center [57, 247] width 79 height 17
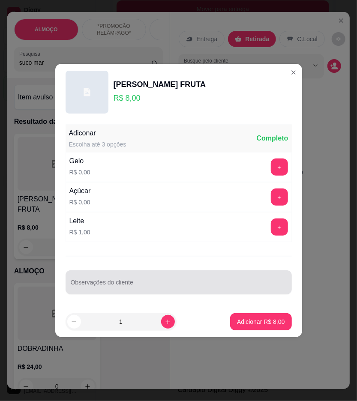
drag, startPoint x: 198, startPoint y: 281, endPoint x: 208, endPoint y: 280, distance: 10.7
click at [198, 281] on div at bounding box center [179, 282] width 216 height 17
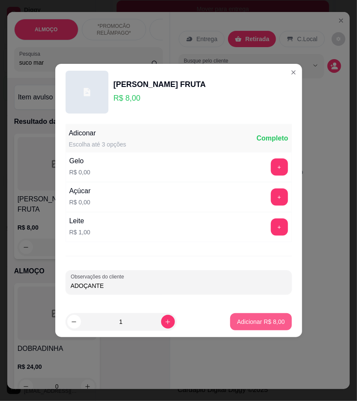
type input "ADOÇANTE"
click at [282, 324] on button "Adicionar R$ 8,00" at bounding box center [260, 321] width 61 height 17
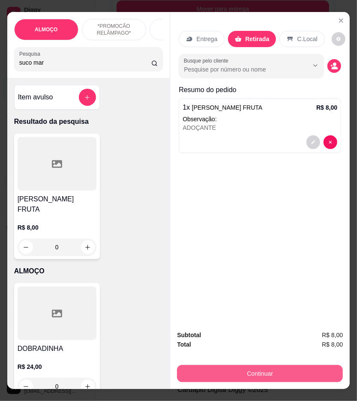
click at [287, 368] on button "Continuar" at bounding box center [260, 373] width 166 height 17
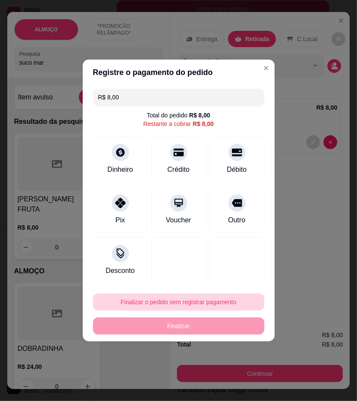
click at [217, 307] on button "Finalizar o pedido sem registrar pagamento" at bounding box center [178, 302] width 171 height 17
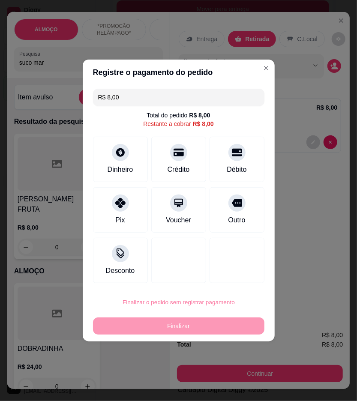
click at [236, 376] on button "Confirmar" at bounding box center [233, 373] width 30 height 13
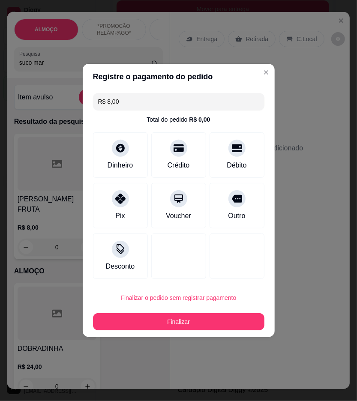
type input "R$ 0,00"
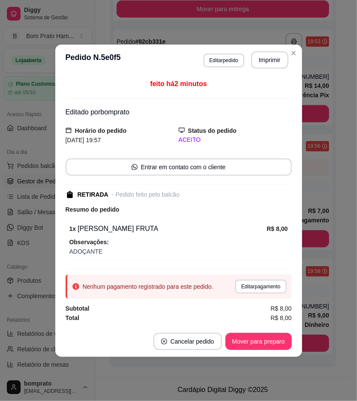
scroll to position [527, 0]
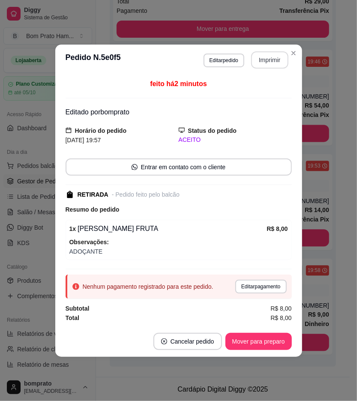
click at [270, 61] on button "Imprimir" at bounding box center [269, 59] width 37 height 17
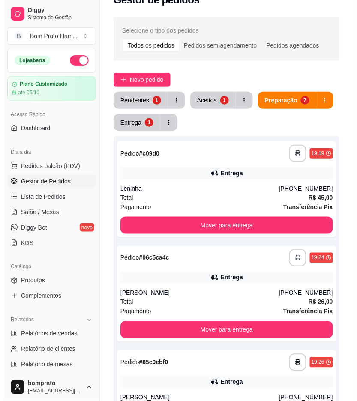
scroll to position [0, 0]
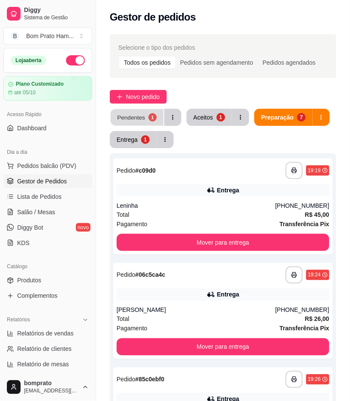
click at [140, 118] on div "Pendentes" at bounding box center [131, 117] width 28 height 8
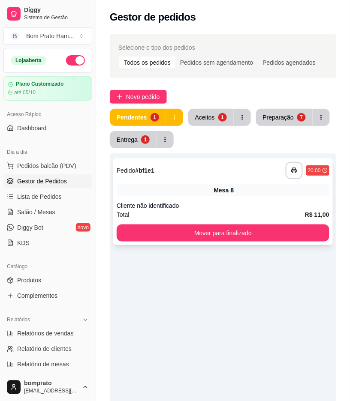
click at [190, 192] on div "Mesa 8" at bounding box center [223, 190] width 213 height 12
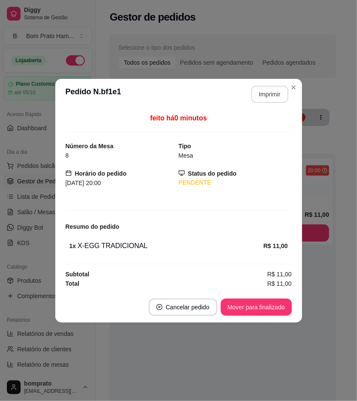
click at [282, 91] on button "Imprimir" at bounding box center [269, 94] width 37 height 17
click at [281, 307] on button "Mover para finalizado" at bounding box center [256, 307] width 71 height 17
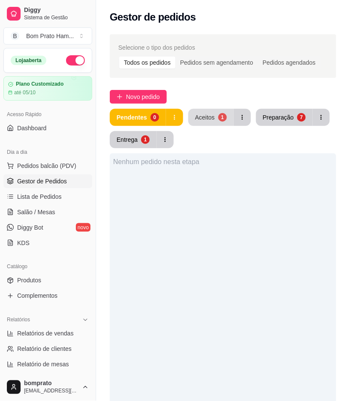
click at [215, 121] on button "Aceitos 1" at bounding box center [210, 117] width 45 height 17
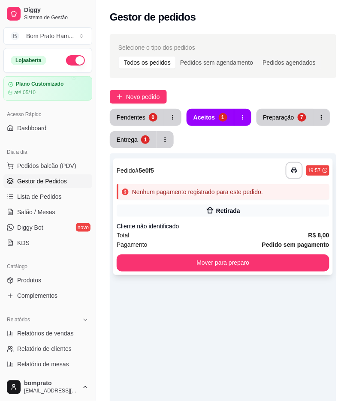
click at [217, 192] on div "Nenhum pagamento registrado para este pedido." at bounding box center [197, 192] width 131 height 9
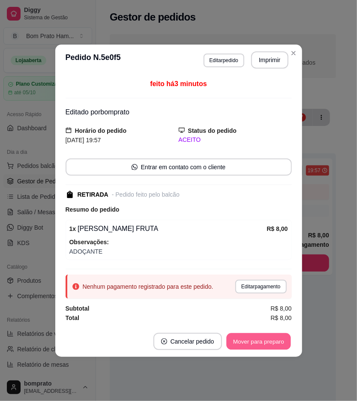
click at [272, 342] on button "Mover para preparo" at bounding box center [258, 341] width 64 height 17
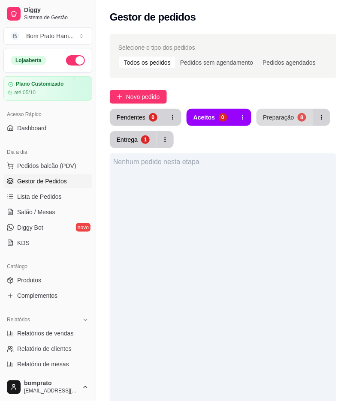
click at [270, 118] on div "Preparação" at bounding box center [278, 117] width 31 height 9
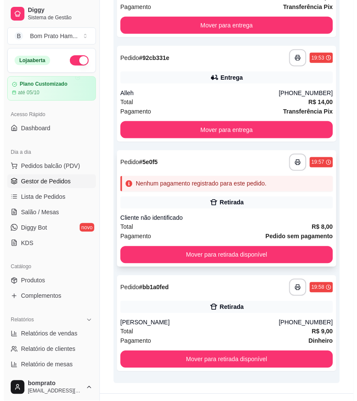
scroll to position [652, 0]
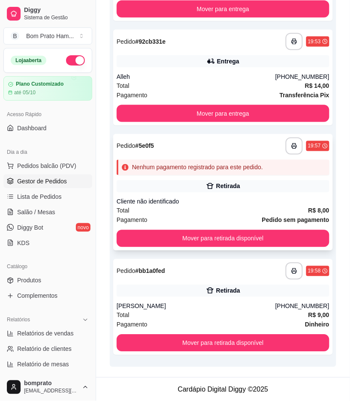
click at [213, 201] on div "Cliente não identificado" at bounding box center [223, 202] width 213 height 9
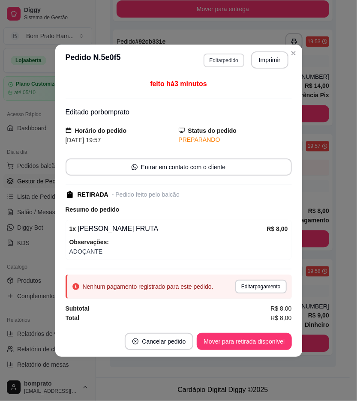
click at [225, 54] on button "Editar pedido" at bounding box center [224, 61] width 41 height 14
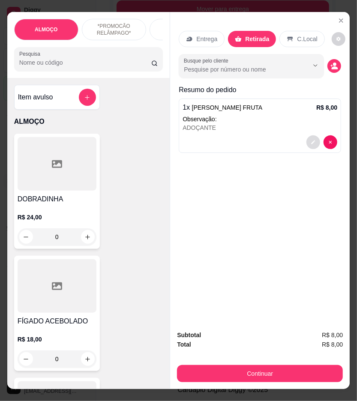
click at [312, 140] on icon "decrease-product-quantity" at bounding box center [313, 142] width 5 height 5
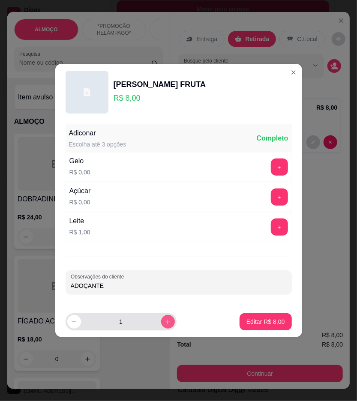
click at [165, 325] on icon "increase-product-quantity" at bounding box center [168, 322] width 6 height 6
type input "2"
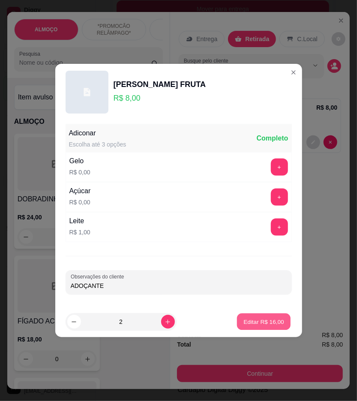
click at [271, 320] on p "Editar R$ 16,00" at bounding box center [264, 322] width 40 height 8
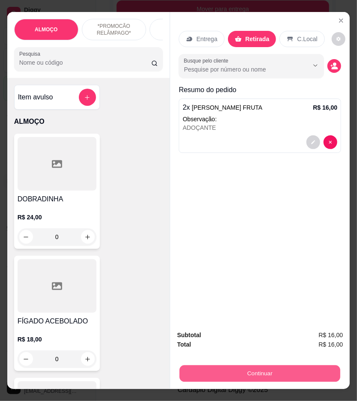
click at [293, 367] on button "Continuar" at bounding box center [260, 374] width 161 height 17
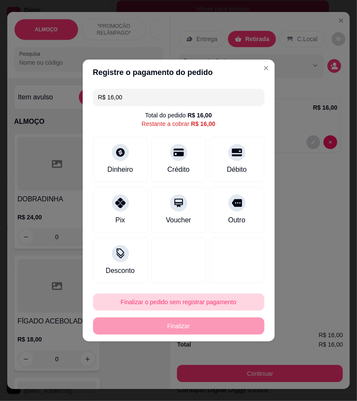
click at [195, 306] on button "Finalizar o pedido sem registrar pagamento" at bounding box center [178, 302] width 171 height 17
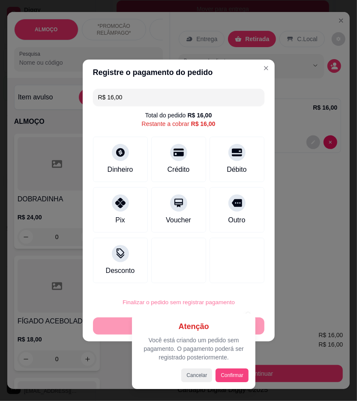
click at [228, 374] on button "Confirmar" at bounding box center [232, 376] width 33 height 14
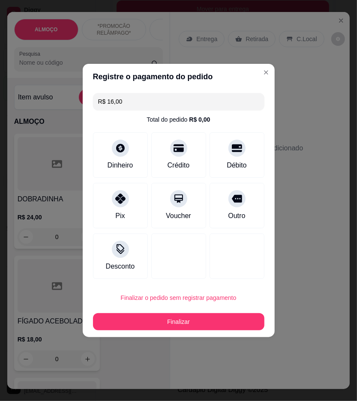
type input "R$ 0,00"
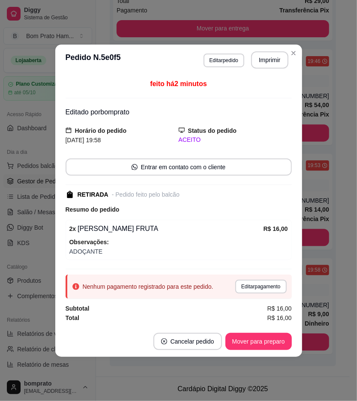
scroll to position [527, 0]
click at [280, 55] on button "Imprimir" at bounding box center [269, 59] width 37 height 17
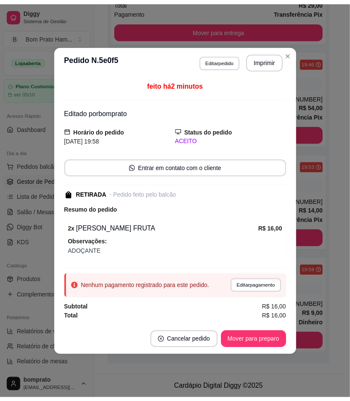
scroll to position [0, 0]
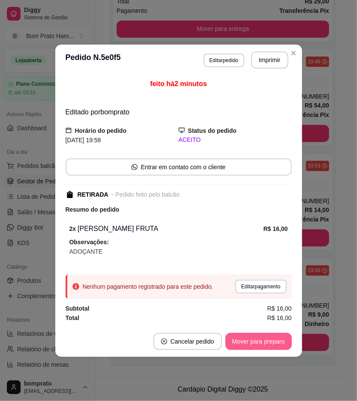
click at [277, 341] on button "Mover para preparo" at bounding box center [258, 341] width 66 height 17
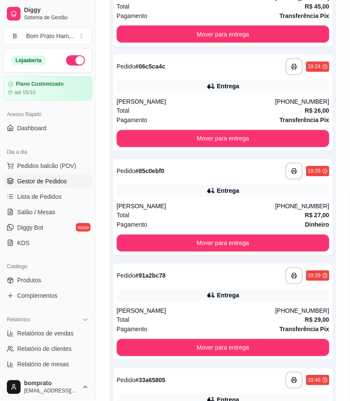
scroll to position [194, 0]
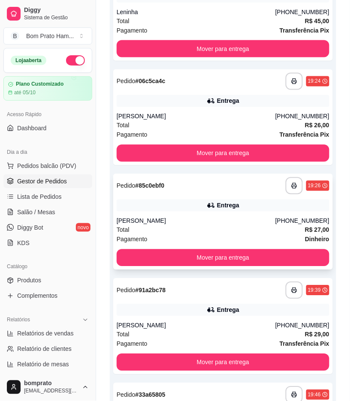
click at [204, 221] on div "Sandra Gaspar" at bounding box center [196, 221] width 159 height 9
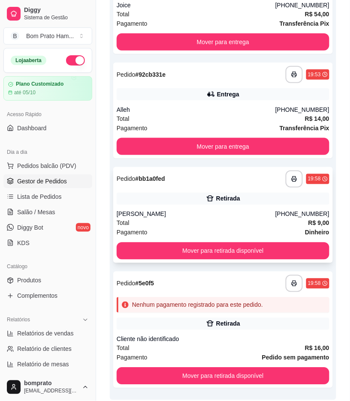
scroll to position [652, 0]
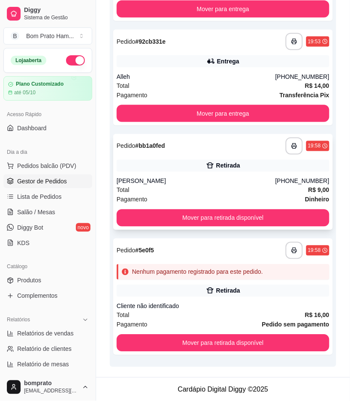
click at [219, 184] on div "iasmin" at bounding box center [196, 181] width 159 height 9
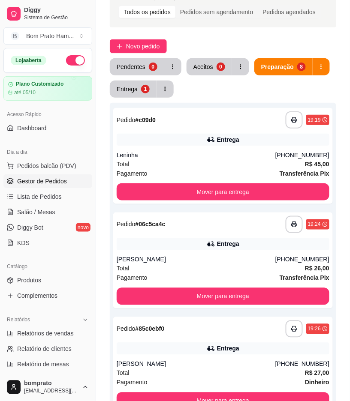
scroll to position [0, 0]
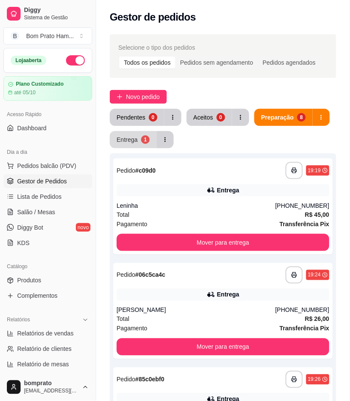
click at [129, 140] on div "Entrega" at bounding box center [127, 139] width 21 height 9
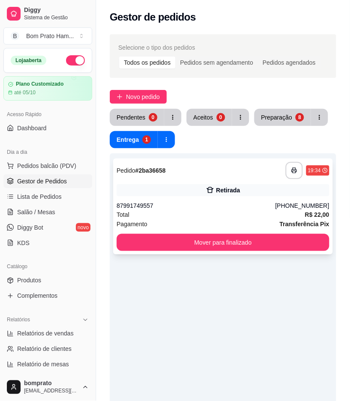
click at [220, 207] on div "87991749557" at bounding box center [196, 205] width 159 height 9
click at [142, 117] on div "Pendentes" at bounding box center [131, 117] width 29 height 9
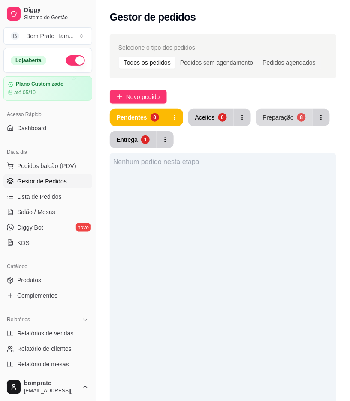
click at [284, 120] on div "Preparação" at bounding box center [278, 117] width 31 height 9
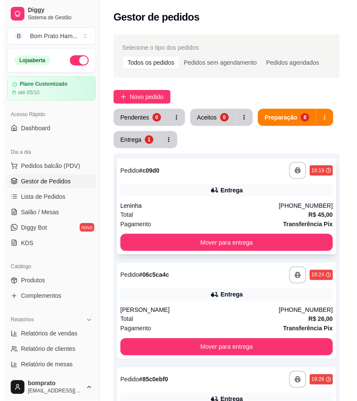
scroll to position [48, 0]
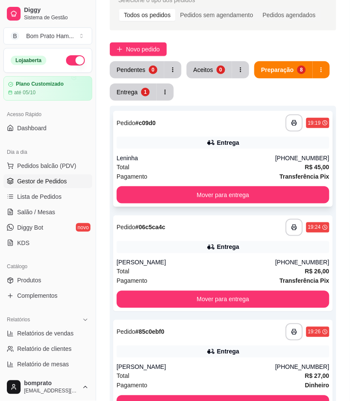
click at [232, 147] on div "Entrega" at bounding box center [223, 143] width 213 height 12
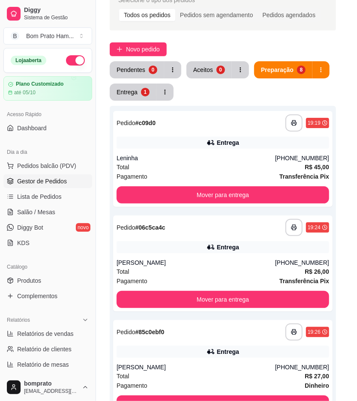
scroll to position [138, 0]
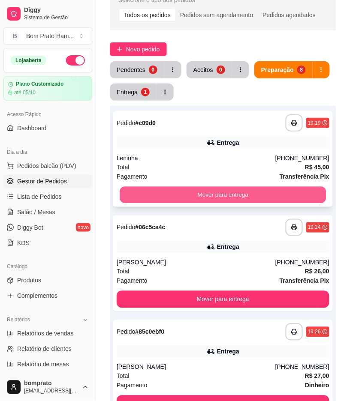
click at [223, 195] on button "Mover para entrega" at bounding box center [223, 195] width 206 height 17
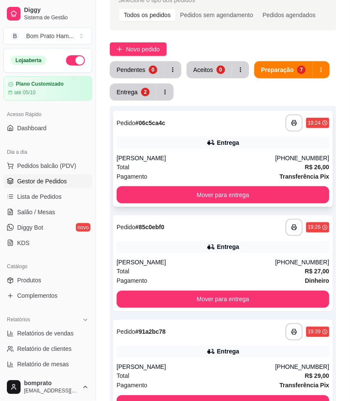
click at [216, 147] on div "Entrega" at bounding box center [223, 143] width 213 height 12
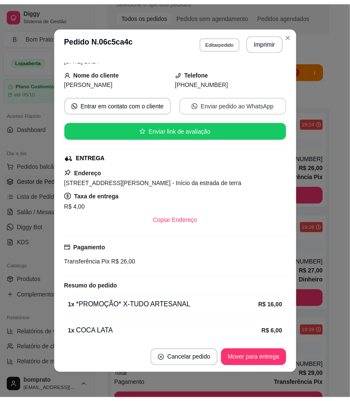
scroll to position [79, 0]
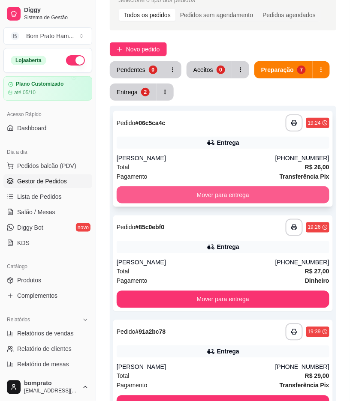
click at [247, 189] on button "Mover para entrega" at bounding box center [223, 194] width 213 height 17
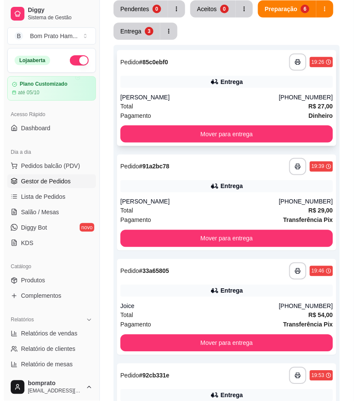
scroll to position [143, 0]
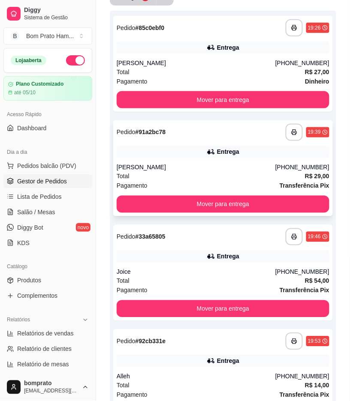
click at [224, 179] on div "Total R$ 29,00" at bounding box center [223, 176] width 213 height 9
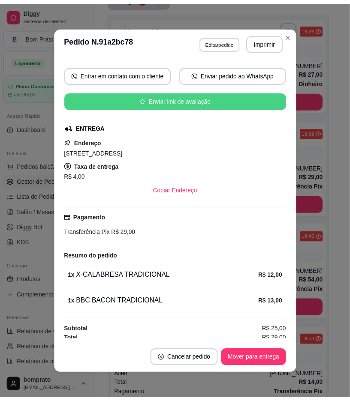
scroll to position [79, 0]
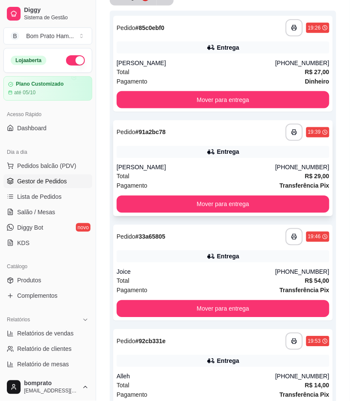
click at [225, 171] on div "Nathalie" at bounding box center [196, 167] width 159 height 9
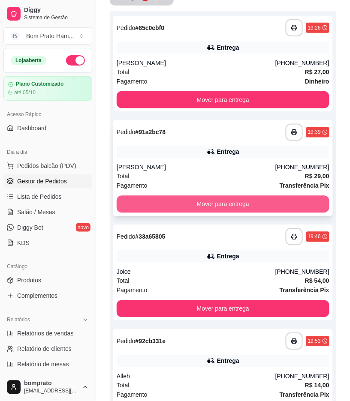
click at [311, 207] on button "Mover para entrega" at bounding box center [223, 204] width 213 height 17
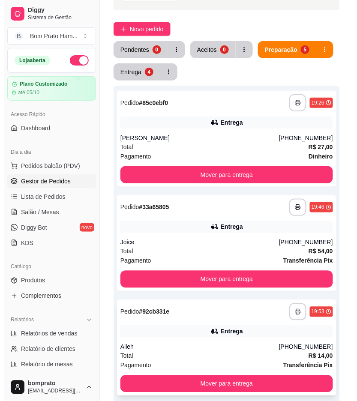
scroll to position [0, 0]
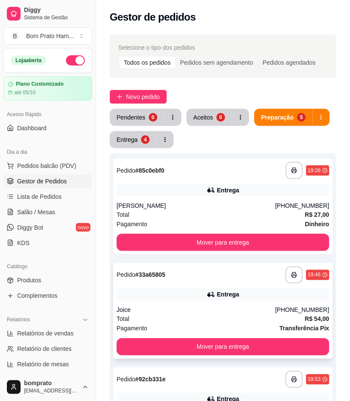
click at [227, 285] on div "**********" at bounding box center [222, 311] width 219 height 96
click at [148, 117] on div "0" at bounding box center [152, 117] width 8 height 8
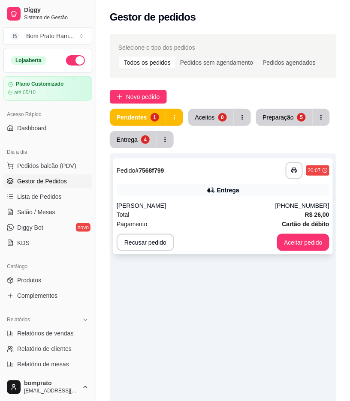
click at [239, 210] on div "Total R$ 26,00" at bounding box center [223, 214] width 213 height 9
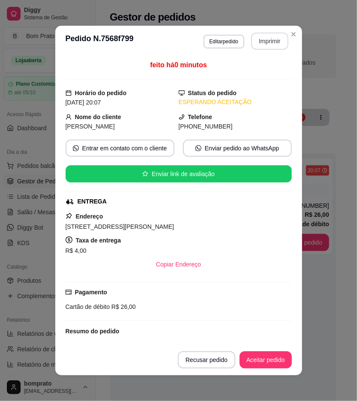
click at [281, 36] on button "Imprimir" at bounding box center [269, 41] width 37 height 17
click at [264, 354] on button "Aceitar pedido" at bounding box center [266, 360] width 52 height 17
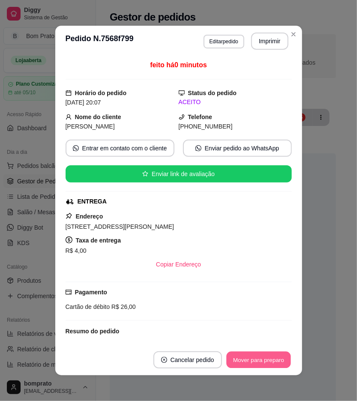
click at [263, 361] on button "Mover para preparo" at bounding box center [258, 360] width 64 height 17
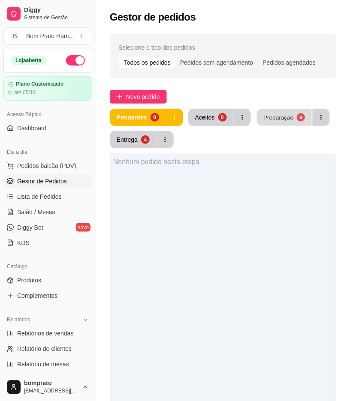
click at [290, 109] on button "Preparação 6" at bounding box center [284, 117] width 55 height 17
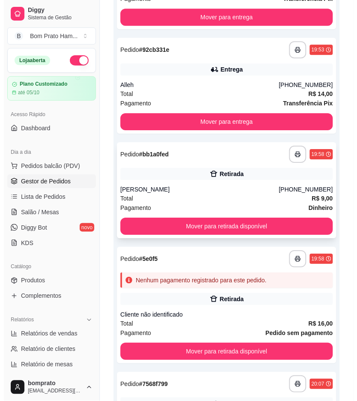
scroll to position [429, 0]
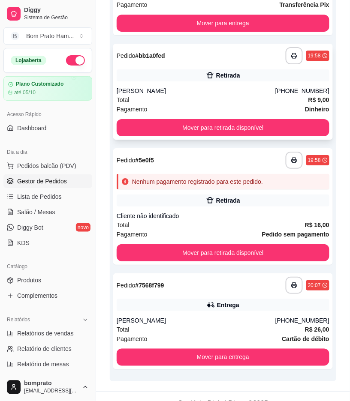
click at [226, 105] on div "Pagamento Dinheiro" at bounding box center [223, 109] width 213 height 9
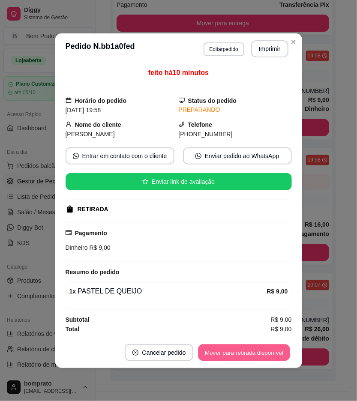
click at [262, 357] on button "Mover para retirada disponível" at bounding box center [244, 352] width 92 height 17
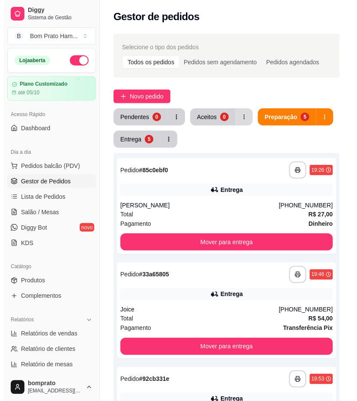
scroll to position [0, 0]
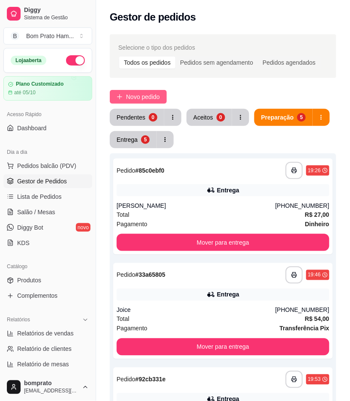
click at [158, 97] on span "Novo pedido" at bounding box center [143, 96] width 34 height 9
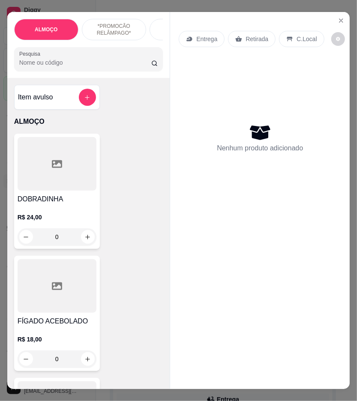
click at [57, 67] on input "Pesquisa" at bounding box center [85, 62] width 132 height 9
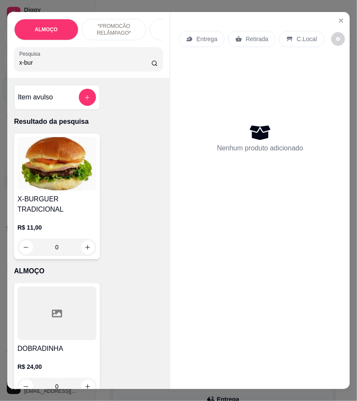
type input "x-bur"
click at [83, 246] on div "0" at bounding box center [57, 247] width 79 height 17
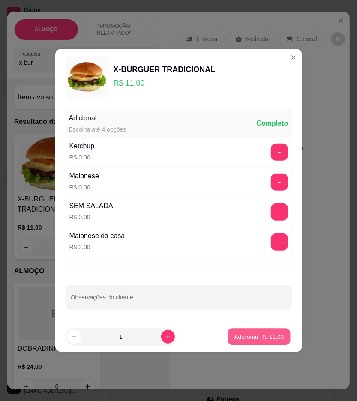
click at [271, 340] on p "Adicionar R$ 11,00" at bounding box center [259, 337] width 50 height 8
type input "1"
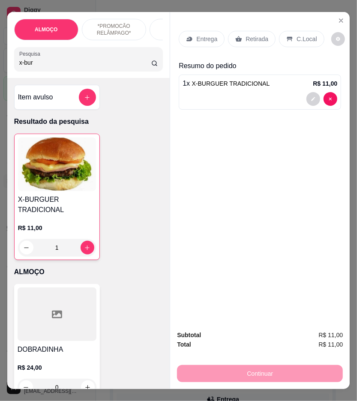
click at [210, 41] on div "Entrega" at bounding box center [202, 39] width 46 height 16
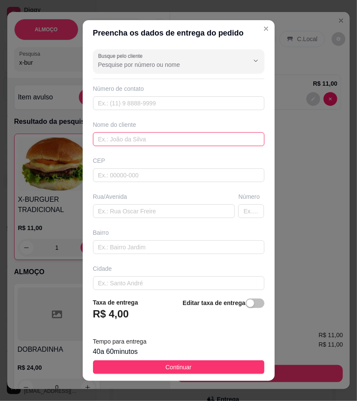
paste input "lili"
type input "lili"
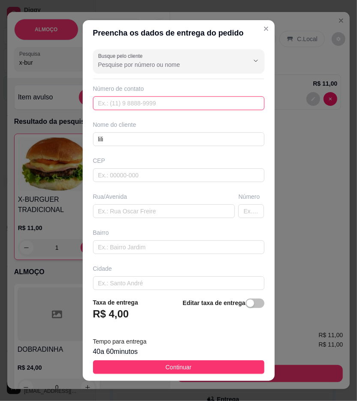
paste input "(87) 9193-4656"
type input "(87) 9193-4656"
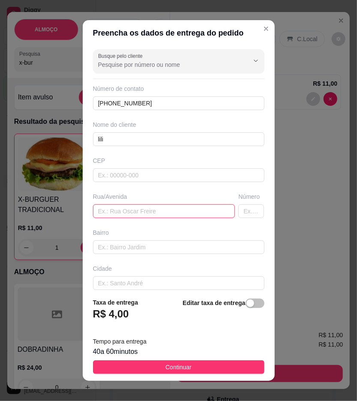
paste input "Primeira travessa Santa Ágata 72 primeiro anda branco nova sertânia"
type input "Primeira travessa Santa Ágata 72 primeiro anda branco nova sertânia"
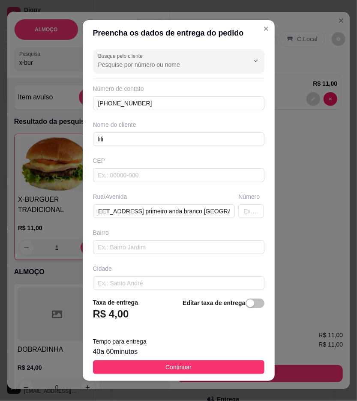
click at [237, 359] on footer "Taxa de entrega R$ 4,00 Editar taxa de entrega Tempo para entrega 40 a 60 minut…" at bounding box center [179, 336] width 192 height 90
click at [239, 360] on footer "Taxa de entrega R$ 4,00 Editar taxa de entrega Tempo para entrega 40 a 60 minut…" at bounding box center [179, 336] width 192 height 90
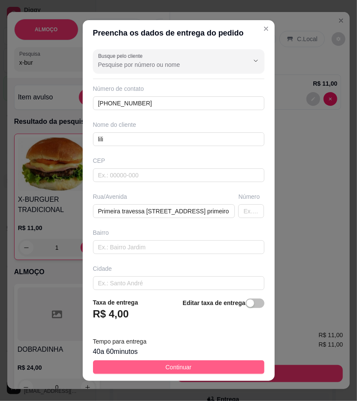
click at [241, 362] on button "Continuar" at bounding box center [178, 368] width 171 height 14
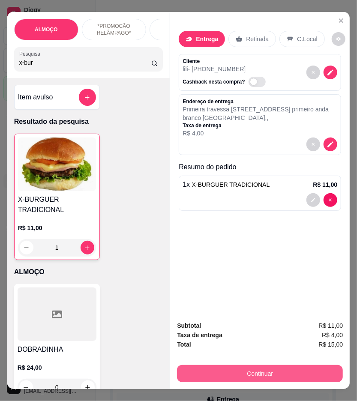
click at [241, 366] on button "Continuar" at bounding box center [260, 373] width 166 height 17
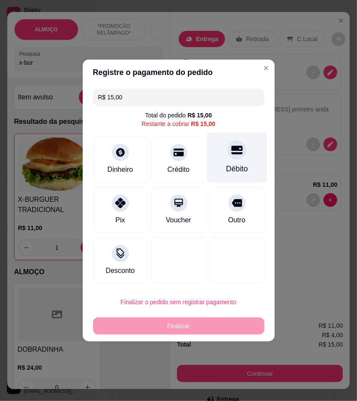
click at [248, 172] on div "Débito" at bounding box center [237, 158] width 60 height 50
type input "R$ 0,00"
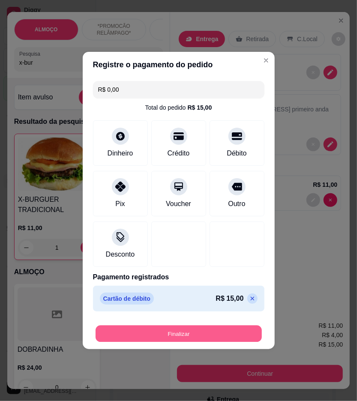
click at [232, 337] on button "Finalizar" at bounding box center [179, 334] width 166 height 17
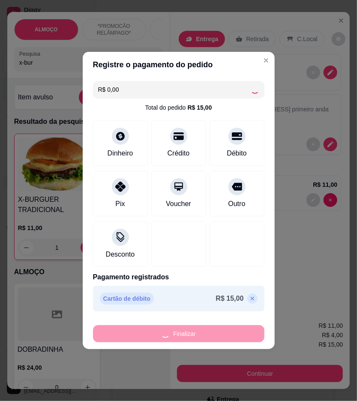
type input "0"
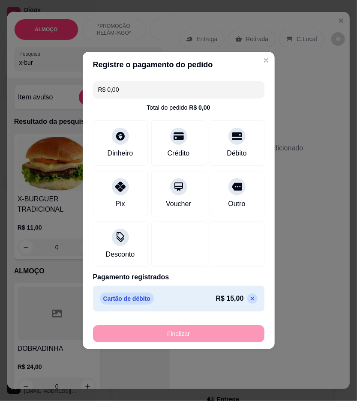
type input "-R$ 15,00"
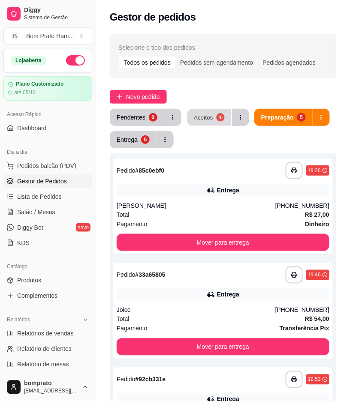
click at [213, 117] on button "Aceitos 1" at bounding box center [209, 117] width 44 height 17
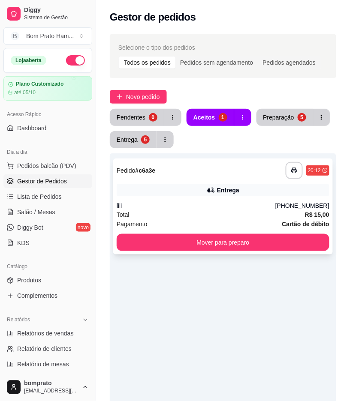
click at [222, 195] on div "Entrega" at bounding box center [223, 190] width 213 height 12
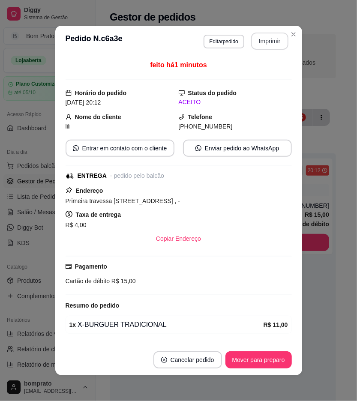
click at [255, 40] on button "Imprimir" at bounding box center [269, 41] width 37 height 17
click at [272, 361] on button "Mover para preparo" at bounding box center [258, 360] width 64 height 17
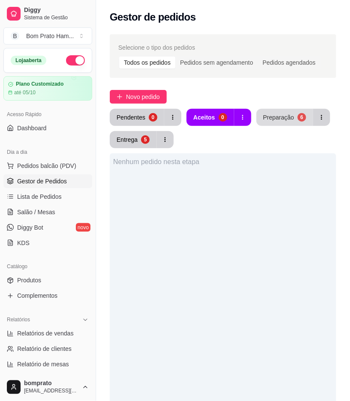
click at [279, 115] on div "Preparação" at bounding box center [278, 117] width 31 height 9
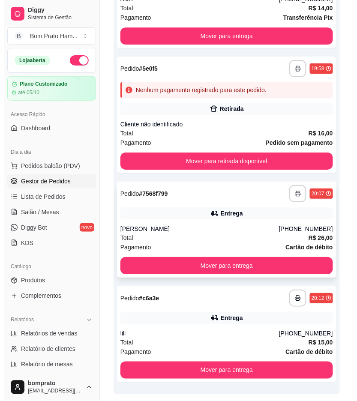
scroll to position [443, 0]
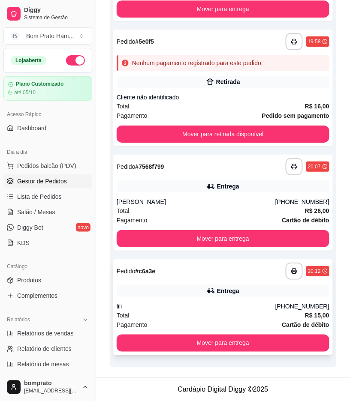
click at [223, 289] on div "Entrega" at bounding box center [228, 291] width 22 height 9
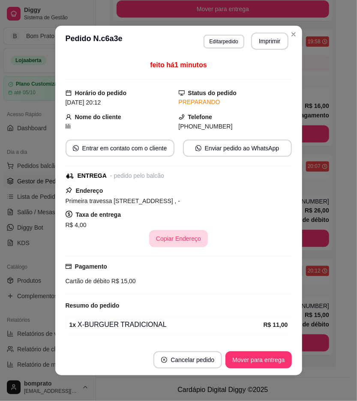
click at [186, 236] on button "Copiar Endereço" at bounding box center [178, 238] width 59 height 17
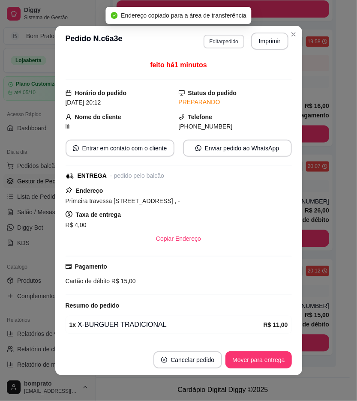
click at [225, 43] on button "Editar pedido" at bounding box center [224, 42] width 41 height 14
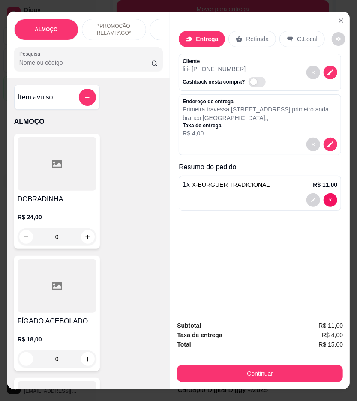
click at [310, 193] on button "decrease-product-quantity" at bounding box center [314, 200] width 14 height 14
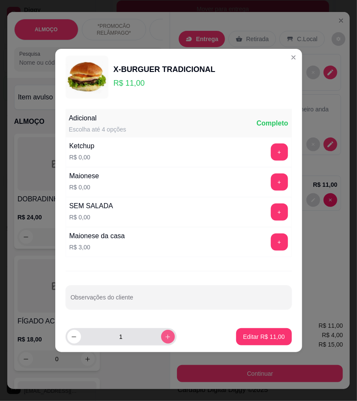
click at [165, 340] on icon "increase-product-quantity" at bounding box center [168, 337] width 6 height 6
type input "2"
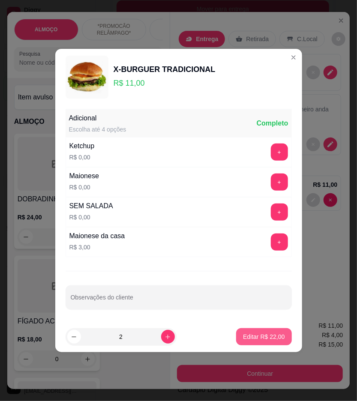
click at [256, 340] on p "Editar R$ 22,00" at bounding box center [264, 337] width 42 height 9
type input "2"
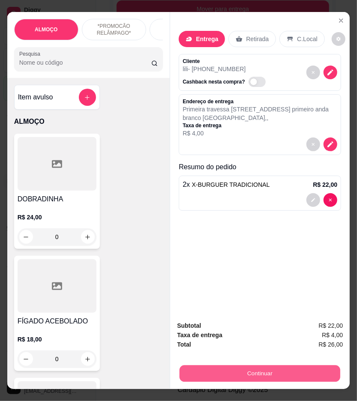
click at [313, 366] on button "Continuar" at bounding box center [260, 374] width 161 height 17
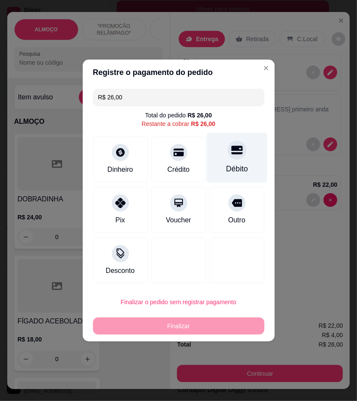
click at [236, 162] on div "Débito" at bounding box center [237, 158] width 60 height 50
type input "R$ 0,00"
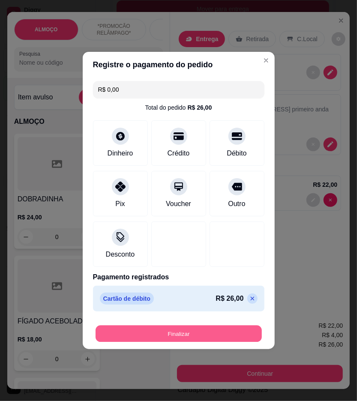
click at [204, 329] on button "Finalizar" at bounding box center [179, 334] width 166 height 17
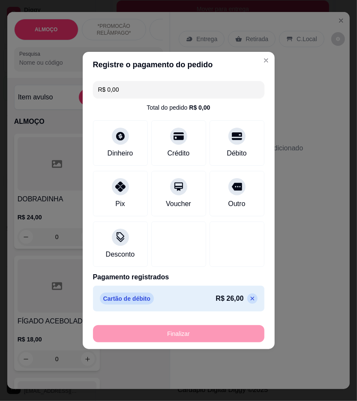
type input "0"
type input "-R$ 26,00"
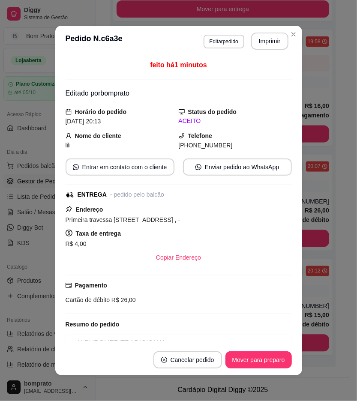
scroll to position [339, 0]
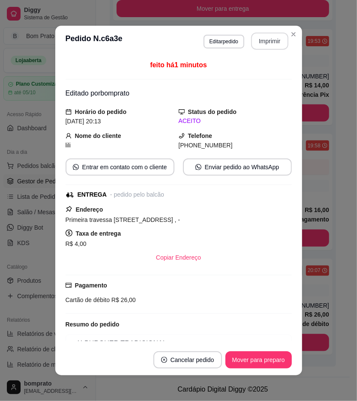
click at [268, 45] on button "Imprimir" at bounding box center [269, 41] width 37 height 17
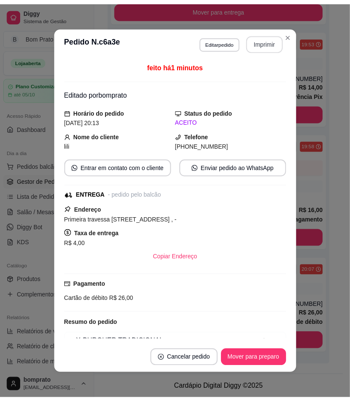
scroll to position [0, 0]
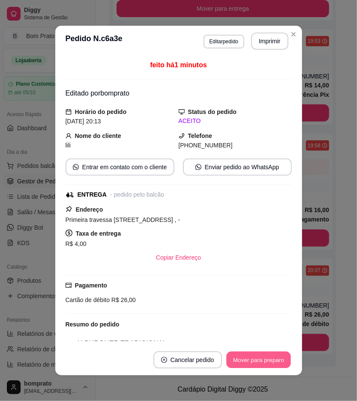
click at [252, 367] on button "Mover para preparo" at bounding box center [258, 360] width 64 height 17
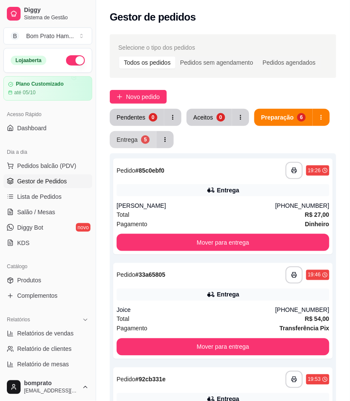
click at [133, 146] on button "Entrega 5" at bounding box center [133, 139] width 47 height 17
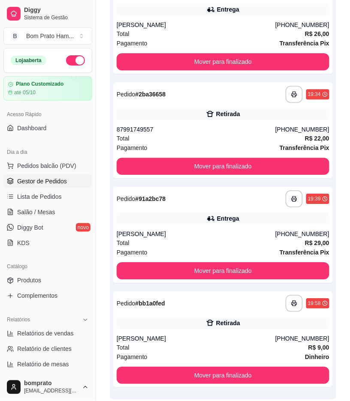
scroll to position [318, 0]
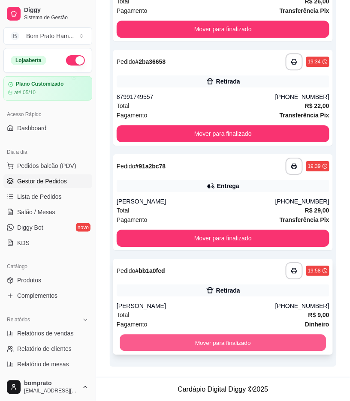
click at [225, 346] on button "Mover para finalizado" at bounding box center [223, 343] width 206 height 17
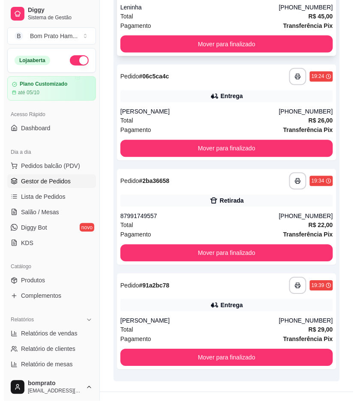
scroll to position [213, 0]
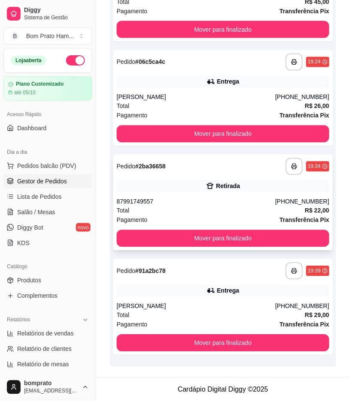
click at [216, 207] on div "Total R$ 22,00" at bounding box center [223, 210] width 213 height 9
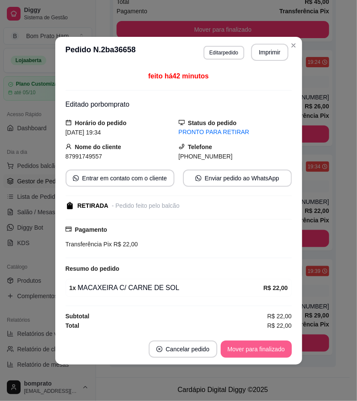
click at [267, 346] on button "Mover para finalizado" at bounding box center [256, 349] width 71 height 17
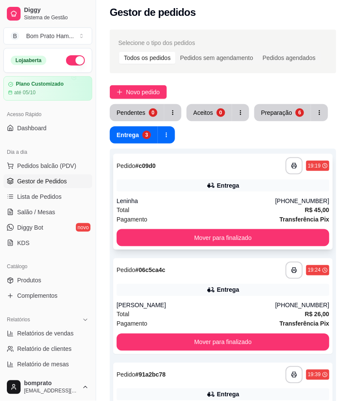
scroll to position [0, 0]
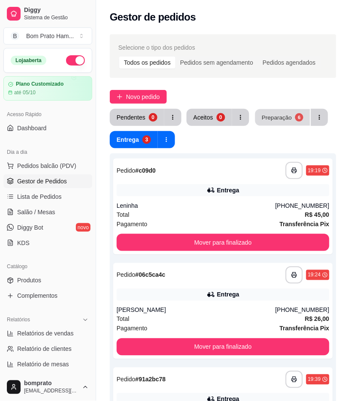
click at [292, 119] on button "Preparação 6" at bounding box center [282, 117] width 55 height 17
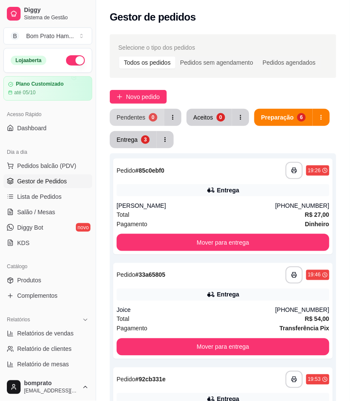
click at [149, 113] on button "Pendentes 0" at bounding box center [137, 117] width 54 height 17
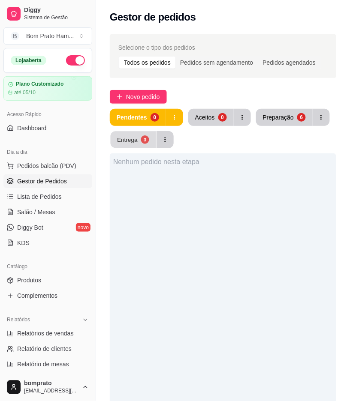
click at [130, 140] on div "Entrega" at bounding box center [127, 139] width 21 height 8
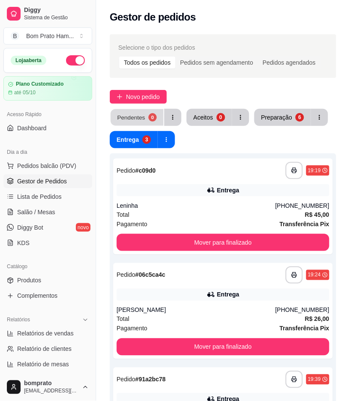
click at [153, 118] on div "0" at bounding box center [152, 117] width 8 height 8
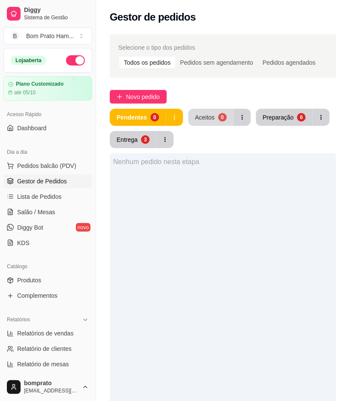
click at [211, 123] on button "Aceitos 0" at bounding box center [210, 117] width 45 height 17
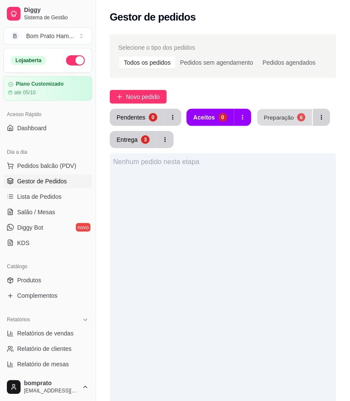
click at [289, 117] on button "Preparação 6" at bounding box center [284, 117] width 55 height 17
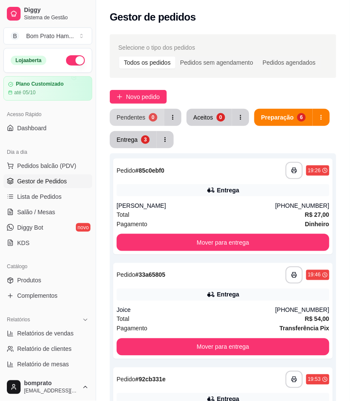
click at [141, 117] on div "Pendentes" at bounding box center [131, 117] width 29 height 9
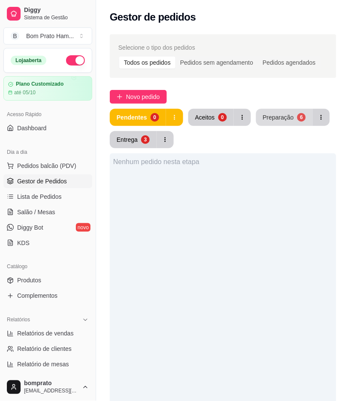
click at [270, 104] on div "Selecione o tipo dos pedidos Todos os pedidos Pedidos sem agendamento Pedidos a…" at bounding box center [223, 297] width 254 height 536
click at [274, 116] on div "Preparação" at bounding box center [278, 117] width 31 height 9
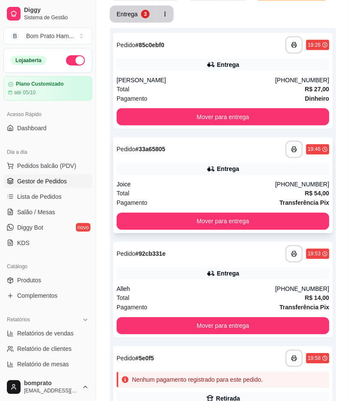
scroll to position [143, 0]
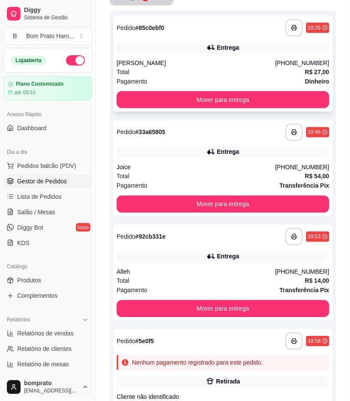
click at [234, 53] on div "Entrega" at bounding box center [223, 48] width 213 height 12
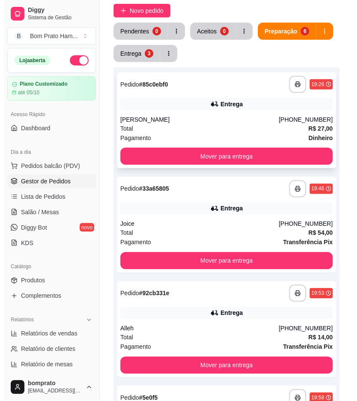
scroll to position [0, 0]
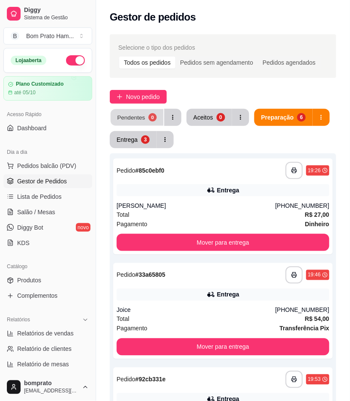
click at [134, 119] on div "Pendentes" at bounding box center [131, 117] width 28 height 8
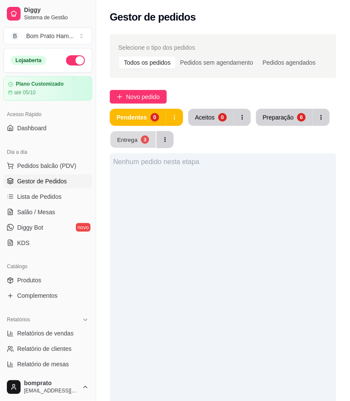
click at [142, 141] on div "3" at bounding box center [145, 139] width 8 height 8
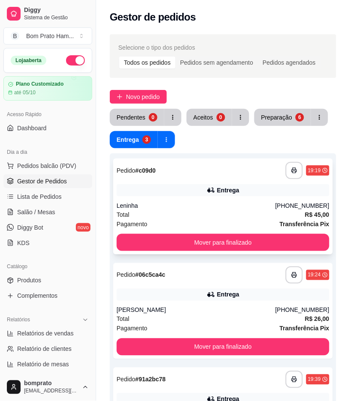
click at [206, 216] on div "Total R$ 45,00" at bounding box center [223, 214] width 213 height 9
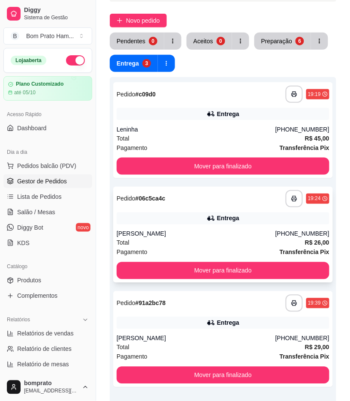
scroll to position [95, 0]
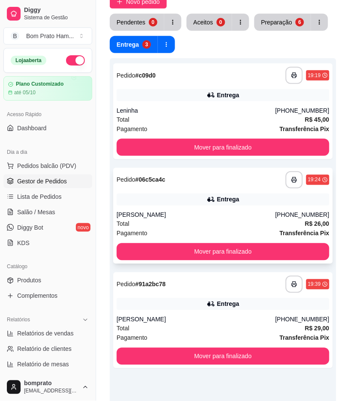
click at [201, 222] on div "Total R$ 26,00" at bounding box center [223, 223] width 213 height 9
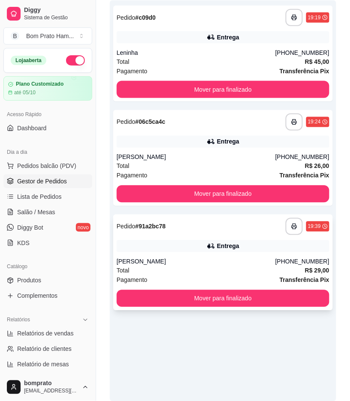
scroll to position [188, 0]
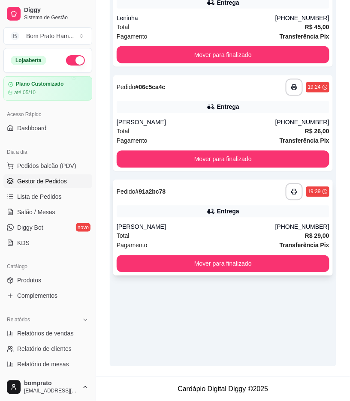
click at [242, 207] on div "Entrega" at bounding box center [223, 212] width 213 height 12
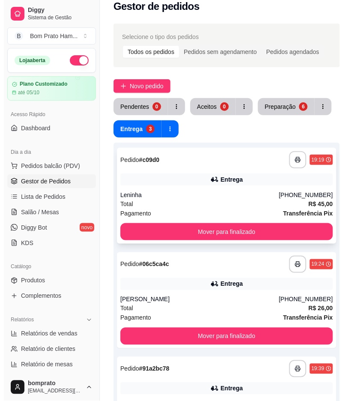
scroll to position [0, 0]
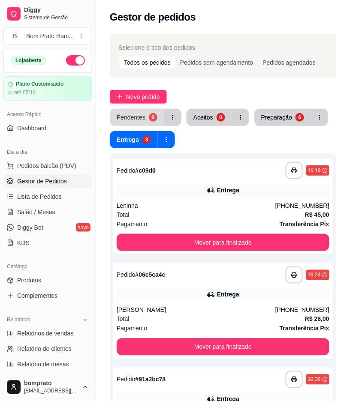
click at [153, 125] on button "Pendentes 0" at bounding box center [137, 117] width 54 height 17
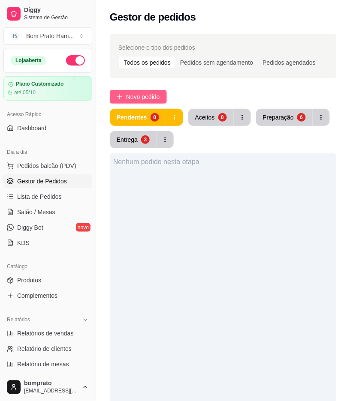
click at [133, 99] on span "Novo pedido" at bounding box center [143, 96] width 34 height 9
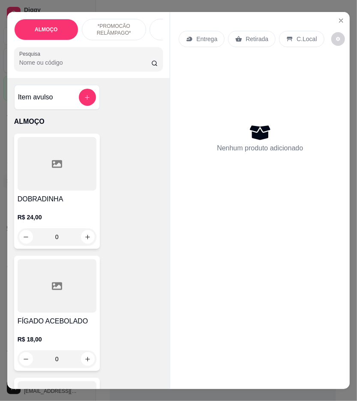
click at [67, 67] on input "Pesquisa" at bounding box center [85, 62] width 132 height 9
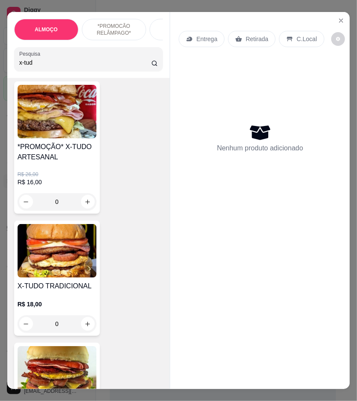
scroll to position [48, 0]
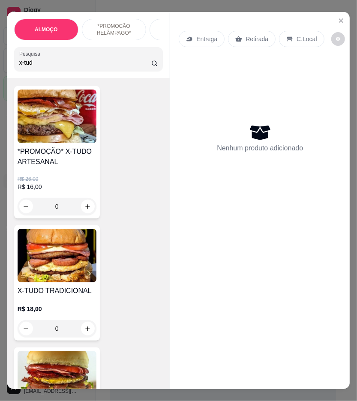
type input "x-tud"
click at [85, 208] on div "0" at bounding box center [57, 206] width 79 height 17
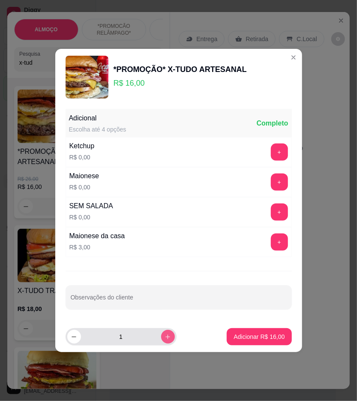
click at [165, 340] on icon "increase-product-quantity" at bounding box center [168, 337] width 6 height 6
type input "2"
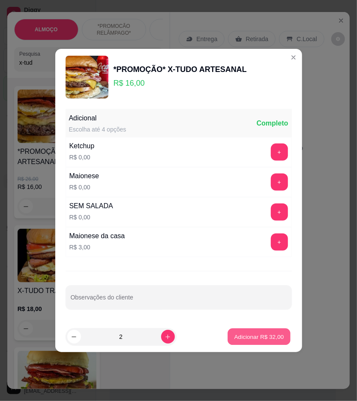
click at [250, 340] on p "Adicionar R$ 32,00" at bounding box center [259, 337] width 50 height 8
type input "2"
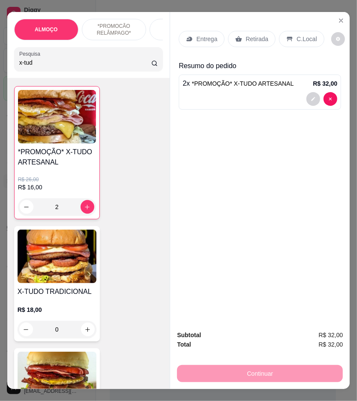
click at [60, 67] on input "x-tud" at bounding box center [85, 62] width 132 height 9
click at [59, 67] on input "x-tud" at bounding box center [85, 62] width 132 height 9
drag, startPoint x: 59, startPoint y: 68, endPoint x: 53, endPoint y: 62, distance: 7.9
click at [59, 67] on input "x-tud" at bounding box center [85, 62] width 132 height 9
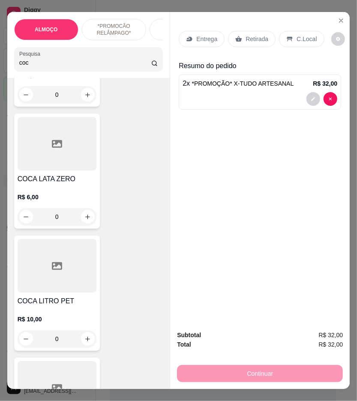
scroll to position [143, 0]
type input "coc"
click at [84, 341] on icon "increase-product-quantity" at bounding box center [87, 339] width 6 height 6
type input "1"
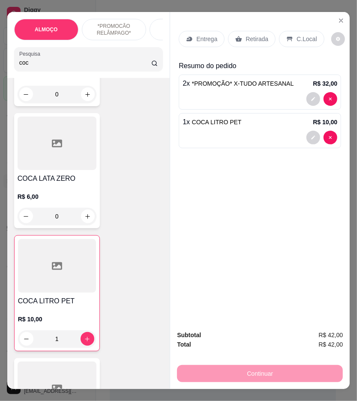
click at [246, 38] on p "Retirada" at bounding box center [257, 39] width 23 height 9
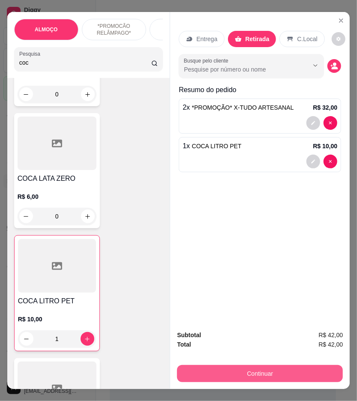
click at [290, 367] on button "Continuar" at bounding box center [260, 373] width 166 height 17
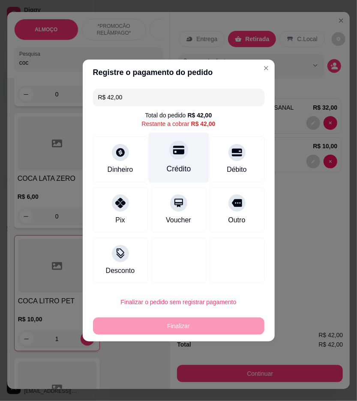
click at [176, 147] on icon at bounding box center [178, 150] width 11 height 9
type input "R$ 0,00"
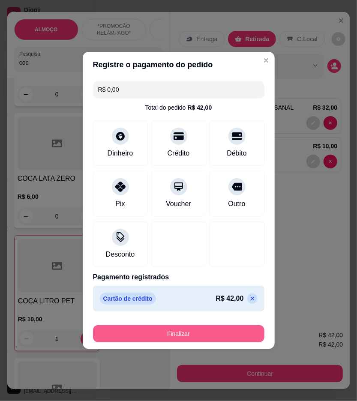
click at [236, 329] on button "Finalizar" at bounding box center [178, 333] width 171 height 17
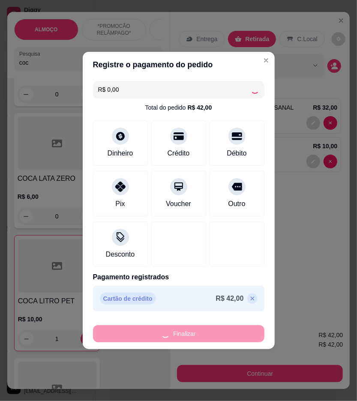
type input "0"
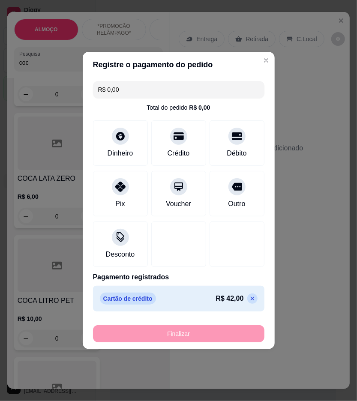
type input "-R$ 42,00"
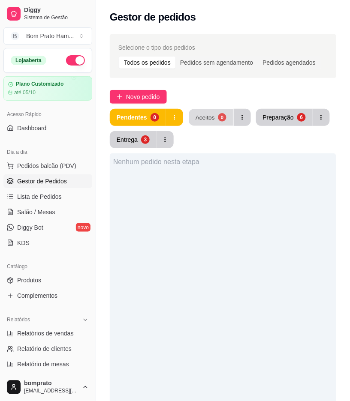
click at [208, 121] on div "Aceitos" at bounding box center [204, 117] width 19 height 8
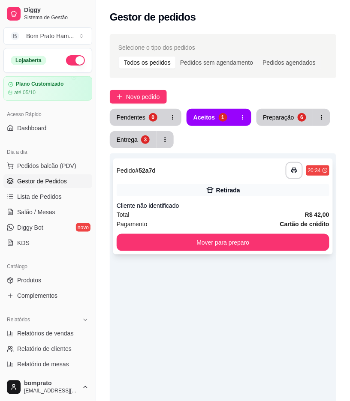
click at [191, 216] on div "Total R$ 42,00" at bounding box center [223, 214] width 213 height 9
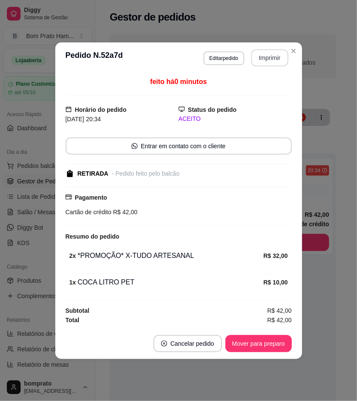
click at [283, 58] on button "Imprimir" at bounding box center [269, 57] width 37 height 17
click at [269, 344] on button "Mover para preparo" at bounding box center [258, 343] width 64 height 17
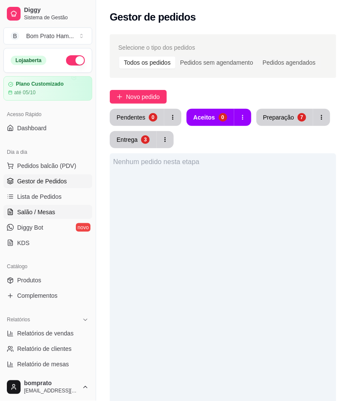
click at [67, 216] on link "Salão / Mesas" at bounding box center [47, 212] width 89 height 14
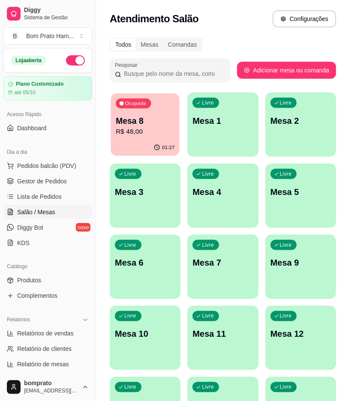
click at [124, 123] on p "Mesa 8" at bounding box center [145, 121] width 59 height 12
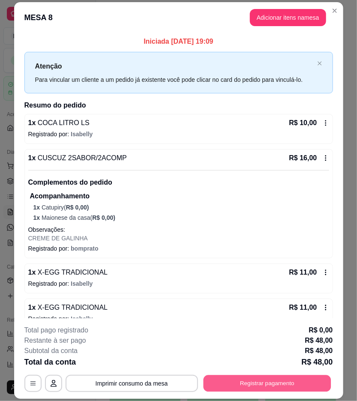
click at [287, 385] on button "Registrar pagamento" at bounding box center [267, 384] width 128 height 17
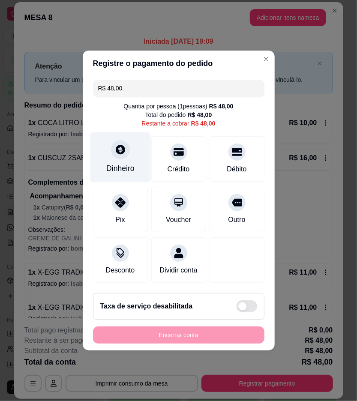
click at [137, 149] on div "Dinheiro" at bounding box center [120, 157] width 60 height 50
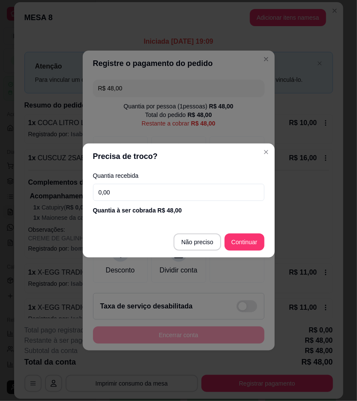
click at [234, 192] on input "0,00" at bounding box center [178, 192] width 171 height 17
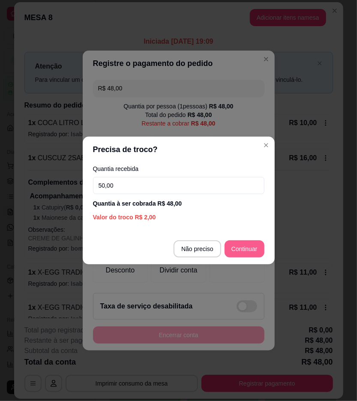
type input "50,00"
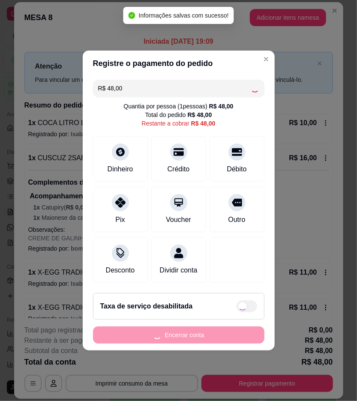
type input "R$ 0,00"
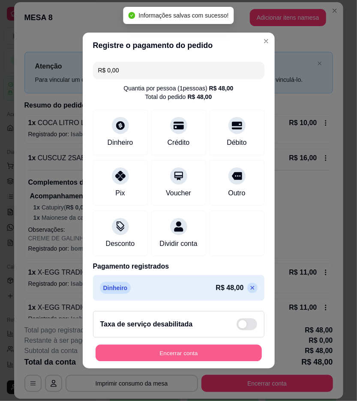
click at [220, 356] on button "Encerrar conta" at bounding box center [179, 353] width 166 height 17
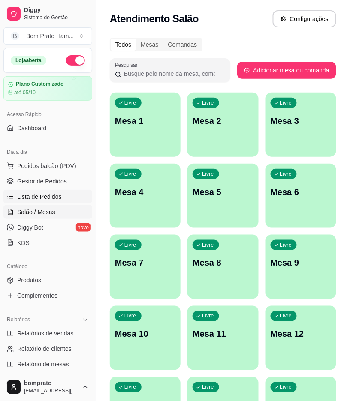
click at [42, 193] on span "Lista de Pedidos" at bounding box center [39, 196] width 45 height 9
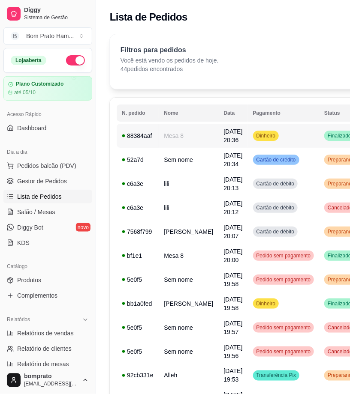
click at [193, 132] on td "Mesa 8" at bounding box center [189, 136] width 60 height 24
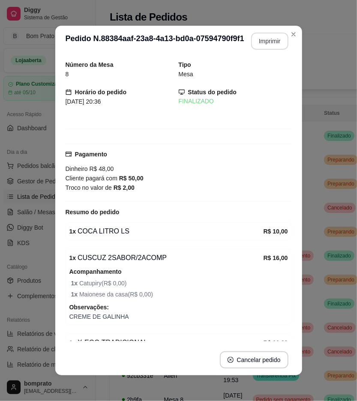
click at [274, 42] on button "Imprimir" at bounding box center [269, 41] width 37 height 17
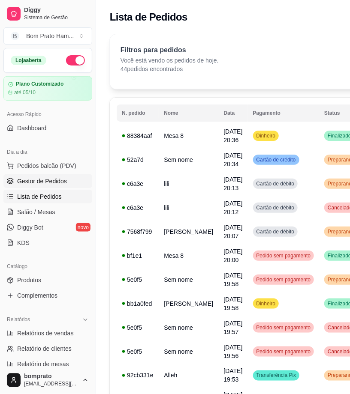
click at [72, 180] on link "Gestor de Pedidos" at bounding box center [47, 181] width 89 height 14
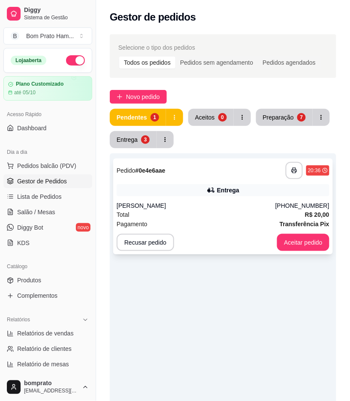
click at [249, 195] on div "Entrega" at bounding box center [223, 190] width 213 height 12
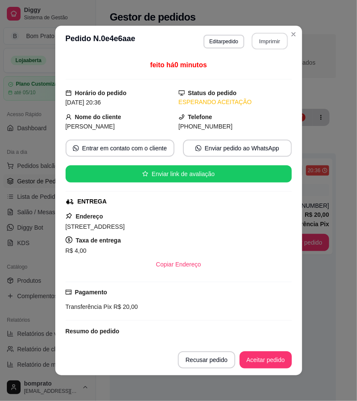
click at [260, 40] on button "Imprimir" at bounding box center [270, 41] width 36 height 17
click at [279, 362] on button "Aceitar pedido" at bounding box center [266, 360] width 52 height 17
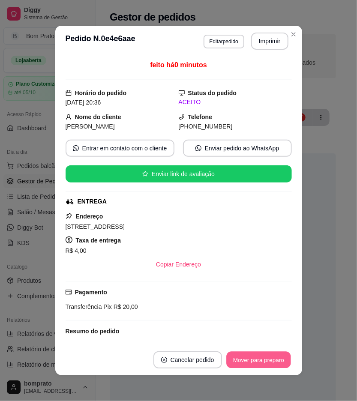
click at [279, 362] on button "Mover para preparo" at bounding box center [258, 360] width 64 height 17
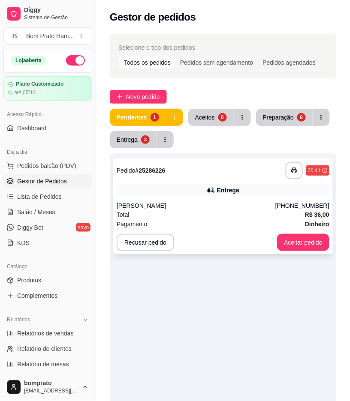
click at [150, 212] on div "Total R$ 36,00" at bounding box center [223, 214] width 213 height 9
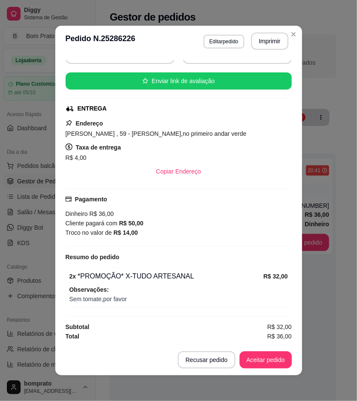
scroll to position [93, 0]
click at [265, 37] on button "Imprimir" at bounding box center [269, 41] width 37 height 17
click at [275, 359] on button "Aceitar pedido" at bounding box center [265, 360] width 51 height 17
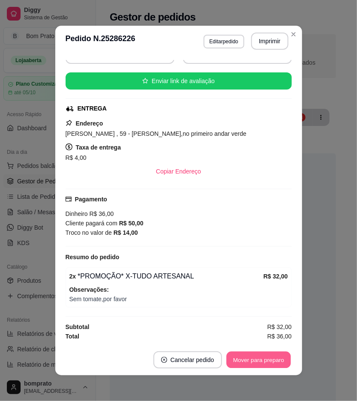
click at [275, 359] on button "Mover para preparo" at bounding box center [258, 360] width 64 height 17
click at [298, 341] on div "feito há 0 minutos Horário do pedido 23/09/2025 20:41 Status do pedido ACEITO N…" at bounding box center [178, 201] width 247 height 288
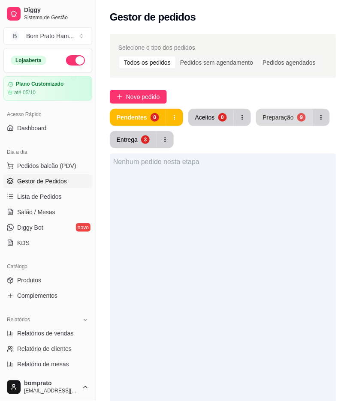
click at [277, 111] on button "Preparação 9" at bounding box center [284, 117] width 57 height 17
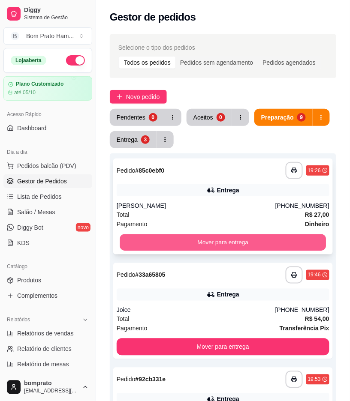
click at [212, 250] on button "Mover para entrega" at bounding box center [223, 242] width 206 height 17
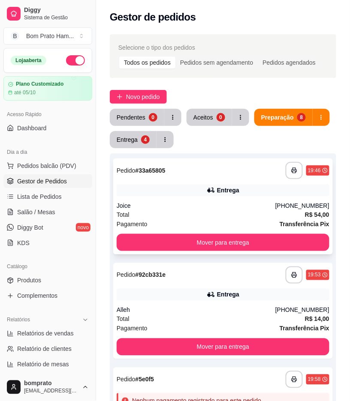
click at [196, 208] on div "Joice" at bounding box center [196, 205] width 159 height 9
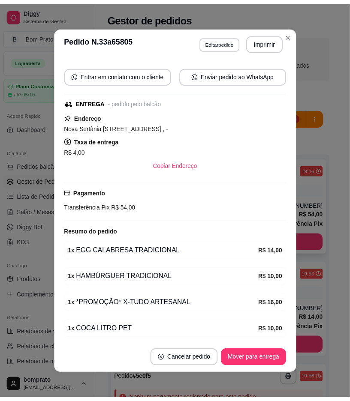
scroll to position [126, 0]
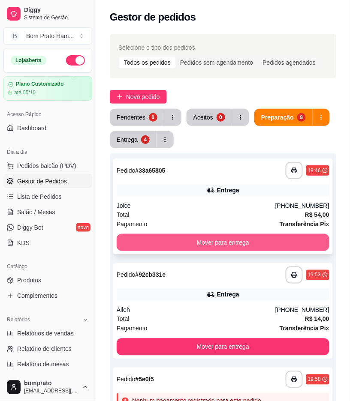
click at [249, 239] on button "Mover para entrega" at bounding box center [223, 242] width 213 height 17
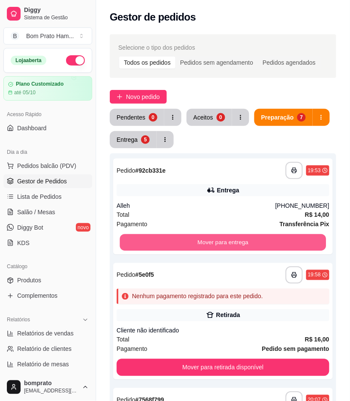
click at [249, 239] on button "Mover para entrega" at bounding box center [223, 242] width 206 height 17
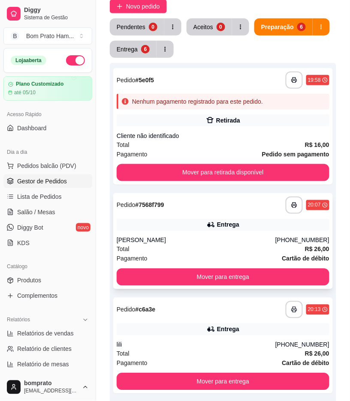
scroll to position [143, 0]
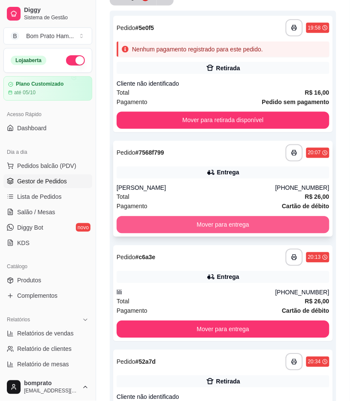
click at [236, 225] on button "Mover para entrega" at bounding box center [223, 224] width 213 height 17
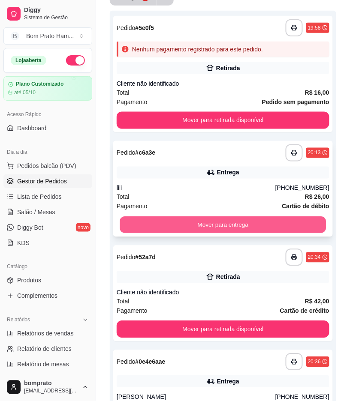
click at [236, 226] on button "Mover para entrega" at bounding box center [223, 225] width 206 height 17
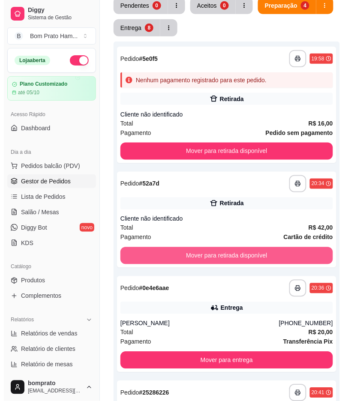
scroll to position [0, 0]
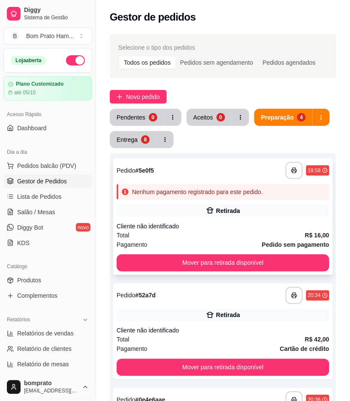
click at [229, 225] on div "Cliente não identificado" at bounding box center [223, 226] width 213 height 9
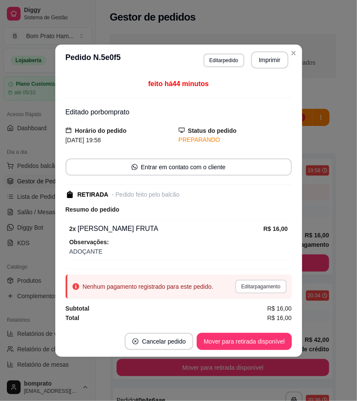
click at [267, 289] on button "Editar pagamento" at bounding box center [260, 287] width 51 height 14
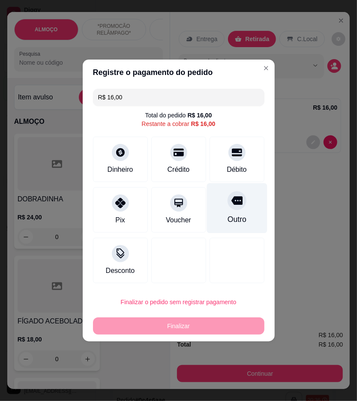
drag, startPoint x: 239, startPoint y: 209, endPoint x: 310, endPoint y: 109, distance: 122.4
click at [240, 209] on div "Outro" at bounding box center [237, 208] width 60 height 50
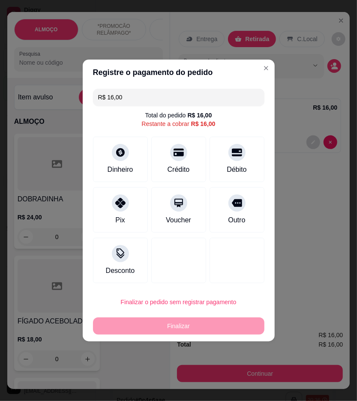
type input "R$ 0,00"
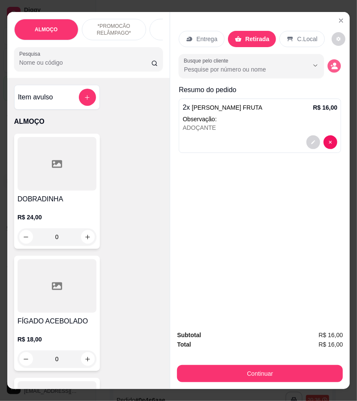
click at [337, 62] on button "decrease-product-quantity" at bounding box center [334, 66] width 13 height 13
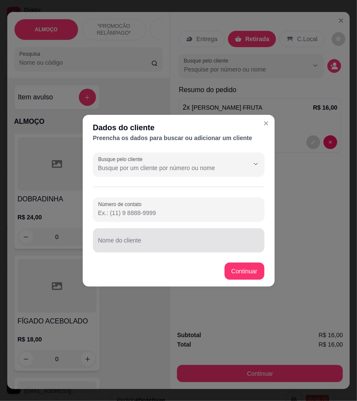
click at [153, 237] on div at bounding box center [178, 240] width 161 height 17
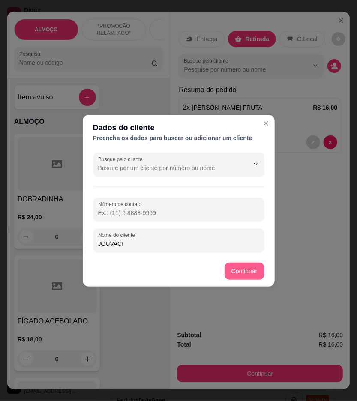
type input "JOUVACI"
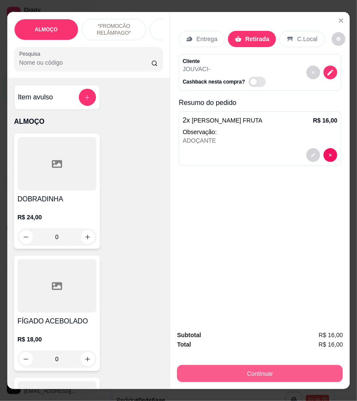
click at [281, 369] on button "Continuar" at bounding box center [260, 373] width 166 height 17
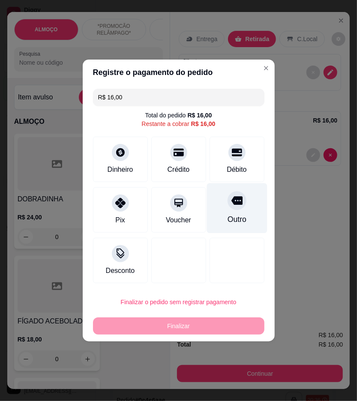
click at [237, 220] on div "Outro" at bounding box center [236, 219] width 19 height 11
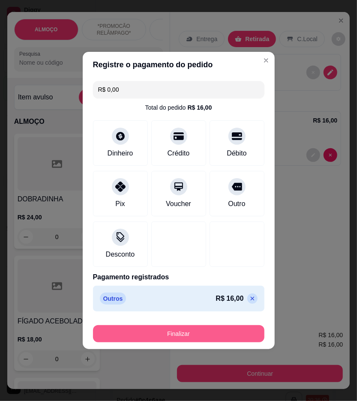
click at [213, 337] on button "Finalizar" at bounding box center [178, 333] width 171 height 17
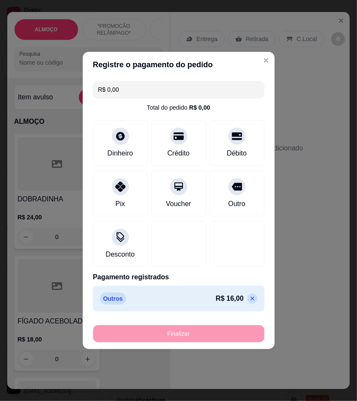
type input "-R$ 16,00"
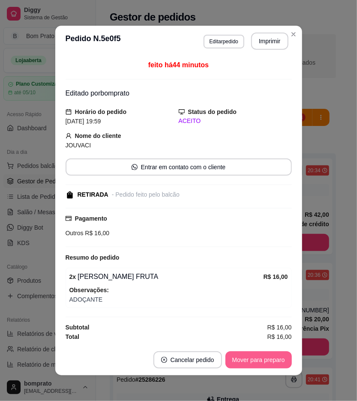
click at [268, 363] on button "Mover para preparo" at bounding box center [258, 360] width 66 height 17
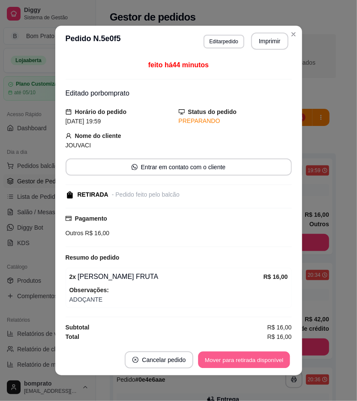
click at [268, 359] on button "Mover para retirada disponível" at bounding box center [244, 360] width 92 height 17
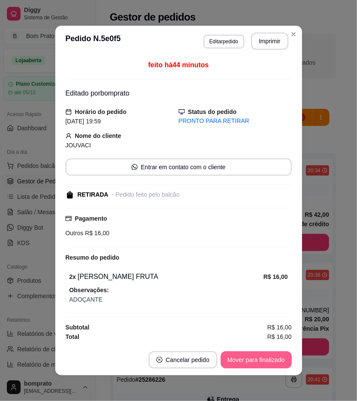
click at [268, 359] on button "Mover para finalizado" at bounding box center [256, 360] width 71 height 17
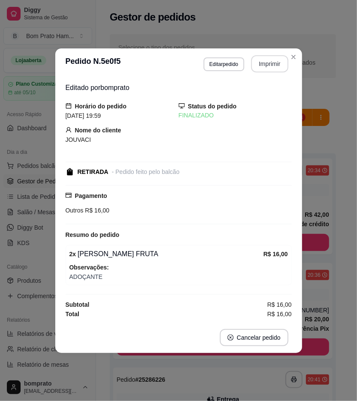
click at [274, 70] on button "Imprimir" at bounding box center [269, 63] width 37 height 17
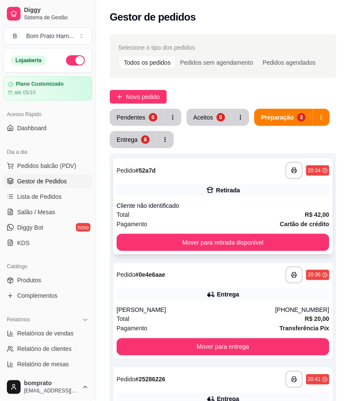
click at [202, 204] on div "Cliente não identificado" at bounding box center [223, 205] width 213 height 9
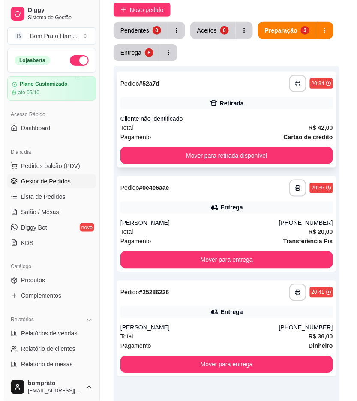
scroll to position [95, 0]
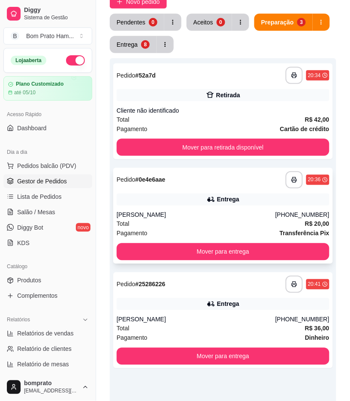
click at [213, 205] on div "Entrega" at bounding box center [223, 200] width 213 height 12
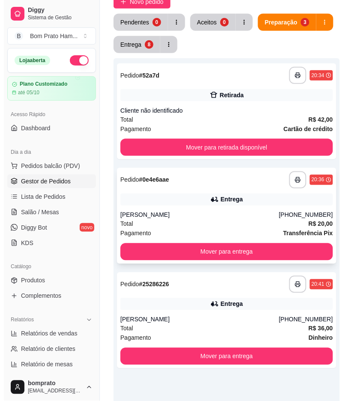
scroll to position [143, 0]
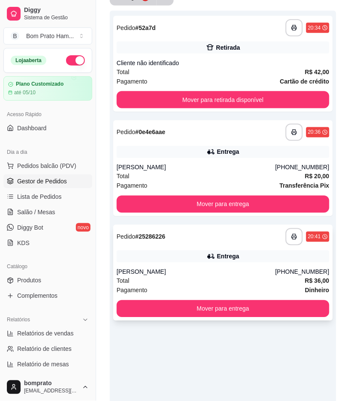
click at [210, 248] on div "**********" at bounding box center [222, 273] width 219 height 96
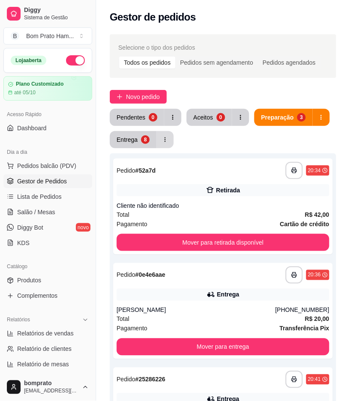
click at [150, 140] on button "Entrega 8" at bounding box center [133, 139] width 47 height 17
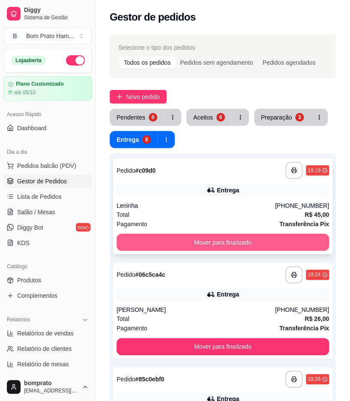
click at [208, 239] on button "Mover para finalizado" at bounding box center [223, 242] width 213 height 17
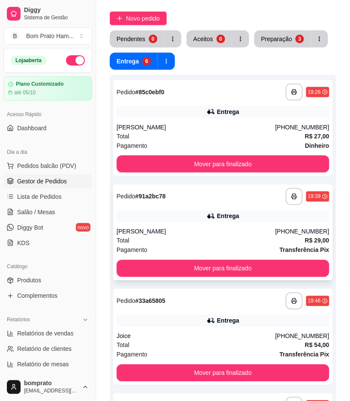
scroll to position [95, 0]
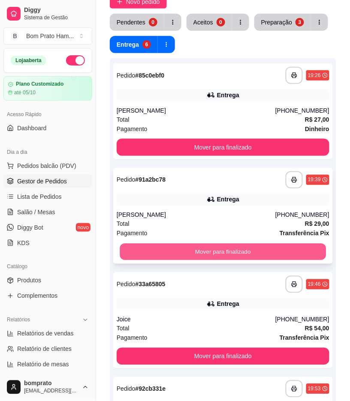
click at [202, 252] on button "Mover para finalizado" at bounding box center [223, 252] width 206 height 17
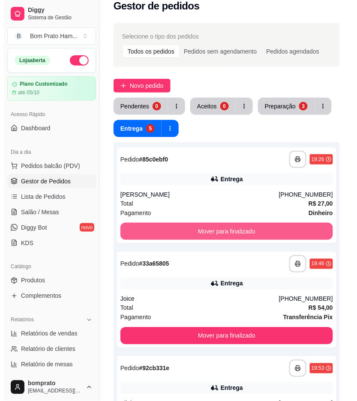
scroll to position [0, 0]
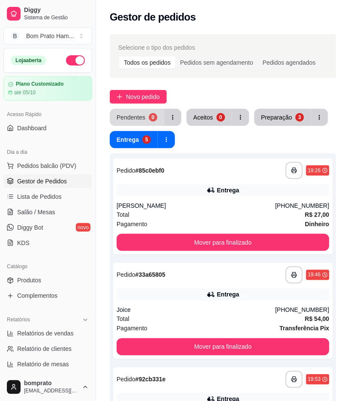
click at [149, 110] on button "Pendentes 0" at bounding box center [137, 117] width 54 height 17
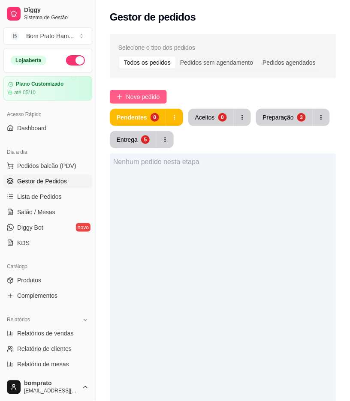
click at [144, 93] on span "Novo pedido" at bounding box center [143, 96] width 34 height 9
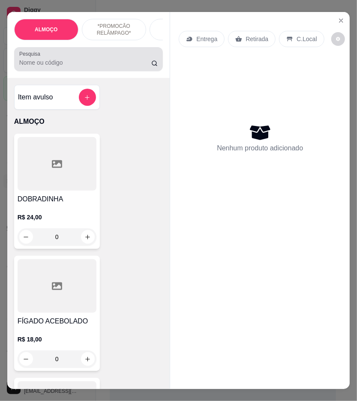
click at [91, 67] on input "Pesquisa" at bounding box center [85, 62] width 132 height 9
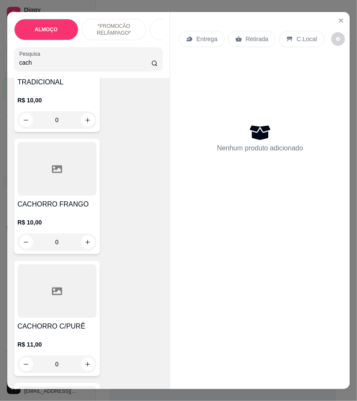
scroll to position [286, 0]
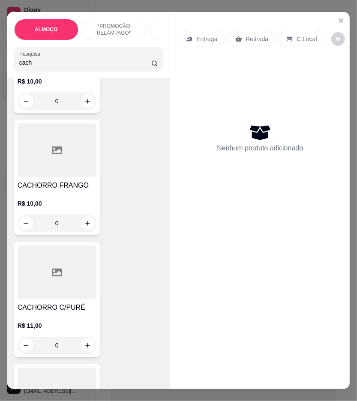
type input "cach"
click at [63, 203] on p "R$ 10,00" at bounding box center [57, 203] width 79 height 9
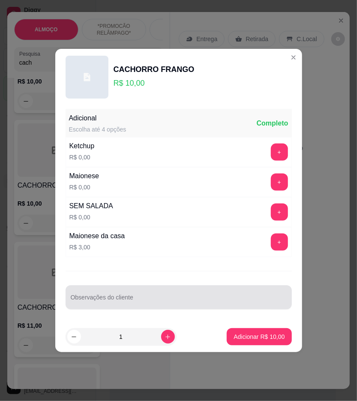
click at [162, 296] on div at bounding box center [179, 297] width 216 height 17
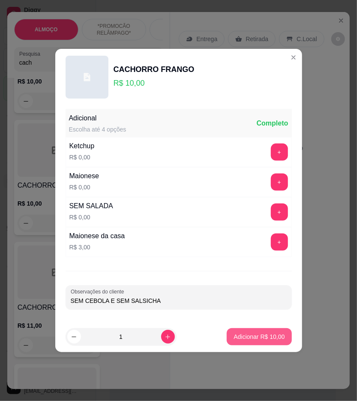
type input "SEM CEBOLA E SEM SALSICHA"
click at [267, 338] on p "Adicionar R$ 10,00" at bounding box center [259, 337] width 51 height 9
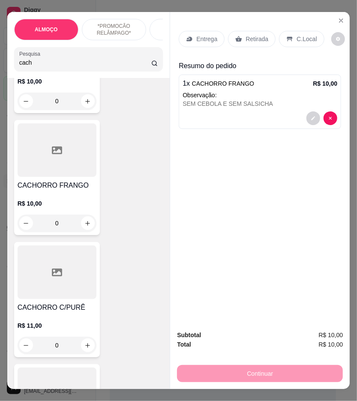
click at [85, 299] on div at bounding box center [57, 273] width 79 height 54
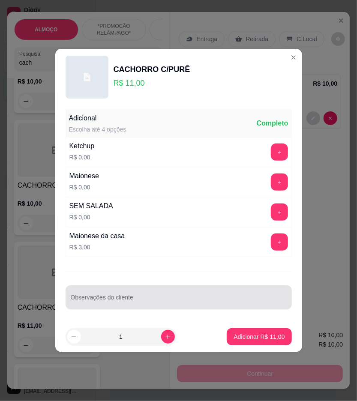
click at [146, 294] on div at bounding box center [179, 297] width 216 height 17
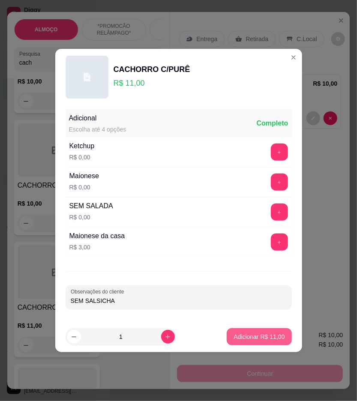
type input "SEM SALSICHA"
click at [277, 336] on p "Adicionar R$ 11,00" at bounding box center [259, 337] width 51 height 9
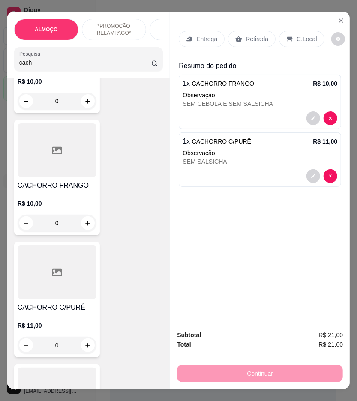
click at [240, 36] on div "Retirada" at bounding box center [252, 39] width 48 height 16
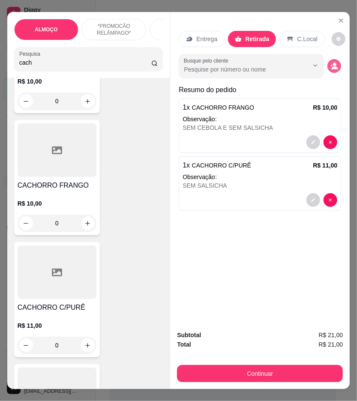
click at [331, 63] on icon "decrease-product-quantity" at bounding box center [335, 66] width 8 height 8
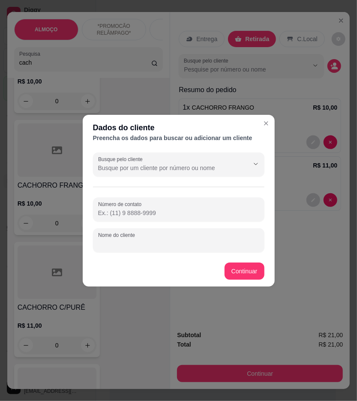
paste input "Enicleysla"
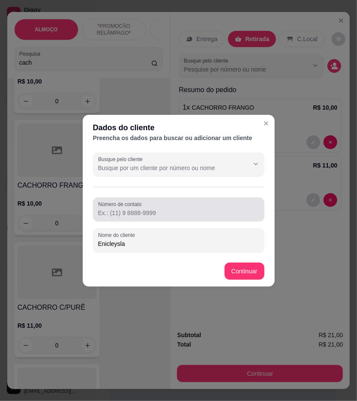
type input "Enicleysla"
click at [151, 212] on input "Número de contato" at bounding box center [178, 213] width 161 height 9
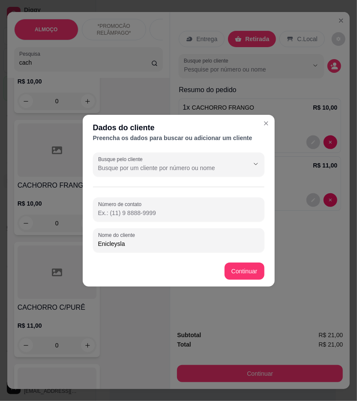
paste input "(87) 9152-7470"
type input "(87) 9152-7470"
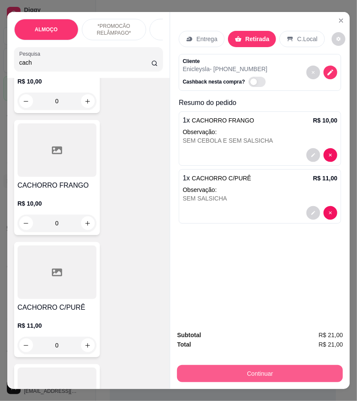
click at [284, 370] on button "Continuar" at bounding box center [260, 373] width 166 height 17
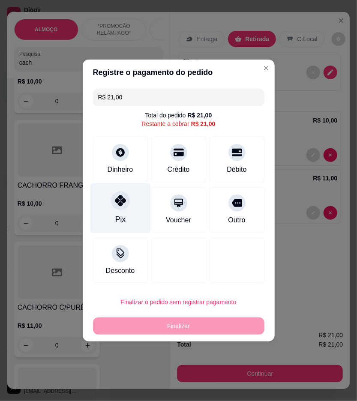
click at [110, 212] on div "Pix" at bounding box center [120, 208] width 60 height 50
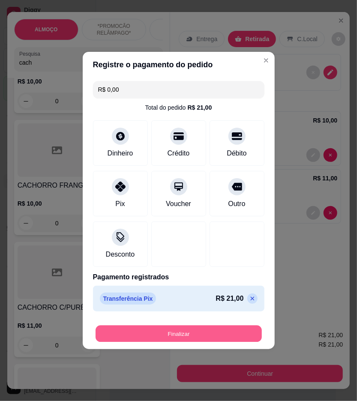
click at [204, 334] on button "Finalizar" at bounding box center [179, 334] width 166 height 17
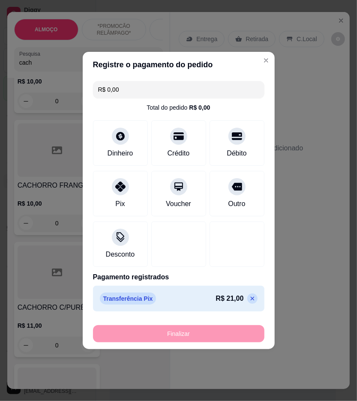
type input "-R$ 21,00"
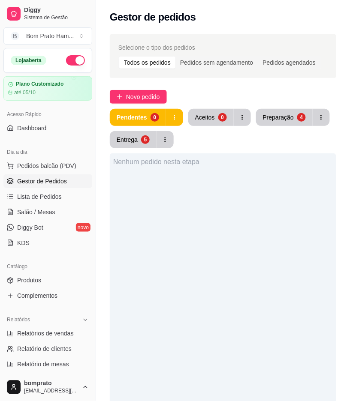
click at [208, 129] on div "Pendentes 0 Aceitos 0 Preparação 4 Entrega 5" at bounding box center [223, 128] width 226 height 39
click at [195, 113] on div "Aceitos" at bounding box center [205, 117] width 20 height 9
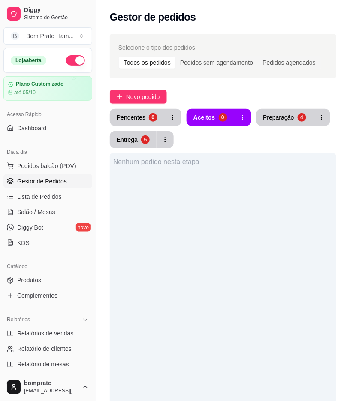
click at [307, 391] on div "Nenhum pedido nesta etapa" at bounding box center [223, 353] width 226 height 401
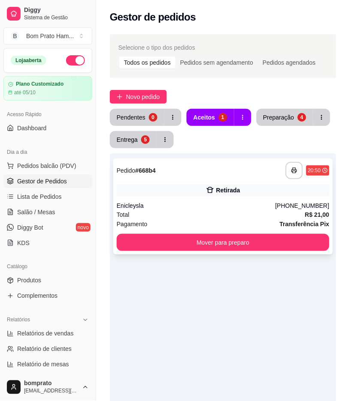
click at [232, 193] on div "Retirada" at bounding box center [228, 190] width 24 height 9
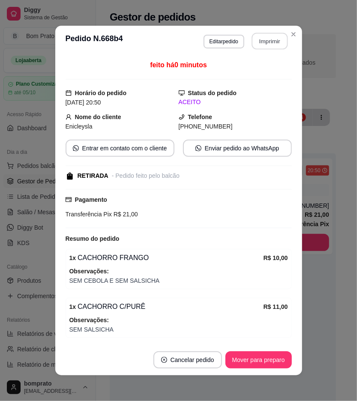
click at [264, 41] on button "Imprimir" at bounding box center [270, 41] width 36 height 17
click at [278, 353] on button "Mover para preparo" at bounding box center [258, 360] width 66 height 17
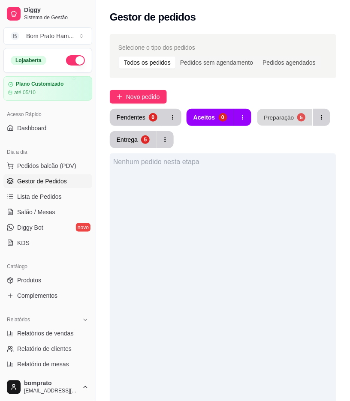
click at [273, 121] on div "Preparação" at bounding box center [279, 117] width 30 height 8
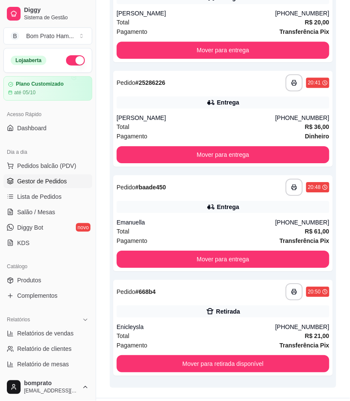
scroll to position [318, 0]
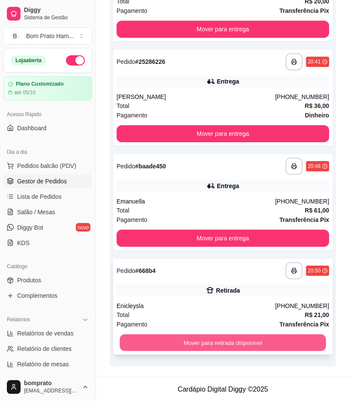
click at [223, 340] on button "Mover para retirada disponível" at bounding box center [223, 343] width 206 height 17
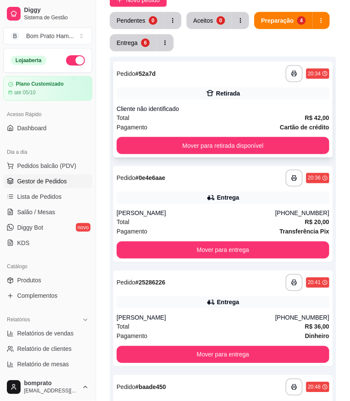
scroll to position [0, 0]
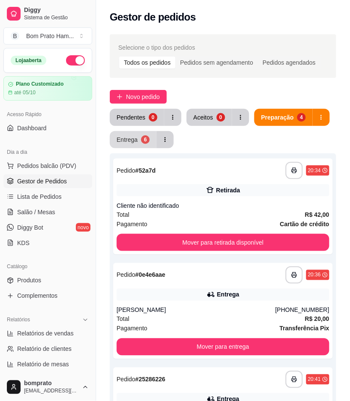
click at [132, 138] on div "Entrega" at bounding box center [127, 139] width 21 height 9
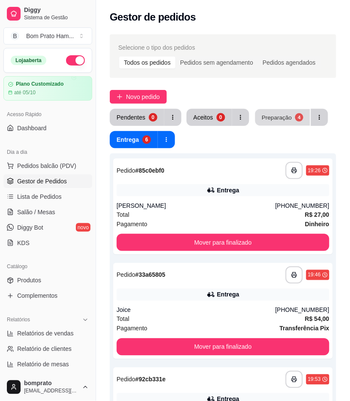
click at [274, 120] on div "Preparação" at bounding box center [277, 117] width 30 height 8
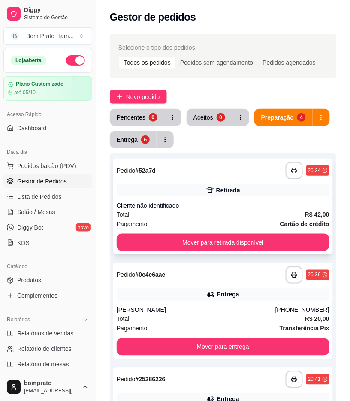
click at [222, 209] on div "Cliente não identificado" at bounding box center [223, 205] width 213 height 9
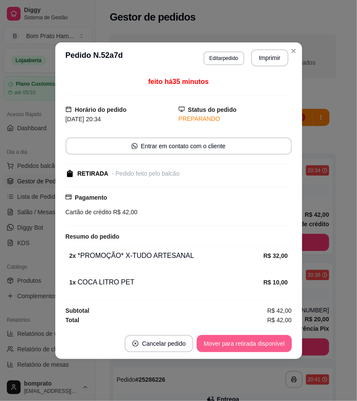
click at [250, 343] on button "Mover para retirada disponível" at bounding box center [244, 343] width 95 height 17
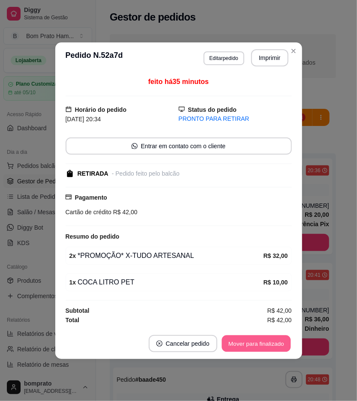
click at [250, 343] on button "Mover para finalizado" at bounding box center [256, 343] width 69 height 17
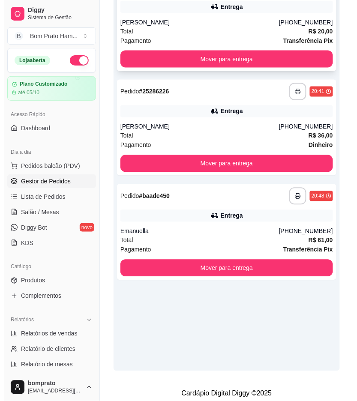
scroll to position [188, 0]
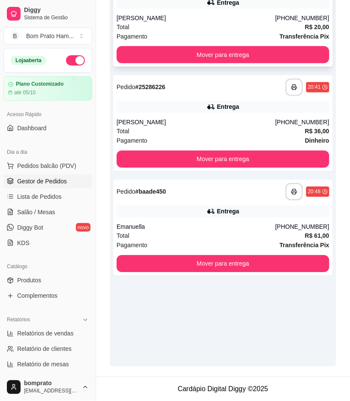
click at [250, 223] on div "Emanuella" at bounding box center [196, 227] width 159 height 9
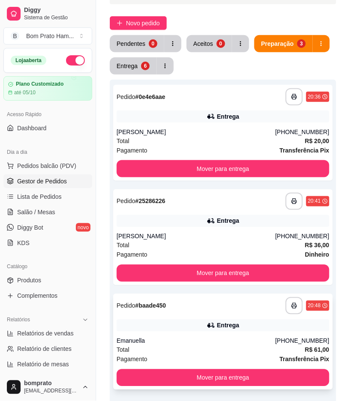
scroll to position [0, 0]
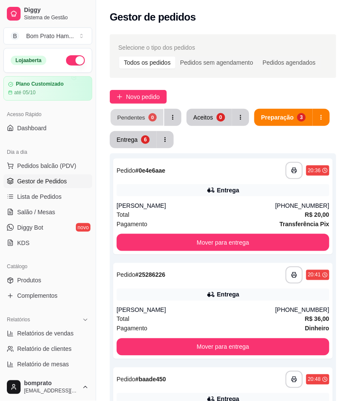
click at [144, 112] on button "Pendentes 0" at bounding box center [137, 117] width 53 height 17
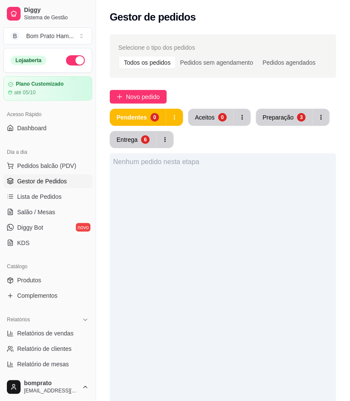
click at [288, 130] on div "Pendentes 0 Aceitos 0 Preparação 3 Entrega 6" at bounding box center [223, 128] width 226 height 39
click at [281, 124] on button "Preparação 3" at bounding box center [284, 117] width 57 height 17
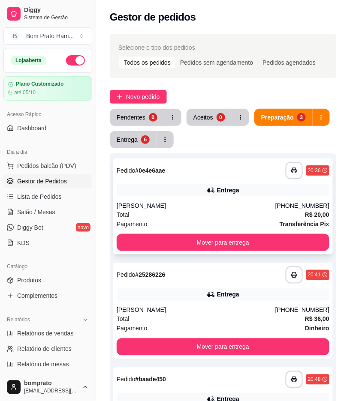
click at [219, 203] on div "Lara" at bounding box center [196, 205] width 159 height 9
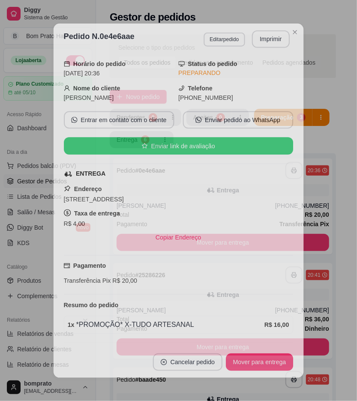
scroll to position [52, 0]
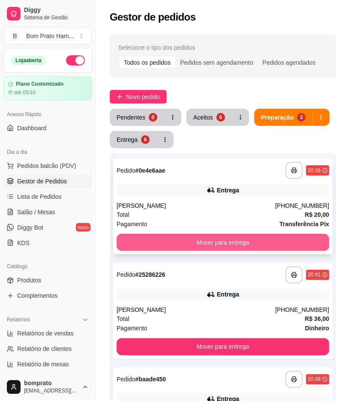
click at [306, 240] on button "Mover para entrega" at bounding box center [223, 242] width 213 height 17
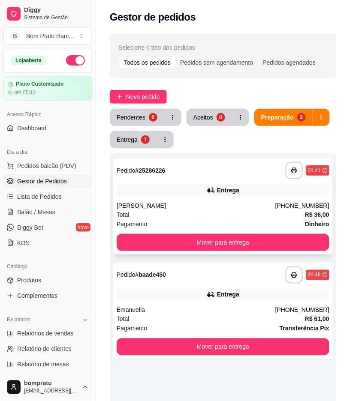
click at [231, 199] on div "**********" at bounding box center [222, 207] width 219 height 96
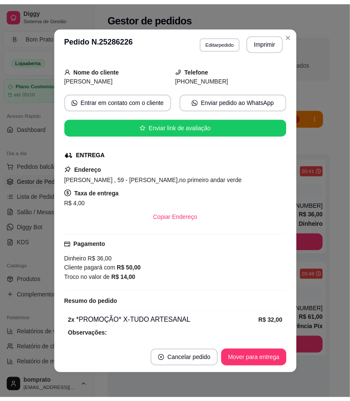
scroll to position [93, 0]
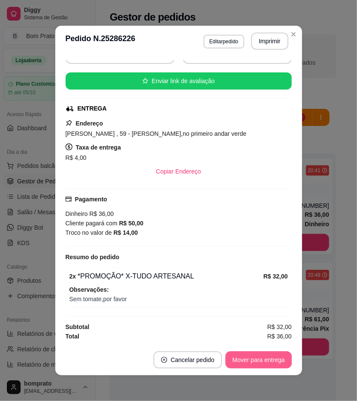
click at [270, 362] on button "Mover para entrega" at bounding box center [258, 360] width 66 height 17
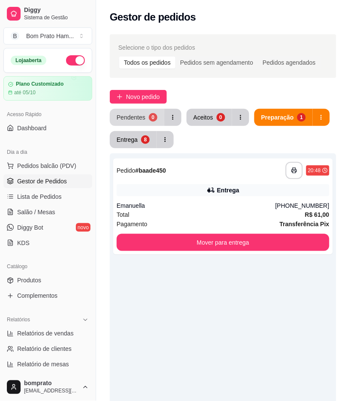
click at [140, 119] on div "Pendentes" at bounding box center [131, 117] width 29 height 9
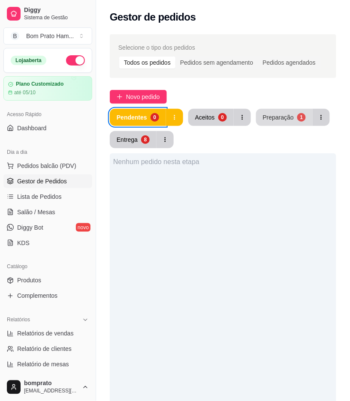
click at [272, 120] on div "Preparação" at bounding box center [278, 117] width 31 height 9
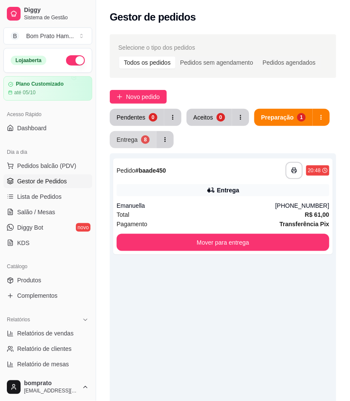
click at [139, 142] on button "Entrega 8" at bounding box center [133, 139] width 47 height 17
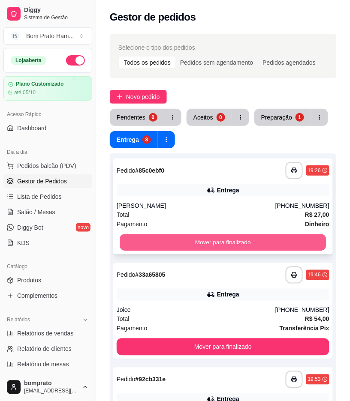
click at [219, 235] on button "Mover para finalizado" at bounding box center [223, 242] width 206 height 17
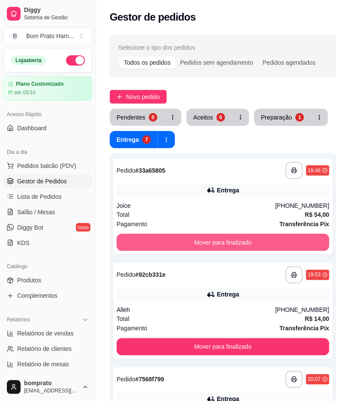
click at [219, 235] on button "Mover para finalizado" at bounding box center [223, 242] width 213 height 17
click at [219, 235] on button "Mover para finalizado" at bounding box center [223, 242] width 206 height 17
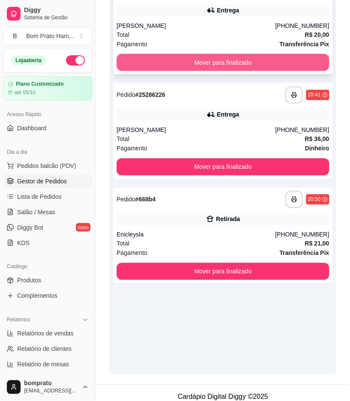
scroll to position [188, 0]
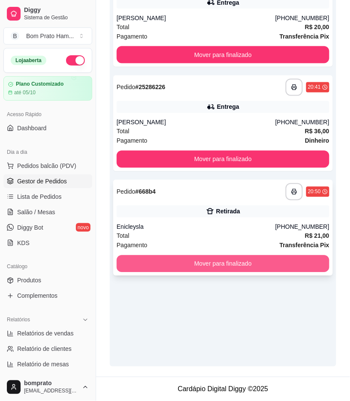
click at [233, 264] on button "Mover para finalizado" at bounding box center [223, 264] width 213 height 17
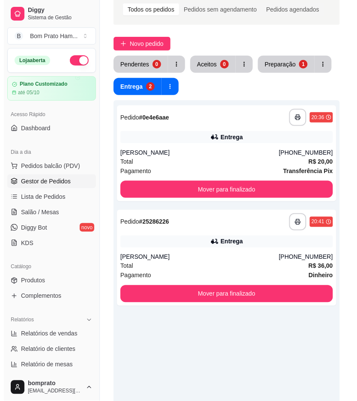
scroll to position [0, 0]
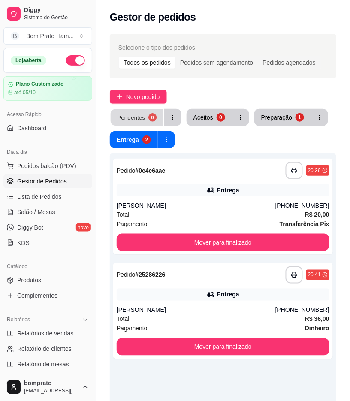
click at [138, 111] on button "Pendentes 0" at bounding box center [137, 117] width 53 height 17
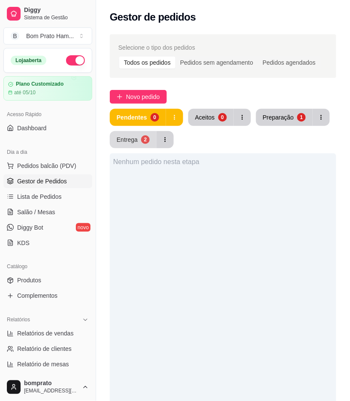
click at [139, 138] on button "Entrega 2" at bounding box center [133, 139] width 47 height 17
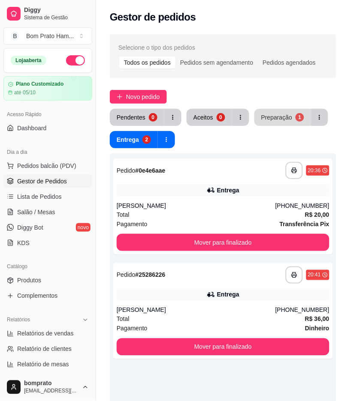
click at [268, 113] on button "Preparação 1" at bounding box center [282, 117] width 57 height 17
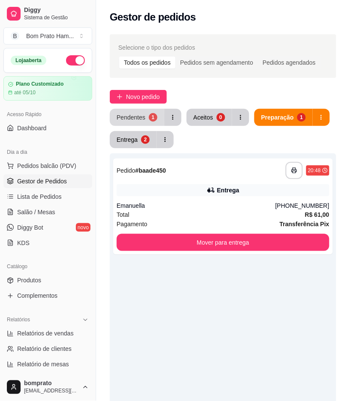
click at [121, 119] on div "Pendentes" at bounding box center [131, 117] width 29 height 9
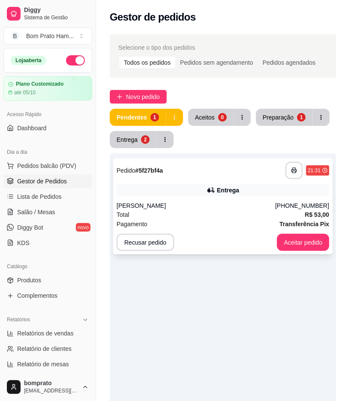
click at [217, 189] on div "Entrega" at bounding box center [223, 190] width 213 height 12
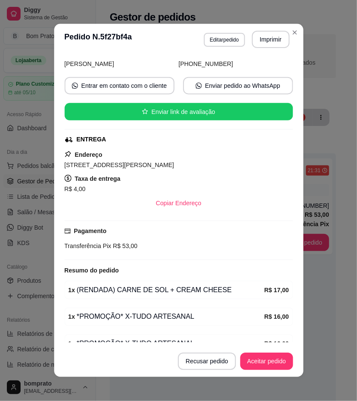
scroll to position [128, 0]
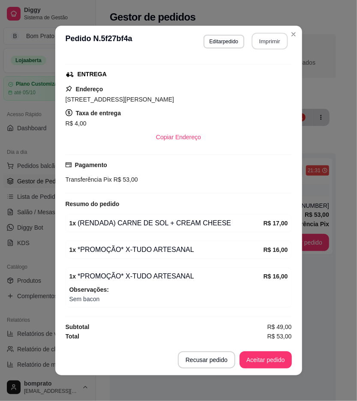
click at [275, 45] on button "Imprimir" at bounding box center [270, 41] width 36 height 17
click at [277, 361] on button "Aceitar pedido" at bounding box center [266, 360] width 52 height 17
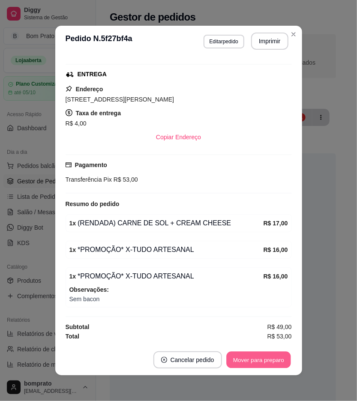
click at [277, 361] on button "Mover para preparo" at bounding box center [258, 360] width 64 height 17
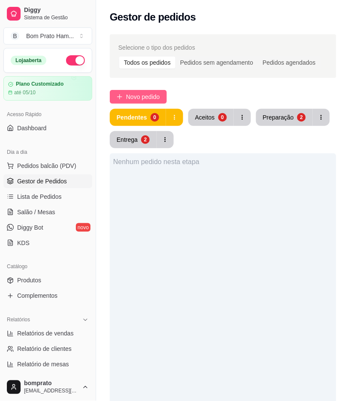
click at [148, 102] on button "Novo pedido" at bounding box center [138, 97] width 57 height 14
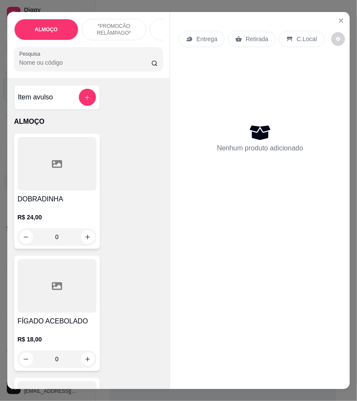
click at [101, 65] on input "Pesquisa" at bounding box center [85, 62] width 132 height 9
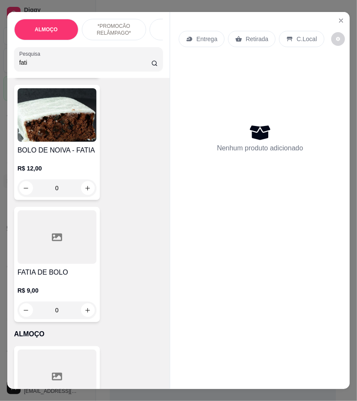
scroll to position [190, 0]
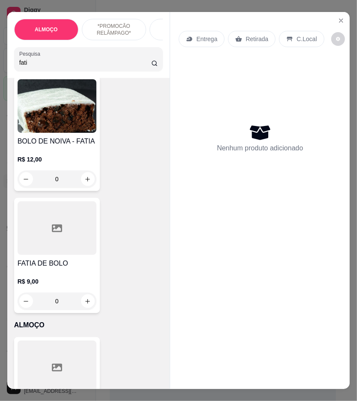
type input "fati"
click at [59, 245] on div at bounding box center [57, 228] width 79 height 54
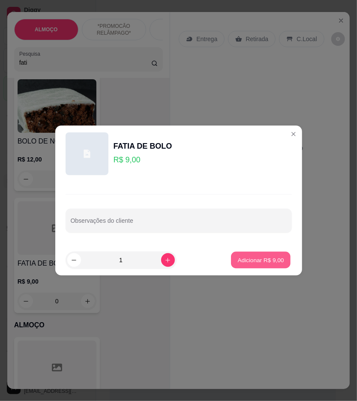
click at [263, 265] on button "Adicionar R$ 9,00" at bounding box center [261, 260] width 60 height 17
type input "1"
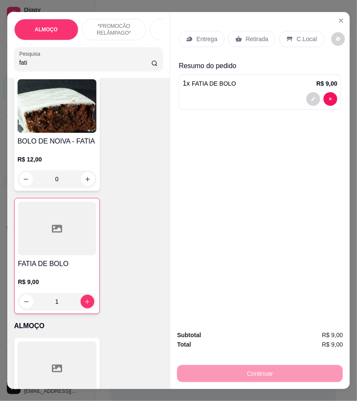
click at [243, 31] on div "Retirada" at bounding box center [252, 39] width 48 height 16
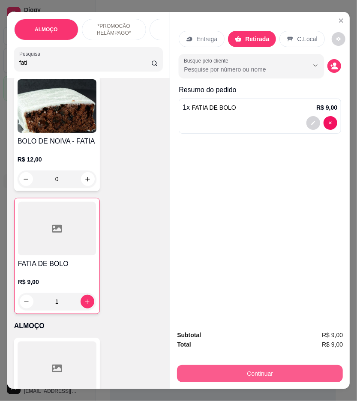
click at [261, 372] on button "Continuar" at bounding box center [260, 373] width 166 height 17
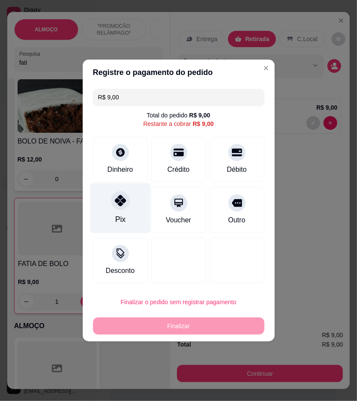
click at [117, 210] on div "Pix" at bounding box center [120, 208] width 60 height 50
type input "R$ 0,00"
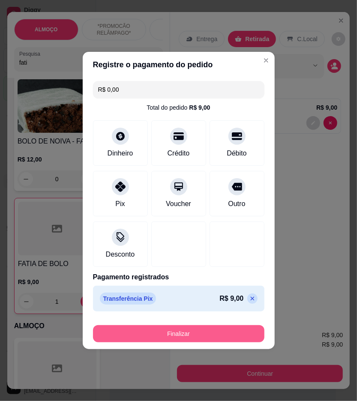
click at [174, 337] on button "Finalizar" at bounding box center [178, 333] width 171 height 17
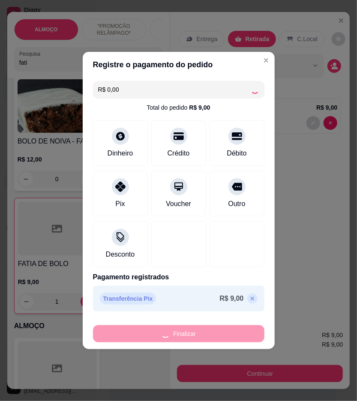
type input "0"
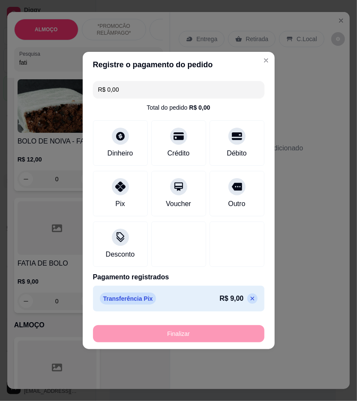
type input "-R$ 9,00"
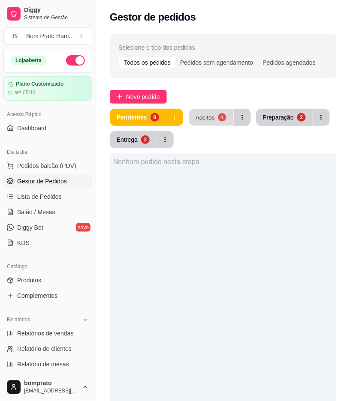
click at [219, 115] on div "1" at bounding box center [222, 117] width 8 height 8
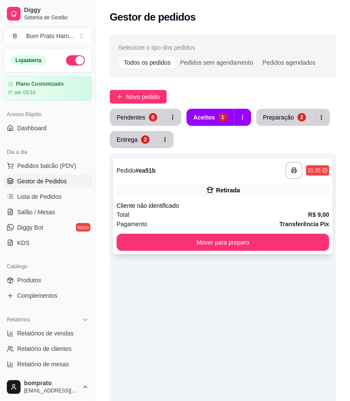
click at [252, 196] on div "Retirada" at bounding box center [223, 190] width 213 height 12
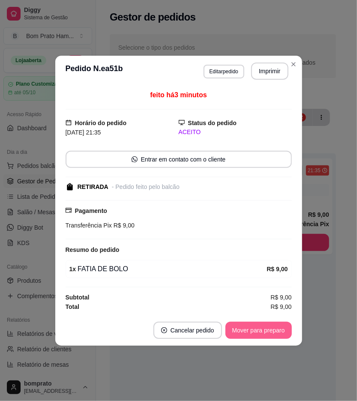
click at [278, 328] on button "Mover para preparo" at bounding box center [258, 330] width 66 height 17
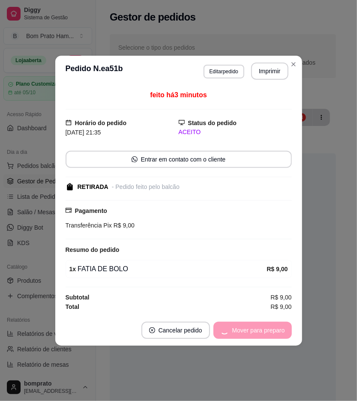
click at [277, 328] on div "Mover para preparo" at bounding box center [252, 330] width 78 height 17
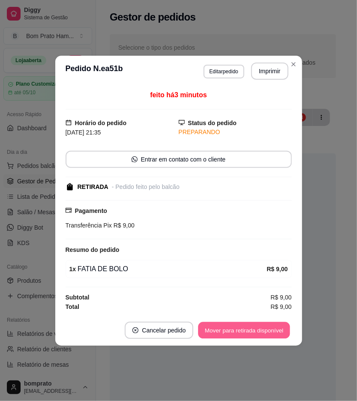
click at [277, 328] on button "Mover para retirada disponível" at bounding box center [244, 330] width 92 height 17
click at [277, 328] on button "Mover para finalizado" at bounding box center [256, 330] width 69 height 17
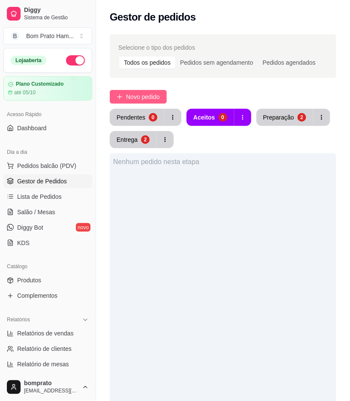
click at [127, 94] on span "Novo pedido" at bounding box center [143, 96] width 34 height 9
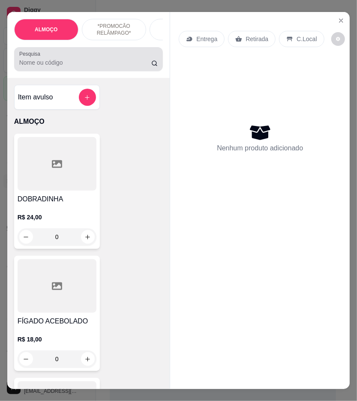
click at [67, 58] on div at bounding box center [88, 59] width 139 height 17
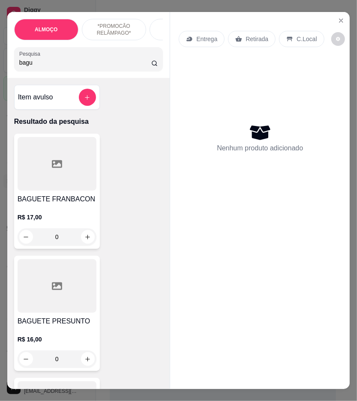
type input "bagu"
drag, startPoint x: 52, startPoint y: 177, endPoint x: 51, endPoint y: 188, distance: 11.2
click at [51, 188] on div at bounding box center [57, 164] width 79 height 54
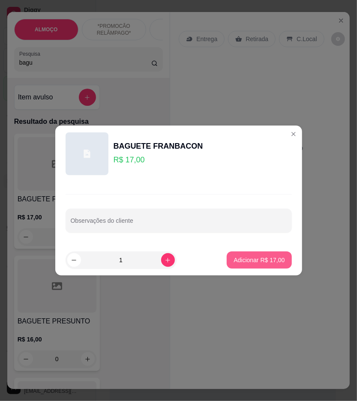
click at [246, 266] on button "Adicionar R$ 17,00" at bounding box center [259, 260] width 65 height 17
type input "1"
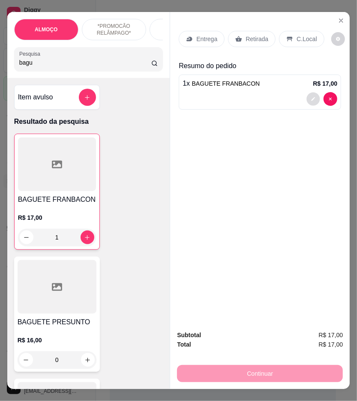
click at [313, 99] on button "decrease-product-quantity" at bounding box center [313, 99] width 13 height 13
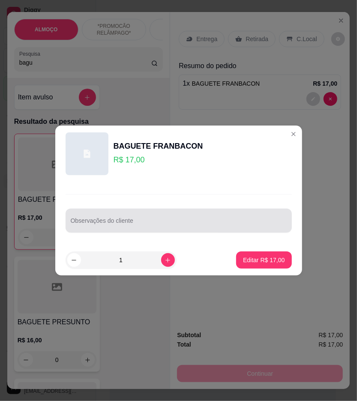
click at [220, 225] on input "Observações do cliente" at bounding box center [179, 224] width 216 height 9
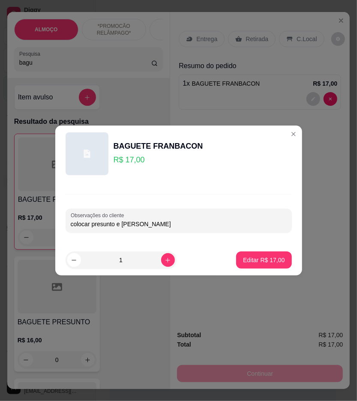
click at [119, 225] on input "colocar presunto e mussarela" at bounding box center [179, 224] width 216 height 9
type input "colocar presunto, [PERSON_NAME] e maionese"
click at [262, 254] on button "Editar R$ 17,00" at bounding box center [263, 260] width 55 height 17
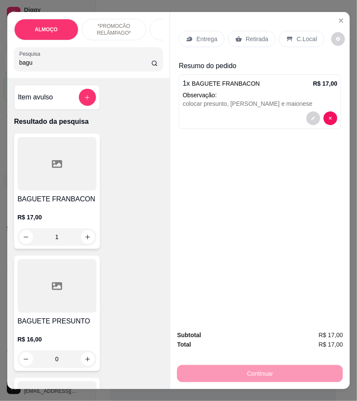
type input "0"
click at [248, 37] on p "Retirada" at bounding box center [257, 39] width 23 height 9
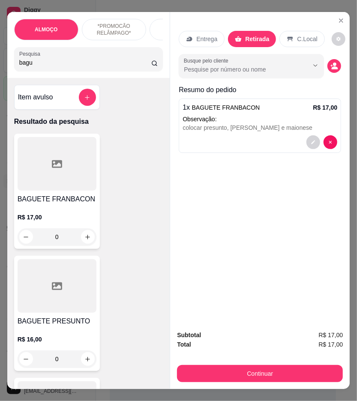
click at [288, 36] on icon at bounding box center [290, 39] width 7 height 7
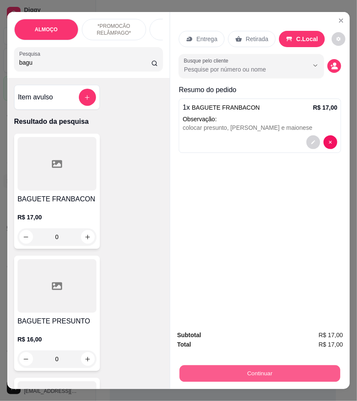
click at [280, 372] on button "Continuar" at bounding box center [260, 374] width 161 height 17
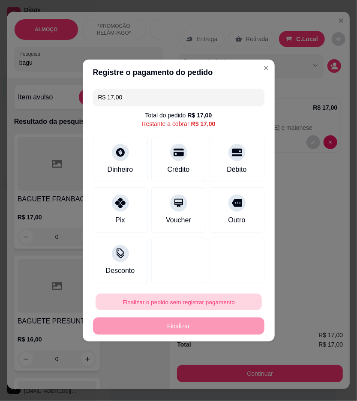
click at [176, 307] on button "Finalizar o pedido sem registrar pagamento" at bounding box center [179, 302] width 166 height 17
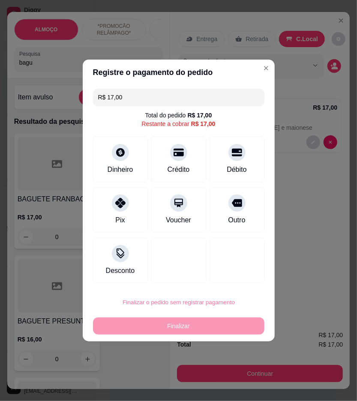
click at [230, 374] on button "Confirmar" at bounding box center [233, 373] width 32 height 13
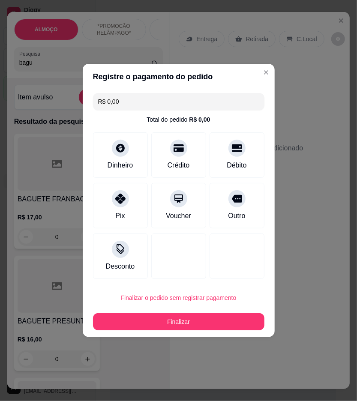
type input "R$ 0,00"
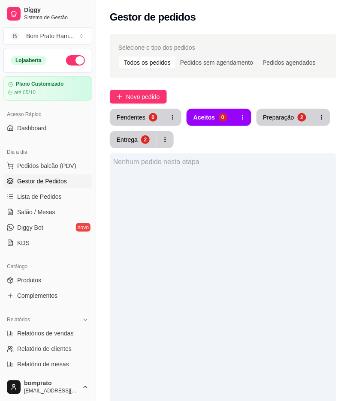
click at [261, 179] on div "Nenhum pedido nesta etapa" at bounding box center [223, 353] width 226 height 401
click at [253, 216] on div "Nenhum pedido nesta etapa" at bounding box center [223, 353] width 226 height 401
click at [138, 101] on span "Novo pedido" at bounding box center [143, 96] width 34 height 9
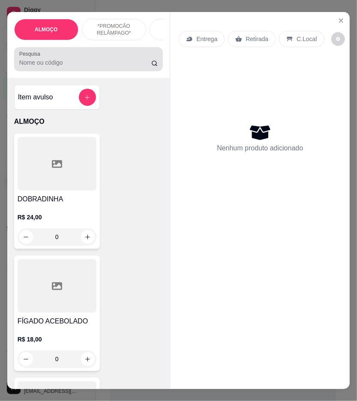
click at [75, 63] on input "Pesquisa" at bounding box center [85, 62] width 132 height 9
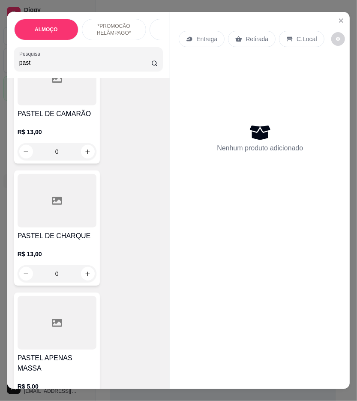
scroll to position [714, 0]
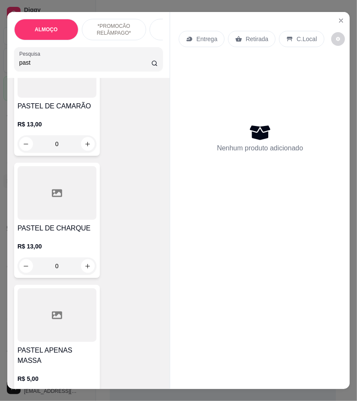
type input "past"
click at [62, 220] on div at bounding box center [57, 193] width 79 height 54
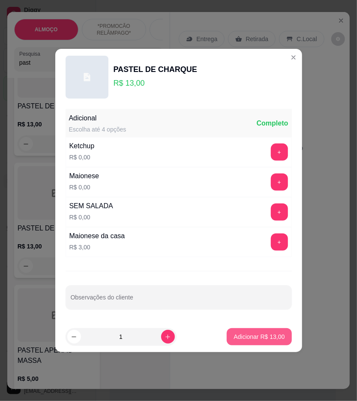
click at [274, 337] on p "Adicionar R$ 13,00" at bounding box center [259, 337] width 51 height 9
type input "1"
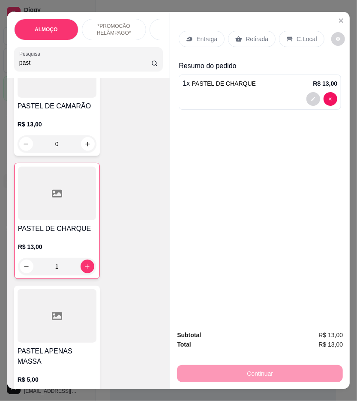
drag, startPoint x: 87, startPoint y: 62, endPoint x: -1, endPoint y: 51, distance: 89.0
click at [0, 51] on html "**********" at bounding box center [178, 200] width 357 height 401
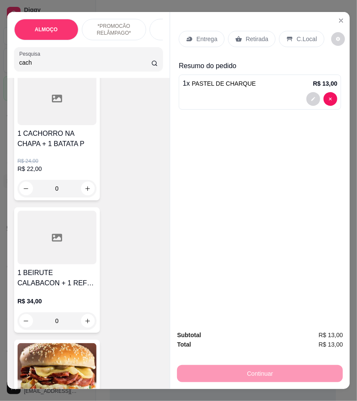
scroll to position [5473, 0]
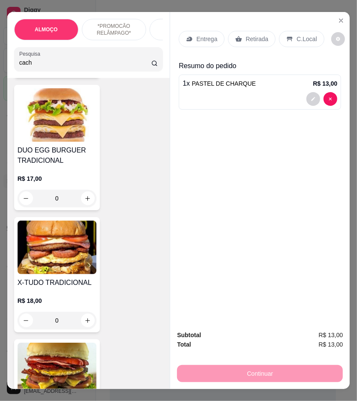
type input "cach"
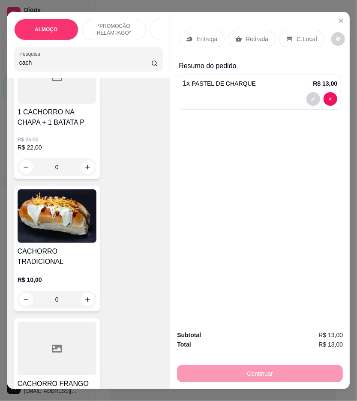
scroll to position [95, 0]
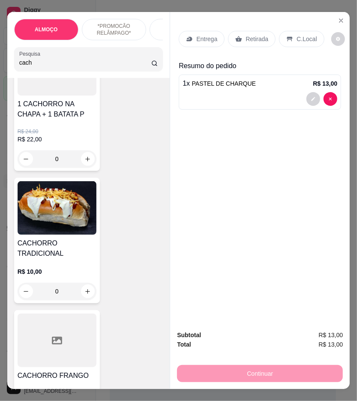
click at [59, 254] on h4 "CACHORRO TRADICIONAL" at bounding box center [57, 248] width 79 height 21
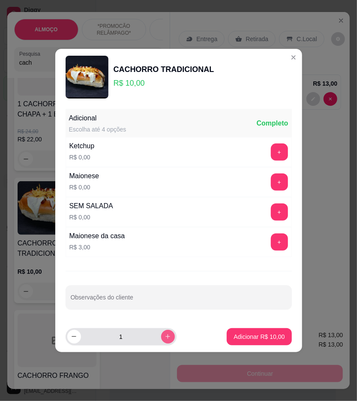
click at [167, 338] on button "increase-product-quantity" at bounding box center [168, 337] width 14 height 14
type input "2"
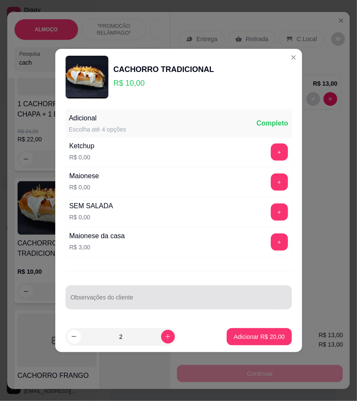
click at [198, 295] on div at bounding box center [179, 297] width 216 height 17
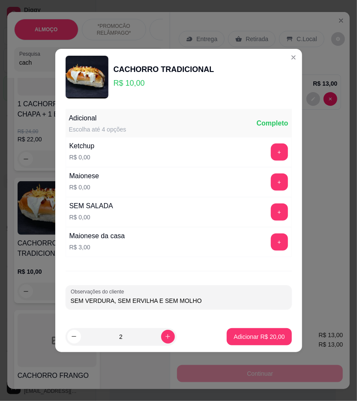
drag, startPoint x: 111, startPoint y: 300, endPoint x: 60, endPoint y: 298, distance: 51.0
click at [60, 298] on div "Adicional Escolha até 4 opções Completo Ketchup R$ 0,00 + Maionese R$ 0,00 + SE…" at bounding box center [178, 213] width 247 height 216
type input "SEM ERVILHA E SEM MOLHO"
click at [271, 210] on button "+" at bounding box center [279, 212] width 17 height 17
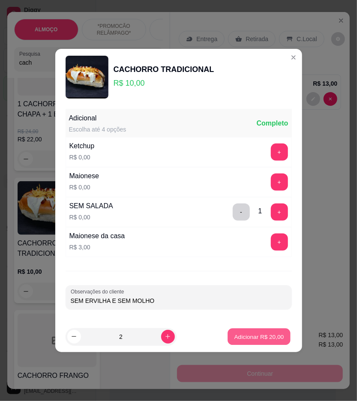
click at [276, 337] on p "Adicionar R$ 20,00" at bounding box center [259, 337] width 50 height 8
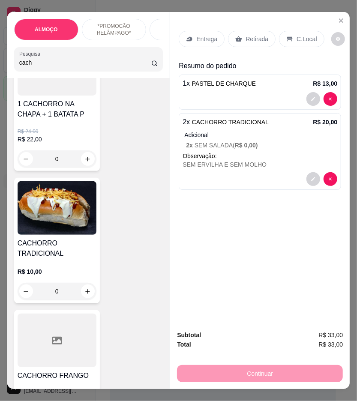
click at [211, 39] on p "Entrega" at bounding box center [206, 39] width 21 height 9
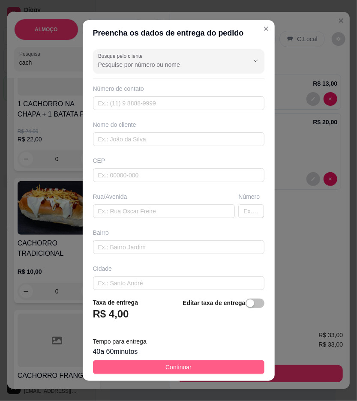
click at [238, 365] on button "Continuar" at bounding box center [178, 368] width 171 height 14
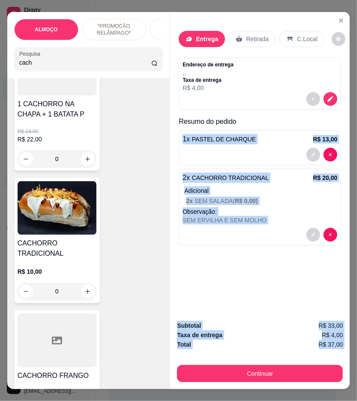
scroll to position [0, 6]
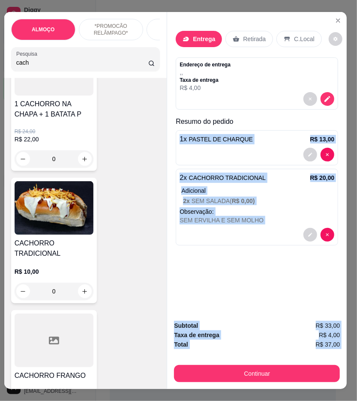
drag, startPoint x: 169, startPoint y: 132, endPoint x: 332, endPoint y: 333, distance: 258.4
click at [346, 353] on div "ALMOÇO *PROMOCÃO RELÂMPAGO* HAMBÚRGUER TRADICIONAL HAMBÚRGUER ARTESANAL BATATA …" at bounding box center [178, 200] width 357 height 401
copy div "1 x PASTEL DE CHARQUE R$ 13,00 2 x CACHORRO TRADICIONAL R$ 20,00 Adicional 2 x …"
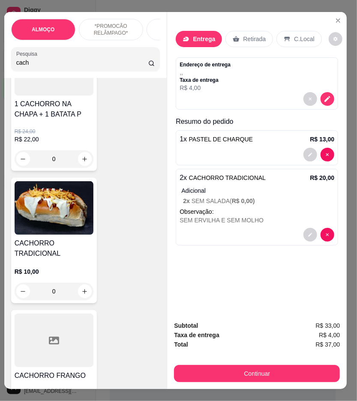
scroll to position [0, 0]
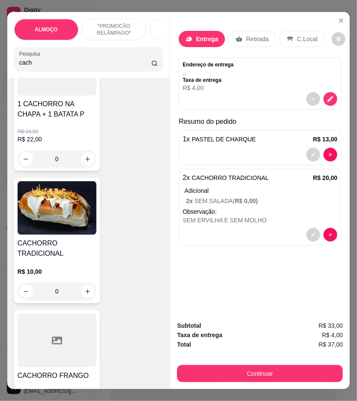
drag, startPoint x: 99, startPoint y: 73, endPoint x: 0, endPoint y: 78, distance: 99.1
click at [0, 52] on html "Diggy Sistema de Gestão B Bom Prato Ham ... Loja aberta Plano Customizado até 0…" at bounding box center [178, 200] width 357 height 401
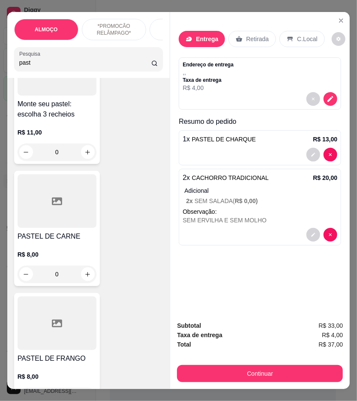
scroll to position [217, 0]
type input "past"
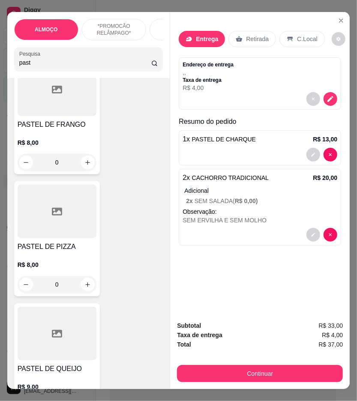
scroll to position [333, 0]
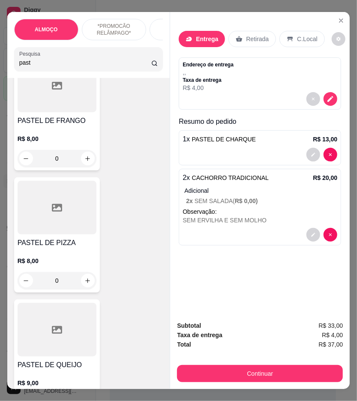
click at [61, 256] on div "R$ 8,00 0" at bounding box center [57, 268] width 79 height 41
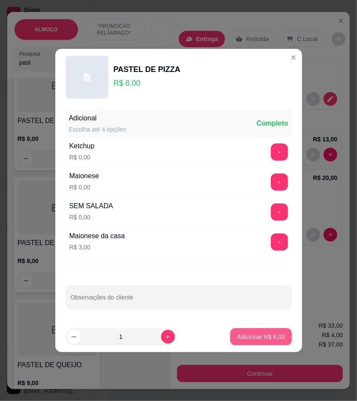
click at [255, 336] on p "Adicionar R$ 8,00" at bounding box center [261, 337] width 48 height 9
type input "1"
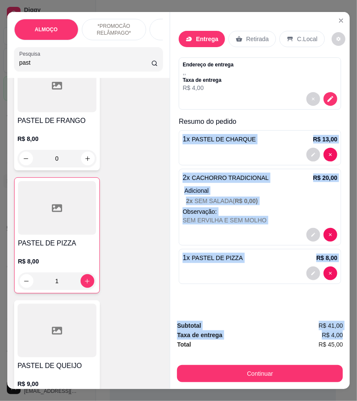
scroll to position [0, 6]
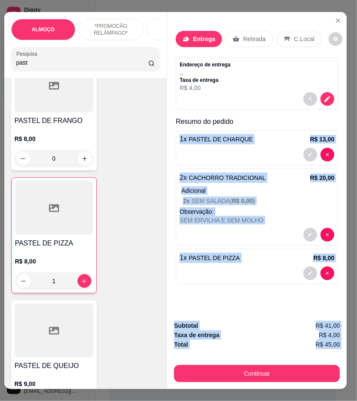
drag, startPoint x: 177, startPoint y: 127, endPoint x: 337, endPoint y: 347, distance: 271.7
click at [337, 347] on div "Entrega Retirada C.Local Endereço de entrega , , Taxa de entrega R$ 4,00 Resumo…" at bounding box center [257, 200] width 180 height 377
copy div "1 x PASTEL DE CHARQUE R$ 13,00 2 x CACHORRO TRADICIONAL R$ 20,00 Adicional 2 x …"
click at [324, 96] on icon "decrease-product-quantity" at bounding box center [327, 98] width 7 height 7
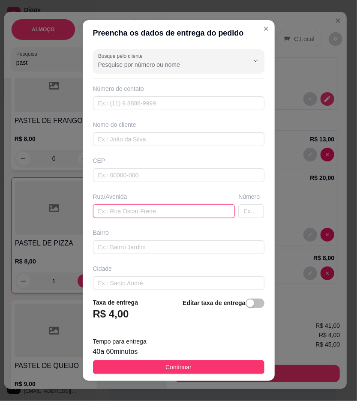
paste input "Rua do mundo mágico"
type input "Rua do mundo mágico"
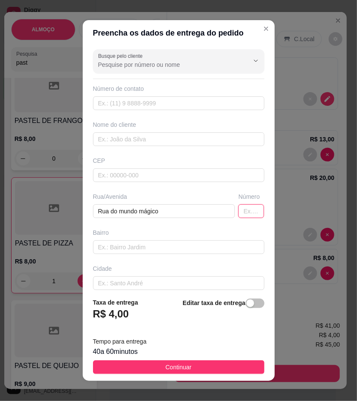
click at [239, 209] on input "text" at bounding box center [251, 211] width 26 height 14
type input "85"
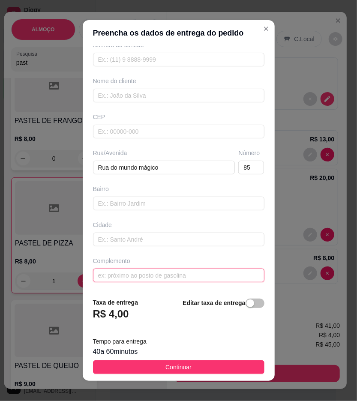
paste input "primeiro andar"
type input "primeiro andar"
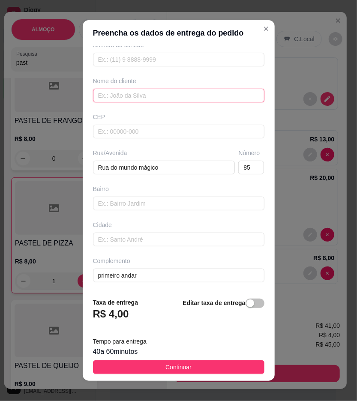
paste input "Cordeiro"
type input "Cordeiro"
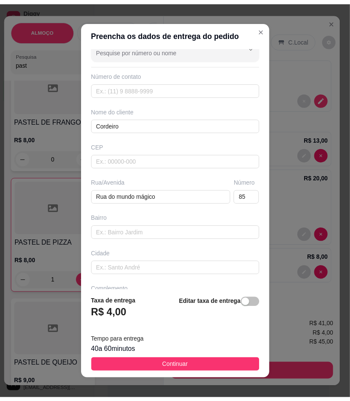
scroll to position [0, 0]
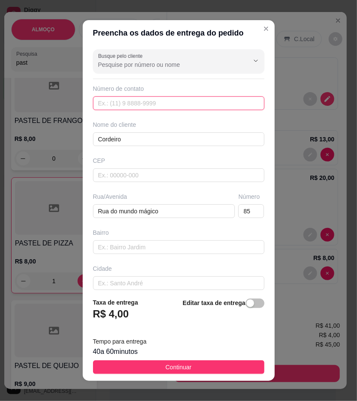
click at [159, 104] on input "text" at bounding box center [178, 103] width 171 height 14
paste input "[PHONE_NUMBER]"
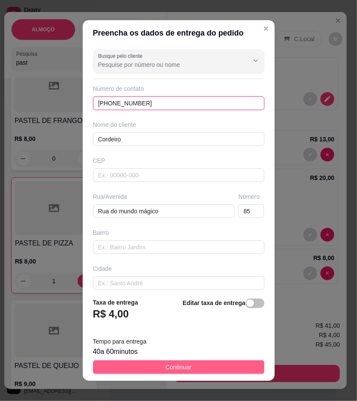
type input "[PHONE_NUMBER]"
click at [227, 371] on button "Continuar" at bounding box center [178, 368] width 171 height 14
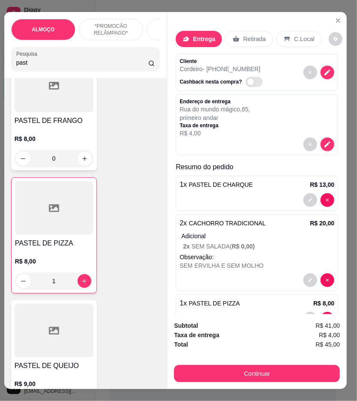
click at [215, 358] on div "Subtotal R$ 41,00 Taxa de entrega R$ 4,00 Total R$ 45,00 Continuar" at bounding box center [257, 351] width 166 height 61
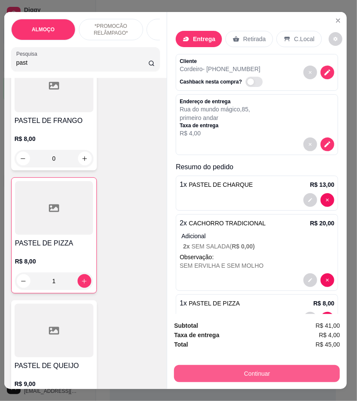
click at [214, 365] on button "Continuar" at bounding box center [257, 373] width 166 height 17
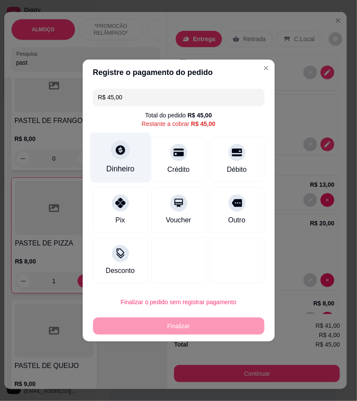
click at [114, 168] on div "Dinheiro" at bounding box center [120, 168] width 28 height 11
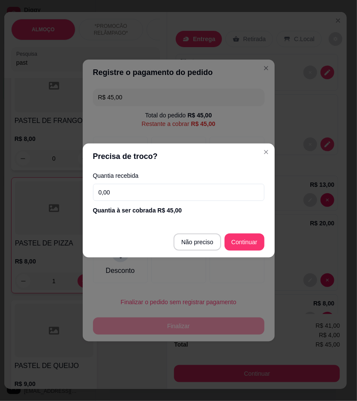
click at [143, 192] on input "0,00" at bounding box center [178, 192] width 171 height 17
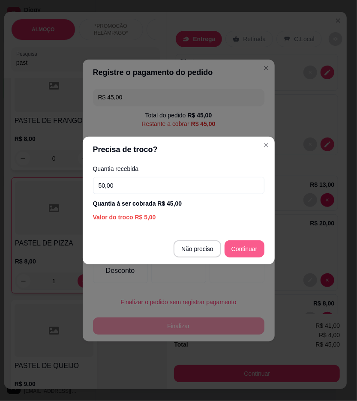
type input "50,00"
type input "R$ 0,00"
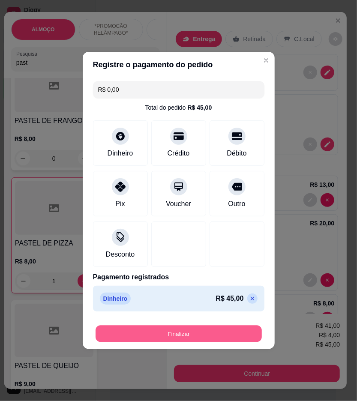
click at [177, 330] on button "Finalizar" at bounding box center [179, 334] width 166 height 17
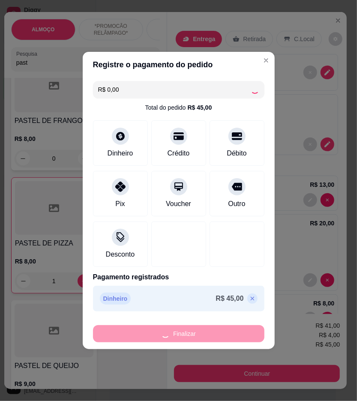
type input "0"
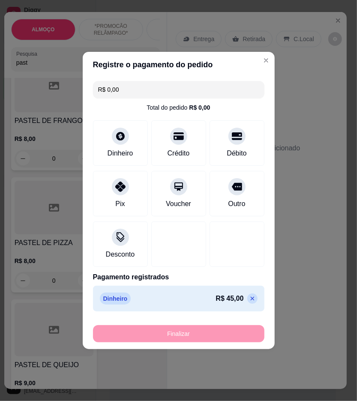
type input "-R$ 45,00"
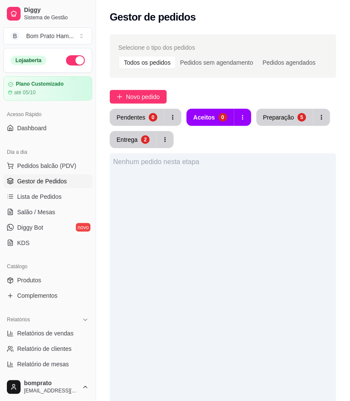
click at [203, 170] on div "Nenhum pedido nesta etapa" at bounding box center [223, 353] width 226 height 401
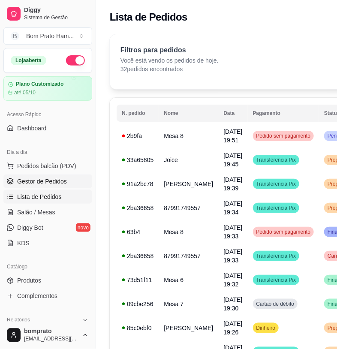
click at [48, 178] on span "Gestor de Pedidos" at bounding box center [42, 181] width 50 height 9
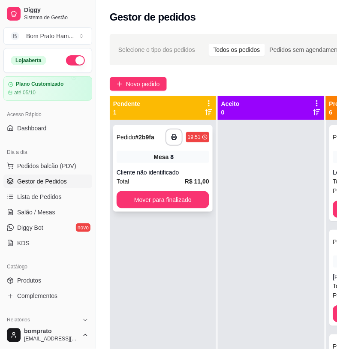
click at [169, 146] on div "**********" at bounding box center [162, 168] width 99 height 87
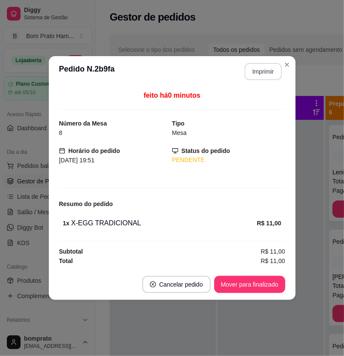
click at [253, 67] on button "Imprimir" at bounding box center [263, 71] width 37 height 17
click at [263, 290] on button "Mover para finalizado" at bounding box center [249, 285] width 69 height 17
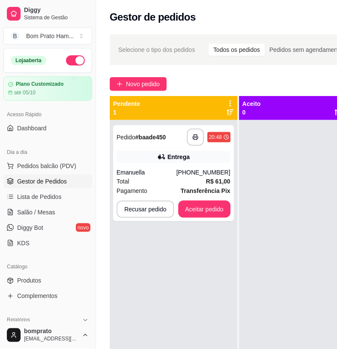
click at [149, 189] on div "Pagamento Transferência Pix" at bounding box center [174, 190] width 114 height 9
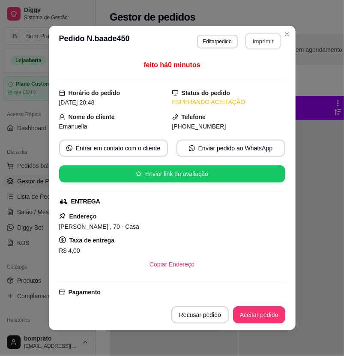
click at [261, 46] on button "Imprimir" at bounding box center [263, 41] width 36 height 17
click at [269, 310] on button "Aceitar pedido" at bounding box center [259, 315] width 51 height 17
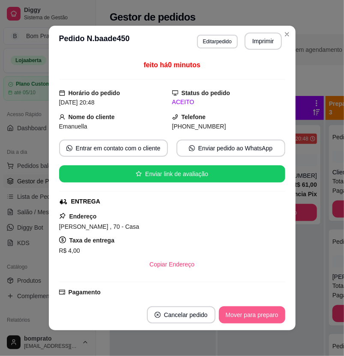
click at [269, 310] on button "Mover para preparo" at bounding box center [252, 315] width 66 height 17
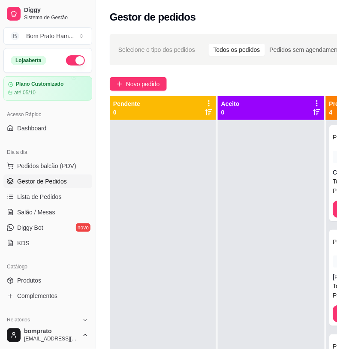
click at [167, 206] on div at bounding box center [163, 294] width 106 height 349
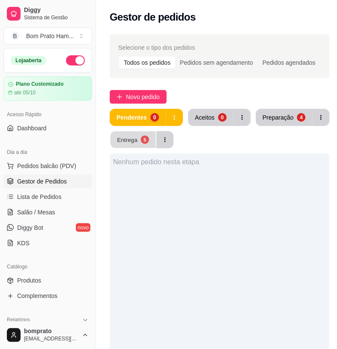
click at [123, 140] on div "Entrega" at bounding box center [127, 139] width 21 height 8
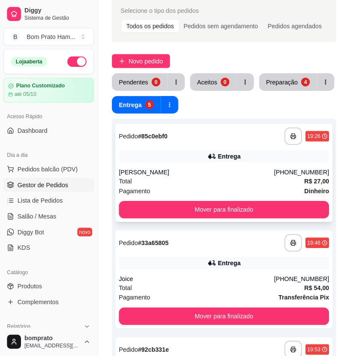
scroll to position [95, 0]
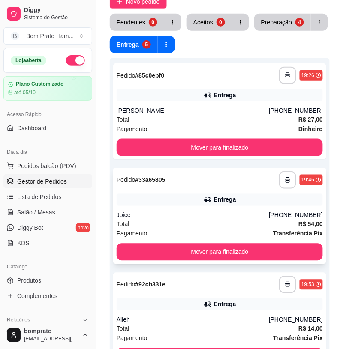
click at [186, 200] on div "Entrega" at bounding box center [220, 200] width 206 height 12
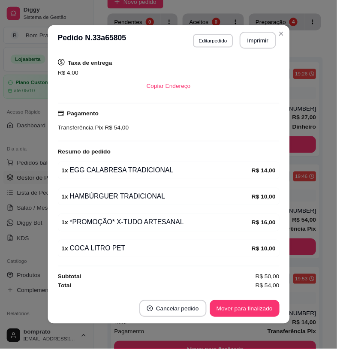
scroll to position [2, 0]
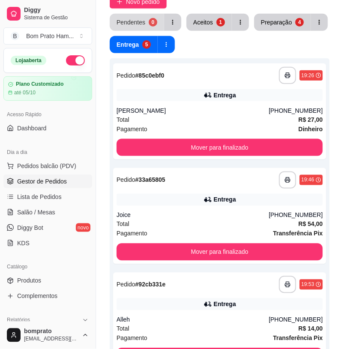
click at [151, 23] on div "0" at bounding box center [153, 22] width 9 height 9
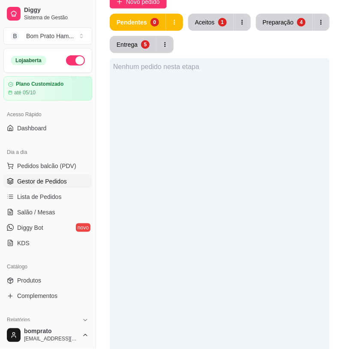
click at [206, 30] on button "Aceitos 1" at bounding box center [210, 22] width 45 height 17
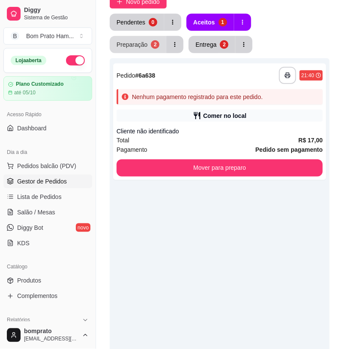
click at [147, 40] on div "Preparação" at bounding box center [132, 44] width 31 height 9
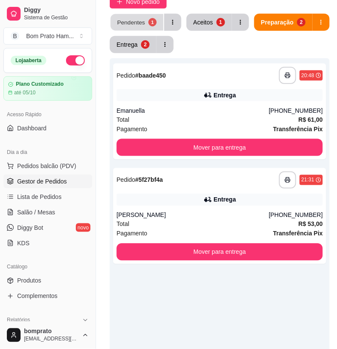
click at [155, 26] on button "Pendentes 1" at bounding box center [137, 22] width 53 height 17
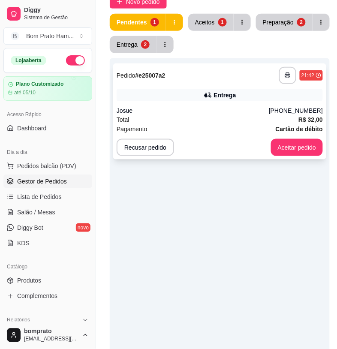
click at [189, 97] on div "Entrega" at bounding box center [220, 95] width 206 height 12
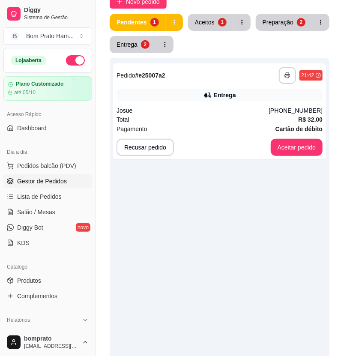
scroll to position [171, 0]
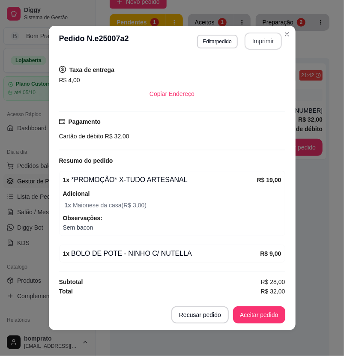
click at [257, 42] on button "Imprimir" at bounding box center [263, 41] width 37 height 17
click at [262, 319] on button "Aceitar pedido" at bounding box center [259, 315] width 52 height 17
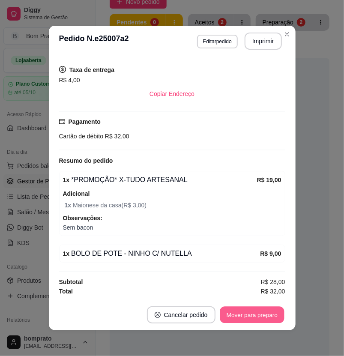
click at [271, 318] on button "Mover para preparo" at bounding box center [252, 315] width 64 height 17
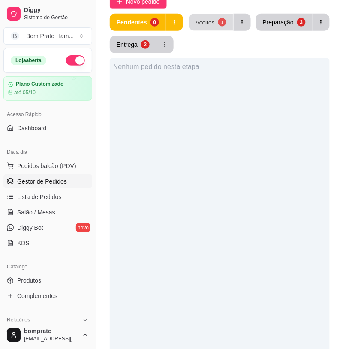
click at [213, 20] on button "Aceitos 1" at bounding box center [211, 22] width 44 height 17
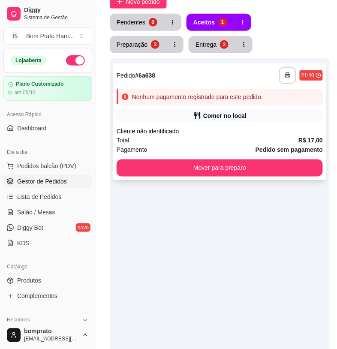
click at [245, 90] on div "Nenhum pagamento registrado para este pedido." at bounding box center [220, 96] width 206 height 15
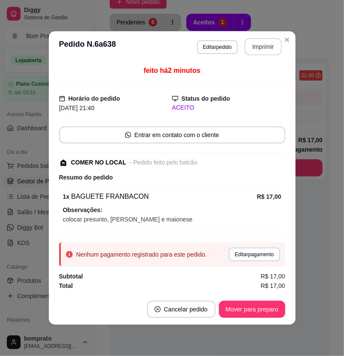
click at [268, 42] on button "Imprimir" at bounding box center [263, 46] width 37 height 17
click at [256, 305] on button "Mover para preparo" at bounding box center [252, 309] width 64 height 17
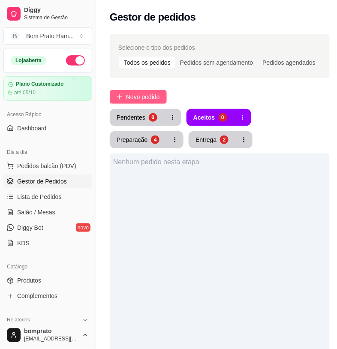
click at [147, 103] on button "Novo pedido" at bounding box center [138, 97] width 57 height 14
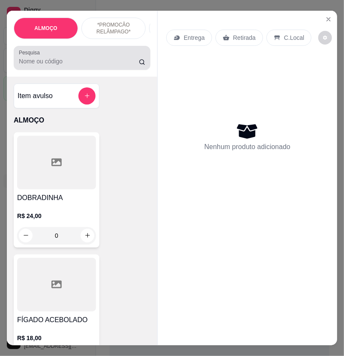
click at [54, 60] on div at bounding box center [82, 57] width 126 height 17
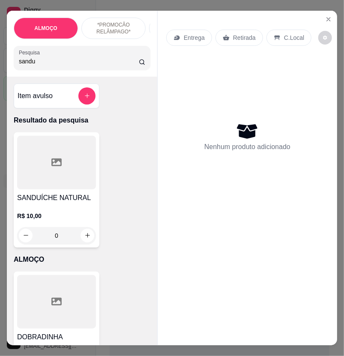
click at [78, 179] on div at bounding box center [56, 163] width 79 height 54
drag, startPoint x: 55, startPoint y: 69, endPoint x: -1, endPoint y: 70, distance: 56.2
click at [0, 70] on html "Diggy Sistema de Gestão B Bom Prato Ham ... Loja aberta Plano Customizado até 0…" at bounding box center [172, 178] width 344 height 356
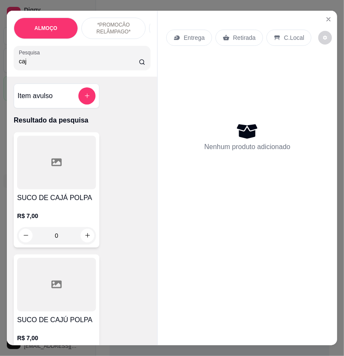
type input "caj"
click at [75, 295] on div at bounding box center [56, 285] width 79 height 54
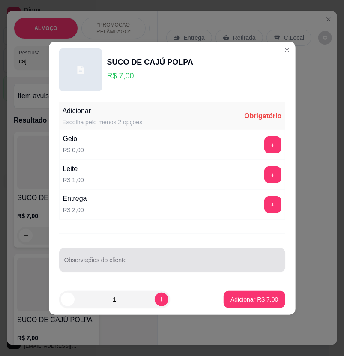
click at [159, 271] on div "Observações do cliente" at bounding box center [172, 260] width 226 height 24
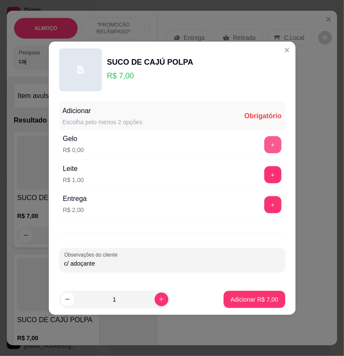
type input "c/ adoçante"
click at [268, 144] on button "+" at bounding box center [273, 144] width 17 height 17
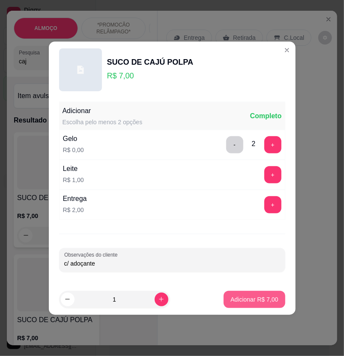
click at [251, 296] on p "Adicionar R$ 7,00" at bounding box center [255, 299] width 48 height 9
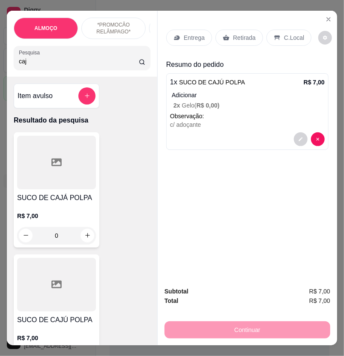
click at [186, 33] on p "Entrega" at bounding box center [194, 37] width 21 height 9
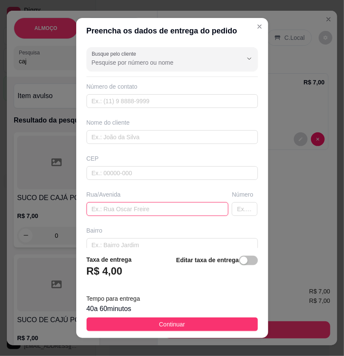
paste input "[GEOGRAPHIC_DATA][PERSON_NAME]"
type input "[GEOGRAPHIC_DATA][PERSON_NAME]"
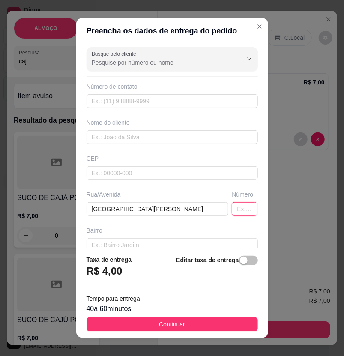
click at [232, 207] on input "text" at bounding box center [245, 209] width 26 height 14
type input "164"
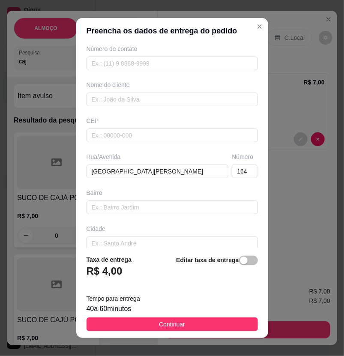
scroll to position [84, 0]
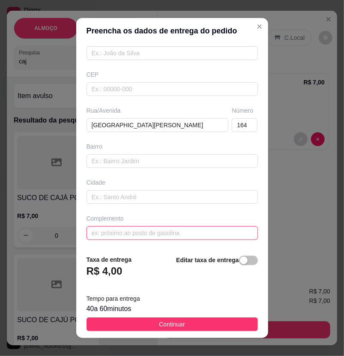
paste input "[DEMOGRAPHIC_DATA] restemunga geova"
type input "[DEMOGRAPHIC_DATA] restemunga geova"
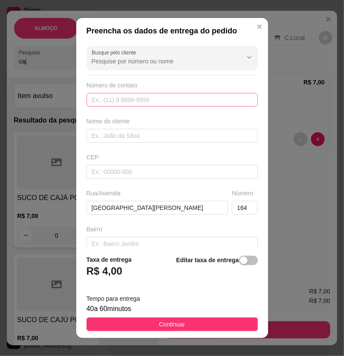
scroll to position [0, 0]
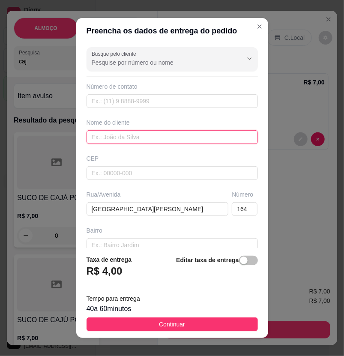
click at [117, 136] on input "text" at bounding box center [172, 137] width 171 height 14
paste input "[PERSON_NAME]"
type input "[PERSON_NAME]"
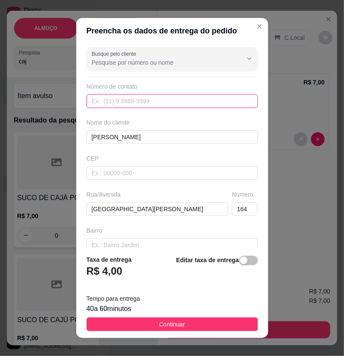
drag, startPoint x: 126, startPoint y: 114, endPoint x: 103, endPoint y: 105, distance: 24.6
paste input "[PHONE_NUMBER]"
type input "[PHONE_NUMBER]"
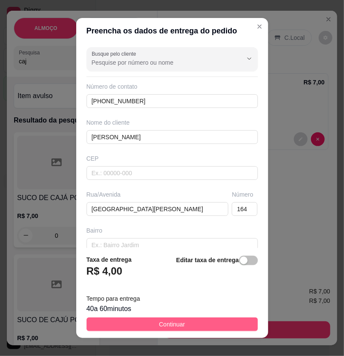
click at [208, 329] on button "Continuar" at bounding box center [172, 325] width 171 height 14
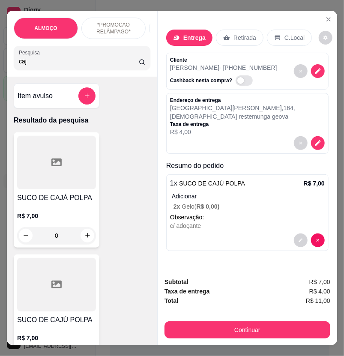
drag, startPoint x: 54, startPoint y: 67, endPoint x: -1, endPoint y: 64, distance: 55.8
click at [0, 64] on html "Diggy Sistema de Gestão B Bom Prato Ham ... Loja aberta Plano Customizado até 0…" at bounding box center [172, 178] width 344 height 356
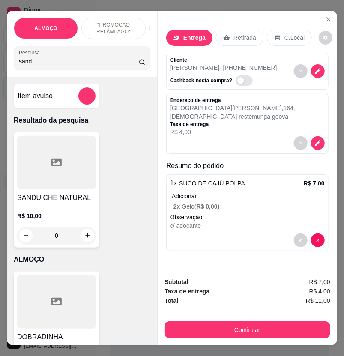
type input "sand"
click at [46, 186] on div at bounding box center [56, 163] width 79 height 54
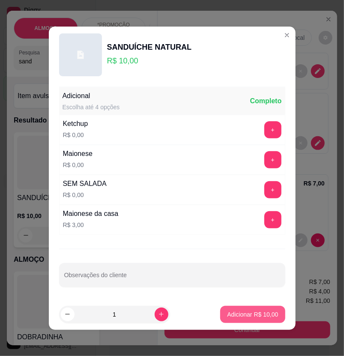
click at [255, 313] on p "Adicionar R$ 10,00" at bounding box center [252, 314] width 51 height 9
type input "1"
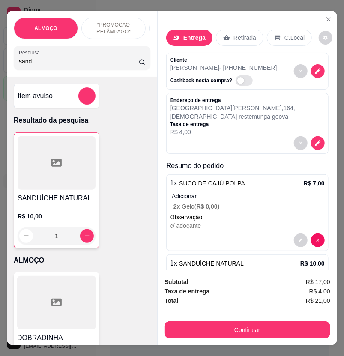
scroll to position [31, 0]
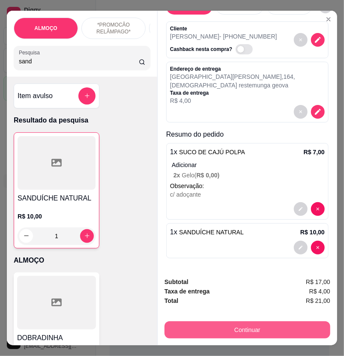
click at [289, 331] on button "Continuar" at bounding box center [248, 330] width 166 height 17
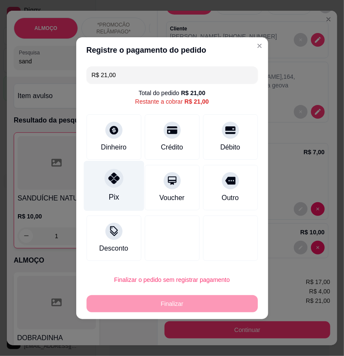
click at [104, 185] on div "Pix" at bounding box center [114, 186] width 60 height 50
type input "R$ 0,00"
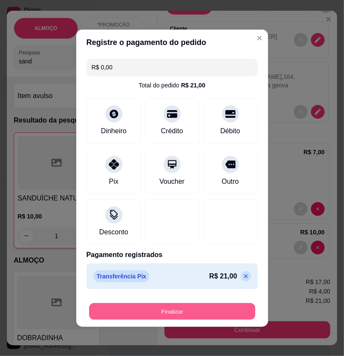
click at [202, 319] on button "Finalizar" at bounding box center [172, 311] width 166 height 17
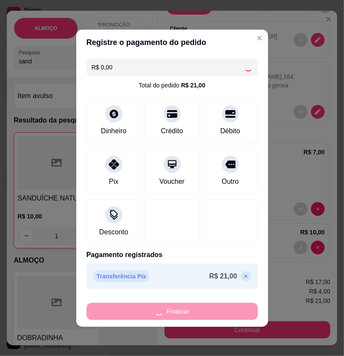
type input "0"
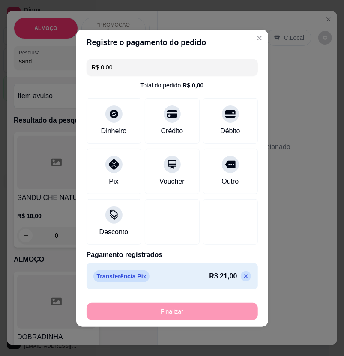
type input "-R$ 21,00"
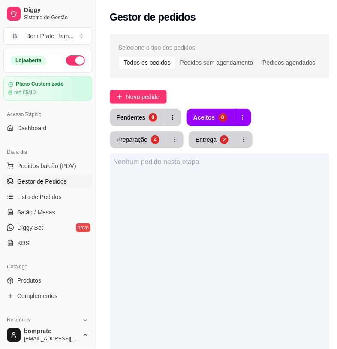
click at [215, 166] on div "Nenhum pedido nesta etapa" at bounding box center [219, 162] width 213 height 10
click at [216, 147] on div "Pendentes 0 Aceitos 0 Preparação 4 Entrega 2" at bounding box center [220, 128] width 220 height 39
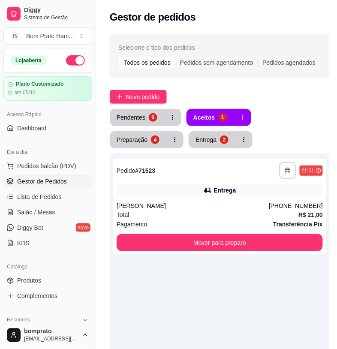
click at [283, 266] on div "**********" at bounding box center [220, 327] width 220 height 349
click at [216, 212] on div "Total R$ 21,00" at bounding box center [220, 214] width 206 height 9
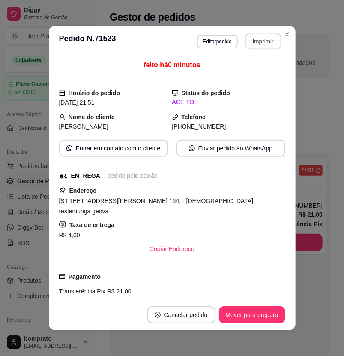
click at [262, 38] on button "Imprimir" at bounding box center [263, 41] width 36 height 17
click at [265, 314] on button "Mover para preparo" at bounding box center [252, 315] width 66 height 17
